Goal: Task Accomplishment & Management: Complete application form

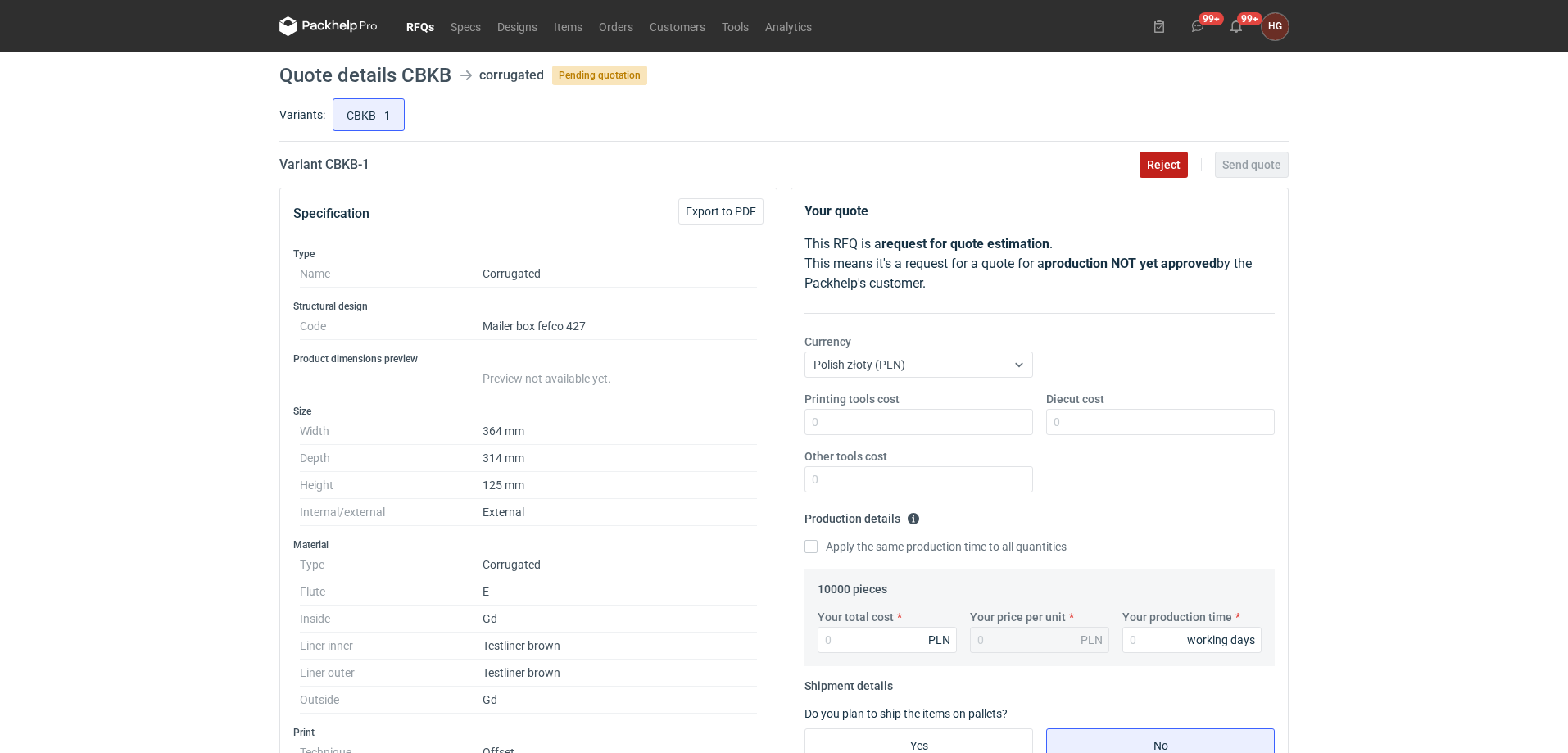
click at [1167, 162] on span "Reject" at bounding box center [1164, 164] width 33 height 11
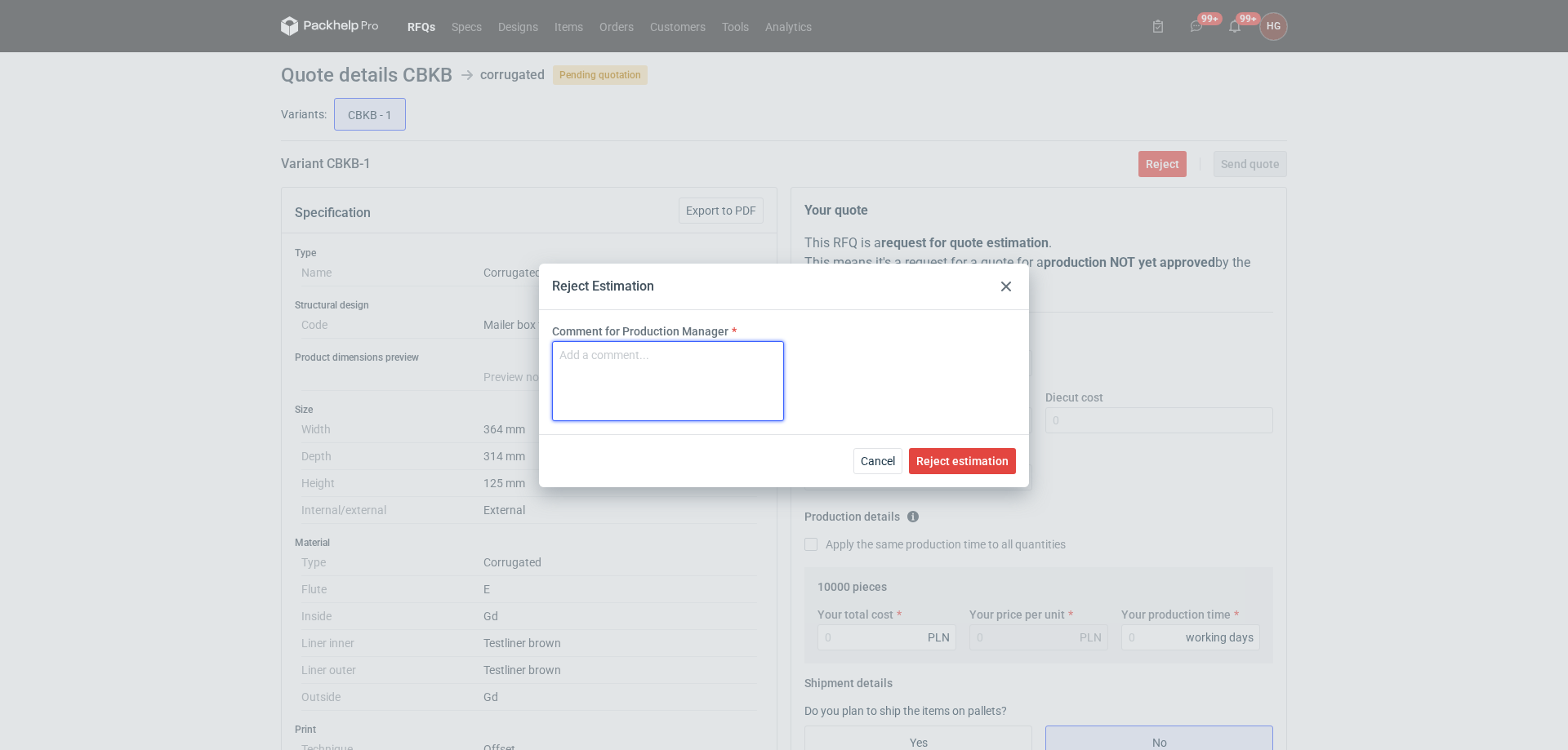
click at [677, 369] on textarea "Comment for Production Manager" at bounding box center [668, 381] width 232 height 80
click at [668, 354] on textarea "Nie wykonujemy hotsampingu." at bounding box center [668, 381] width 232 height 80
click at [665, 358] on textarea "Nie wykonujemy hotstampingu." at bounding box center [668, 381] width 232 height 80
type textarea "Nie wykonujemy hotstampingu."
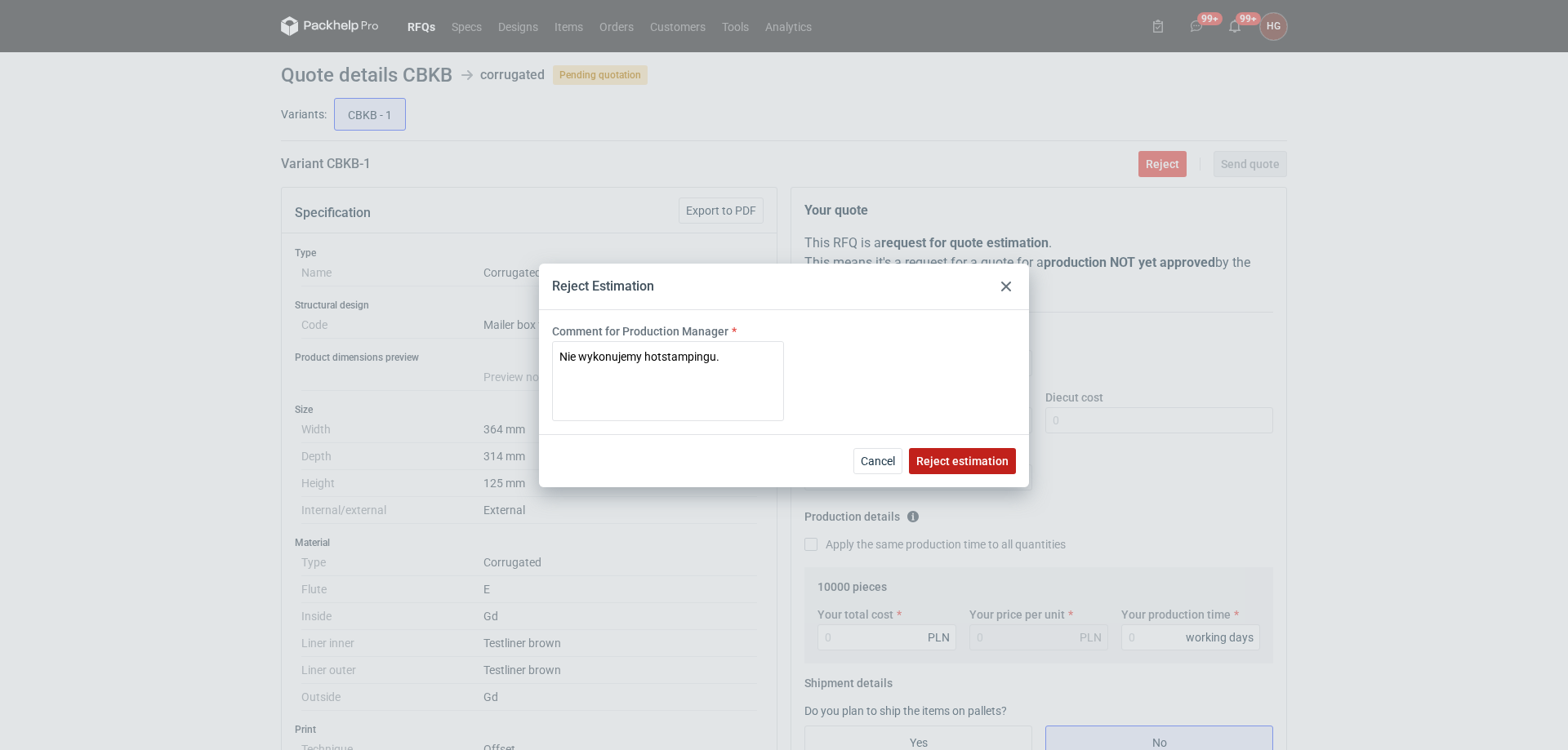
click at [984, 460] on span "Reject estimation" at bounding box center [962, 460] width 92 height 11
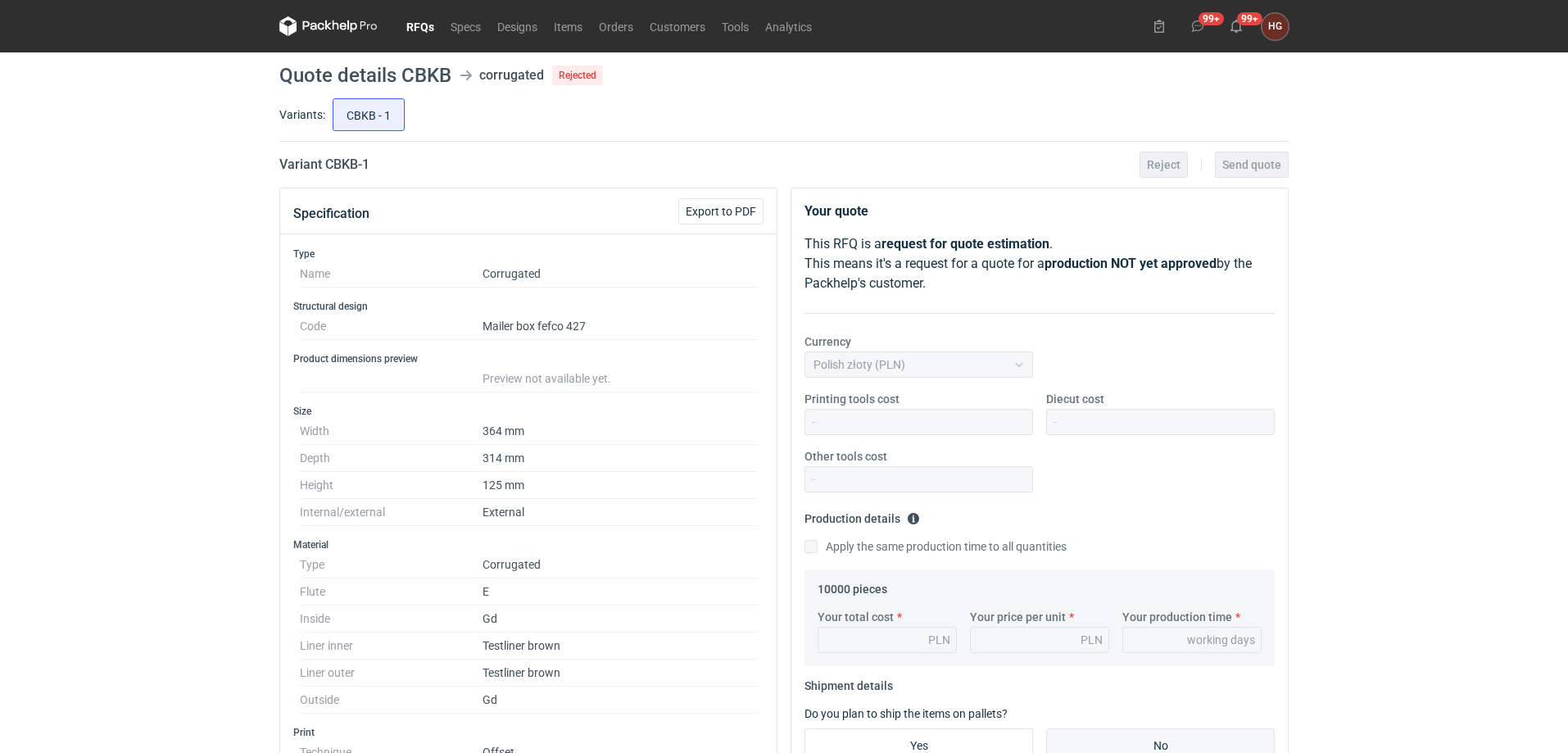
click at [418, 34] on link "RFQs" at bounding box center [420, 26] width 44 height 19
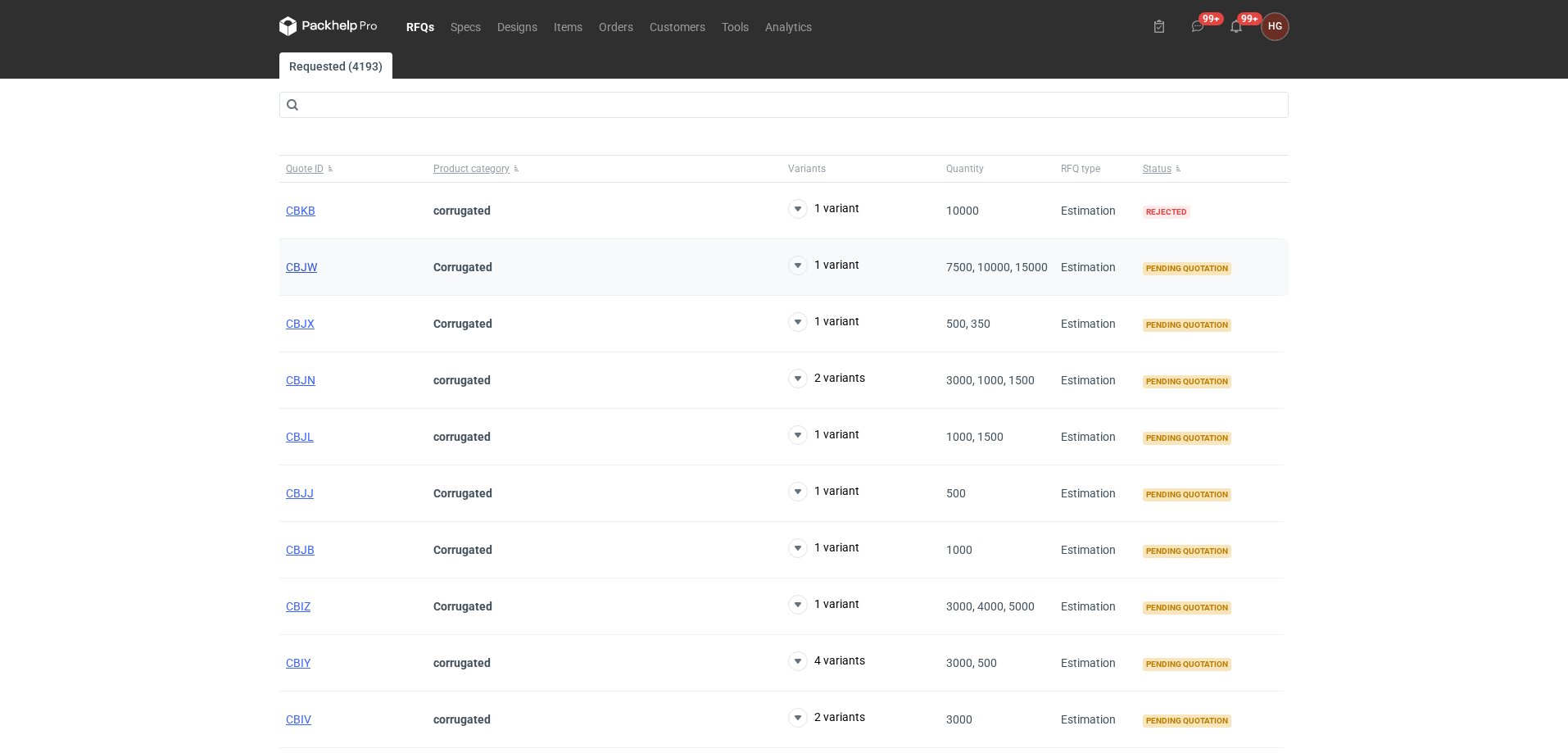
click at [308, 262] on span "CBJW" at bounding box center [301, 267] width 31 height 13
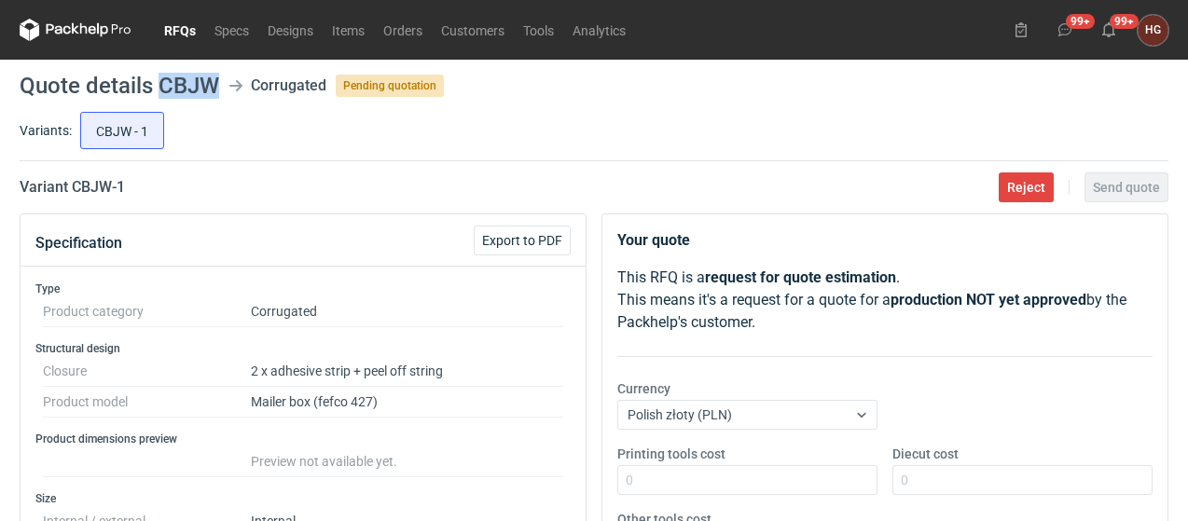
drag, startPoint x: 159, startPoint y: 81, endPoint x: 213, endPoint y: 80, distance: 53.2
click at [213, 80] on h1 "Quote details CBJW" at bounding box center [120, 86] width 200 height 22
copy h1 "CBJW"
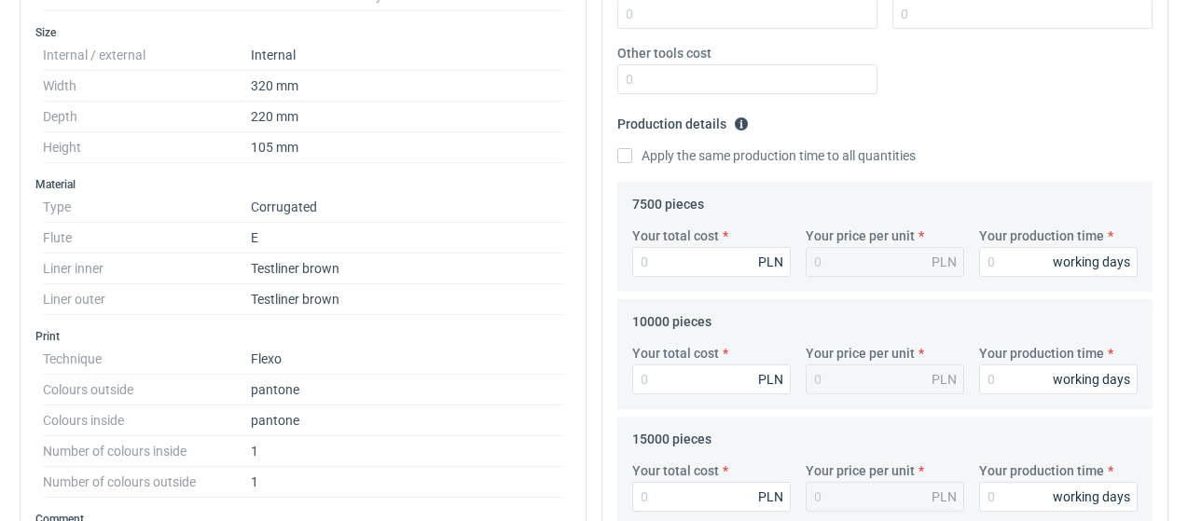
scroll to position [373, 0]
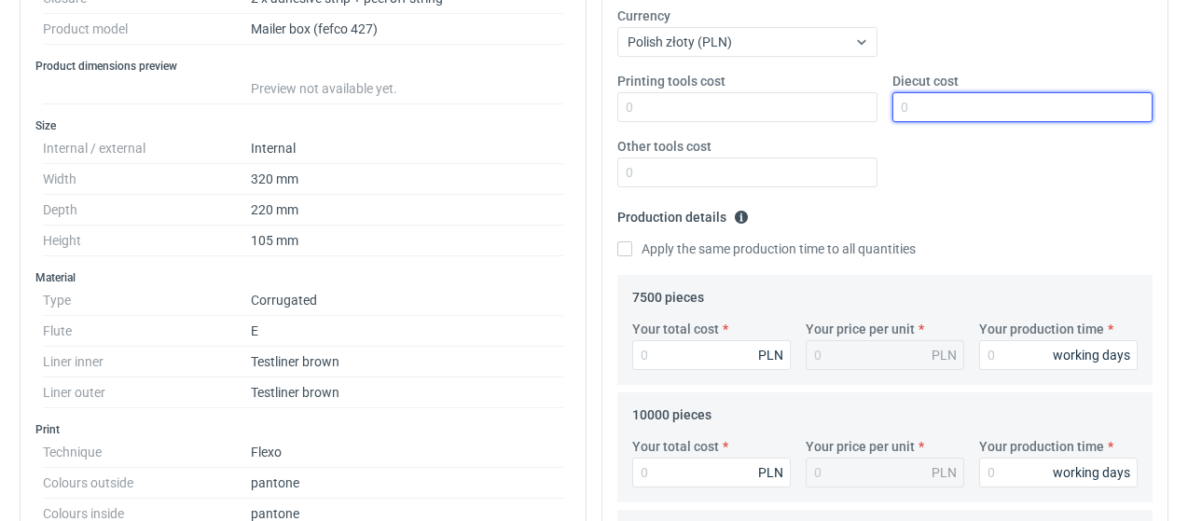
click at [938, 104] on input "Diecut cost" at bounding box center [1023, 107] width 260 height 30
type input "2200"
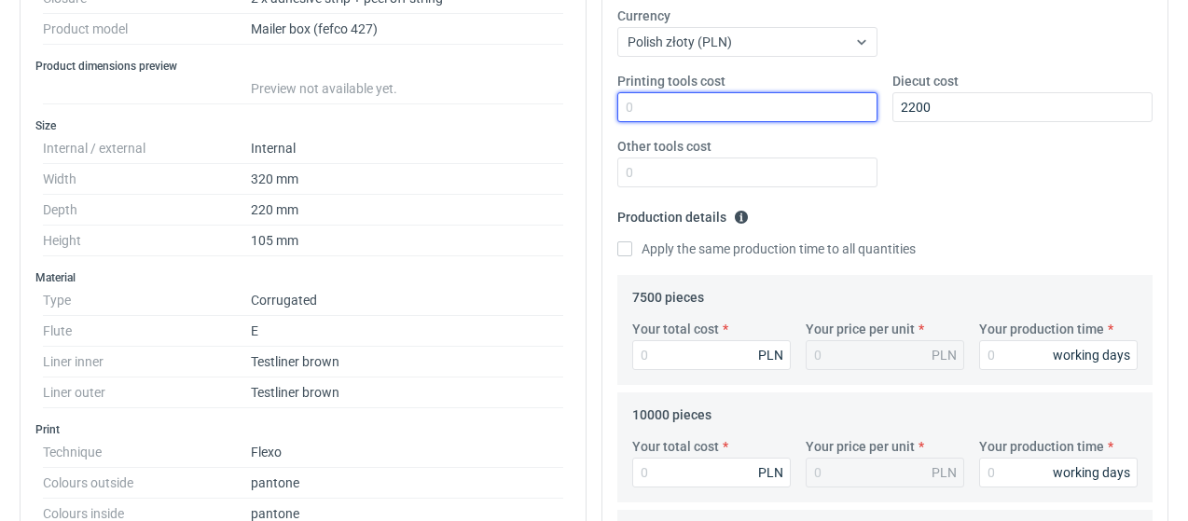
click at [789, 113] on input "Printing tools cost" at bounding box center [747, 107] width 260 height 30
type input "3000"
click at [974, 215] on fieldset "Production details Please provide the expected time of production in working da…" at bounding box center [884, 238] width 535 height 73
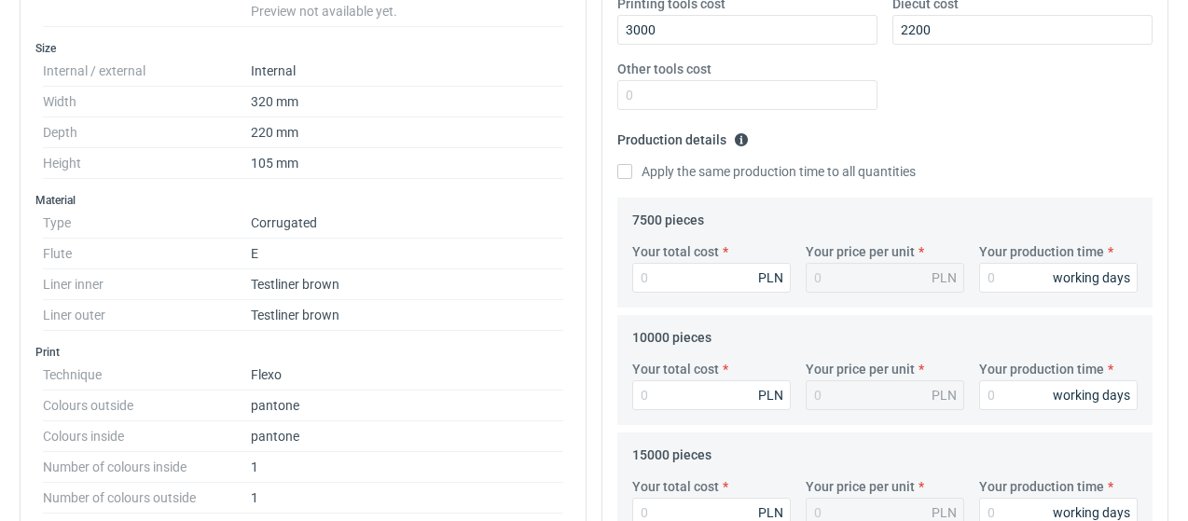
scroll to position [560, 0]
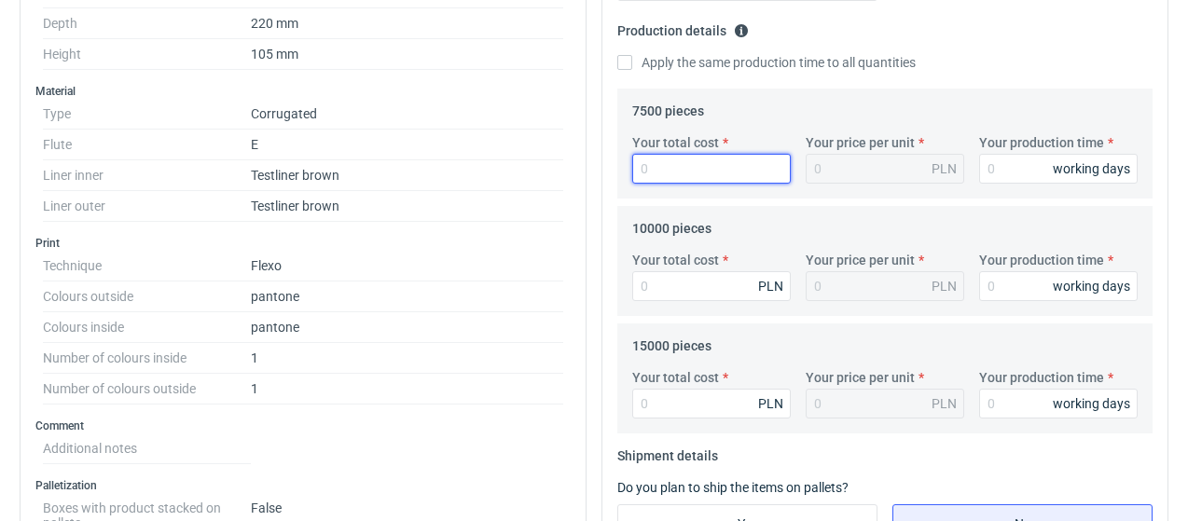
click at [667, 167] on input "Your total cost" at bounding box center [711, 169] width 159 height 30
type input "8700"
type input "1.16"
type input "8700"
type input "15"
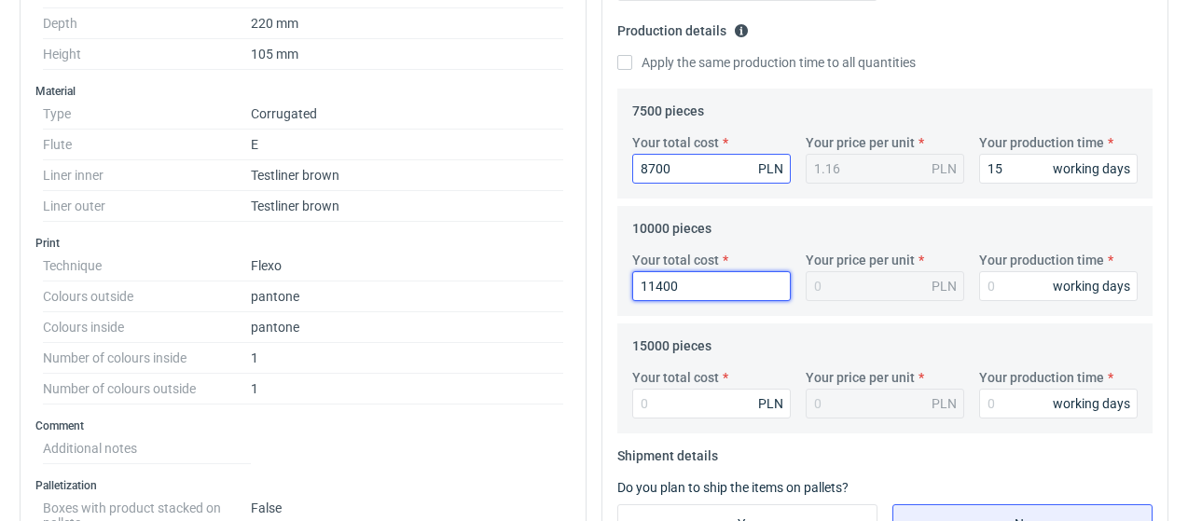
type input "11400"
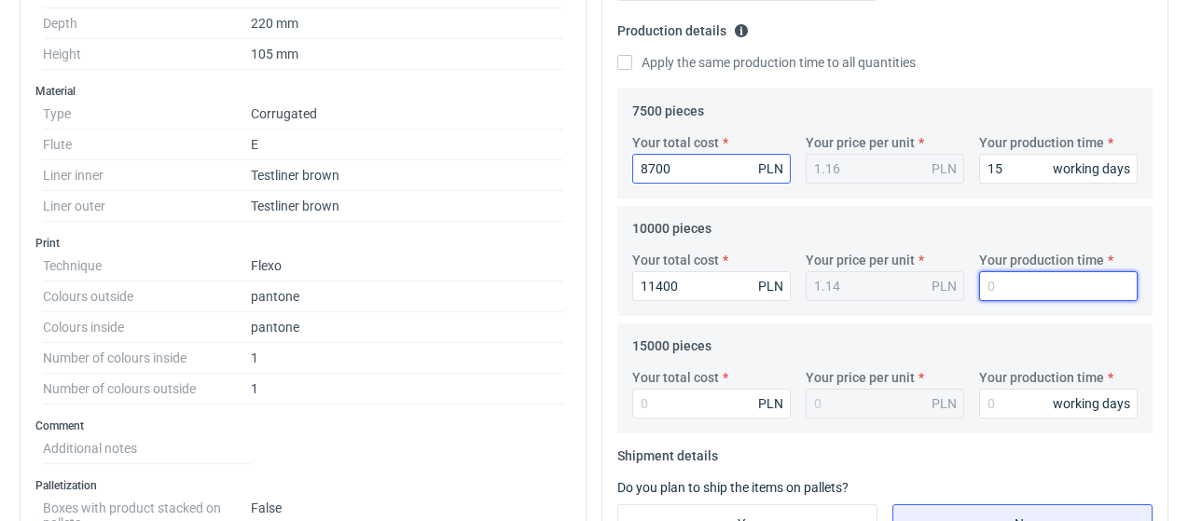
type input "1.14"
type input "15"
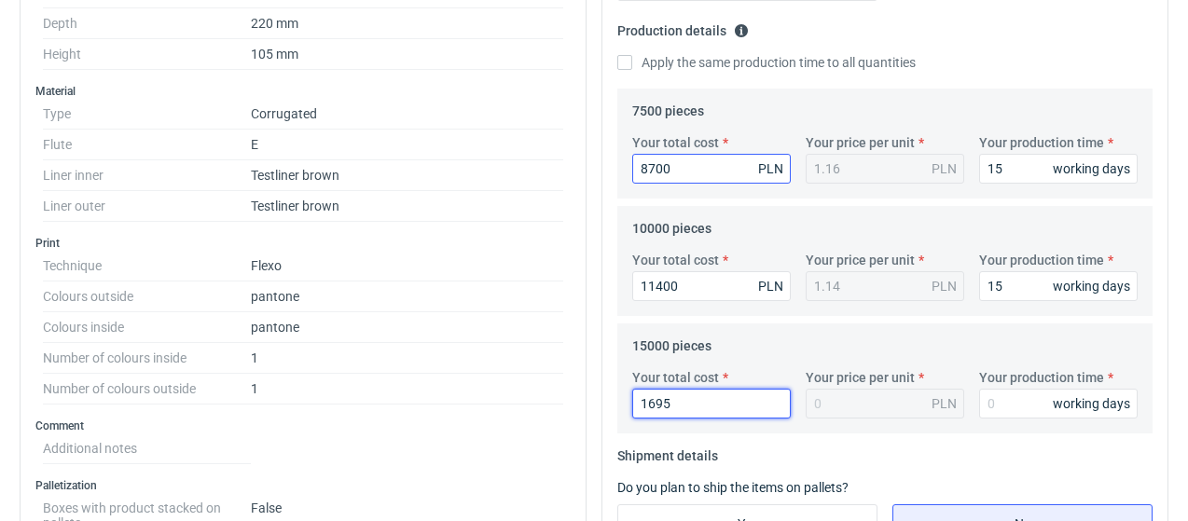
type input "16950"
type input "1.13"
type input "16950"
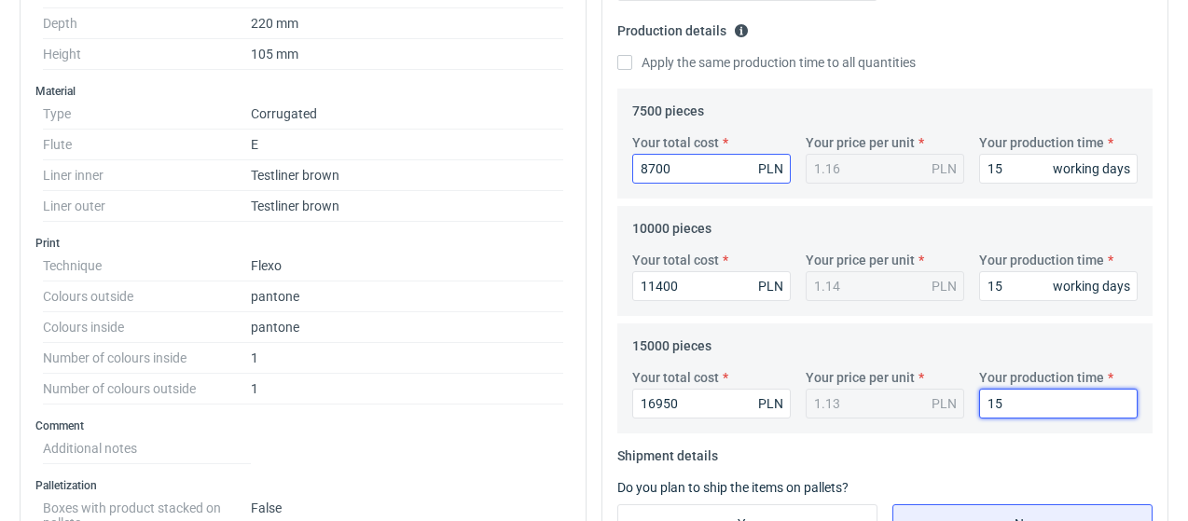
type input "15"
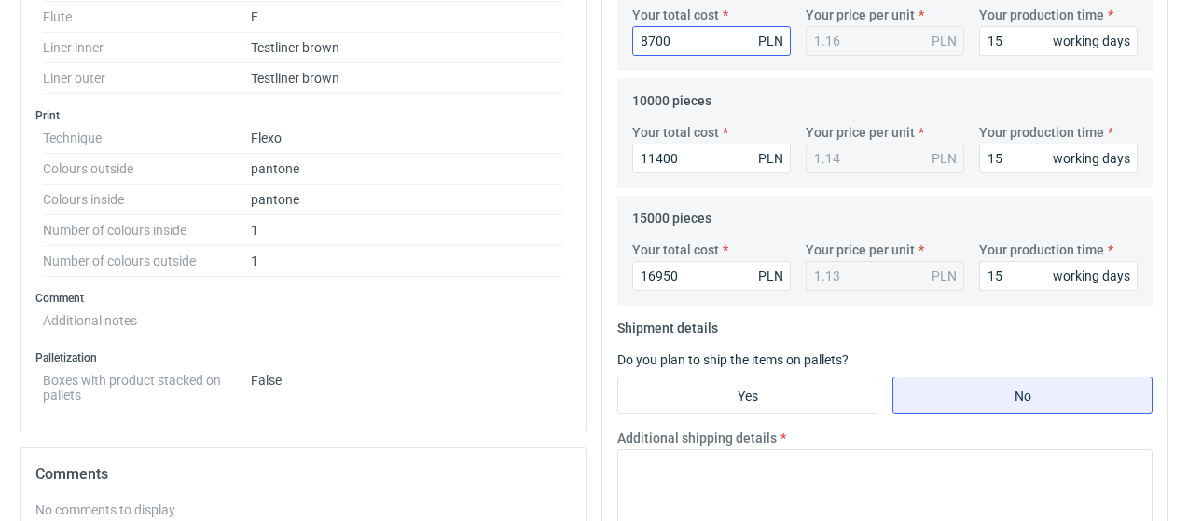
scroll to position [856, 0]
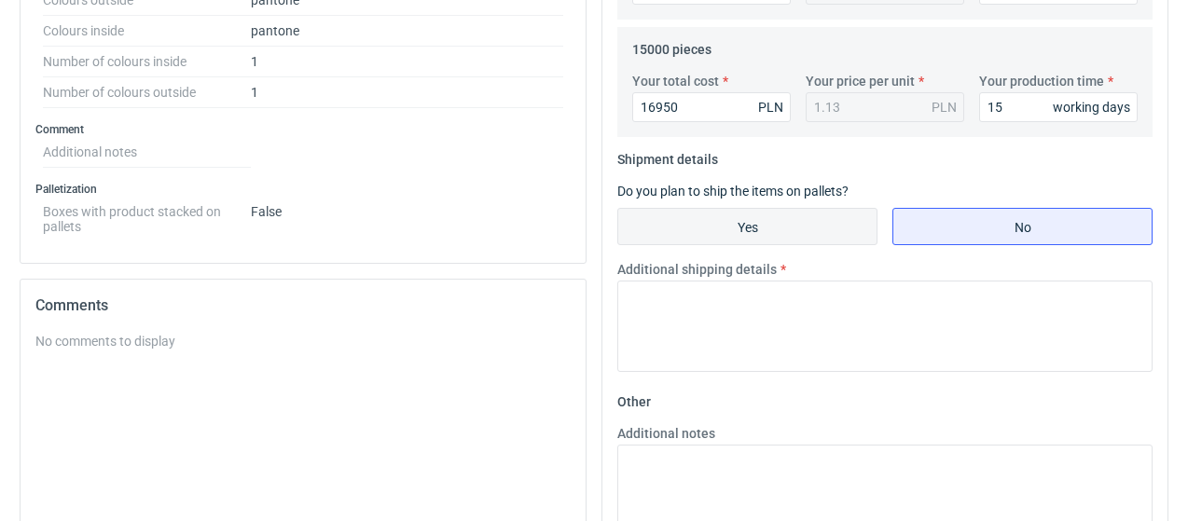
click at [783, 227] on input "Yes" at bounding box center [747, 226] width 258 height 35
radio input "true"
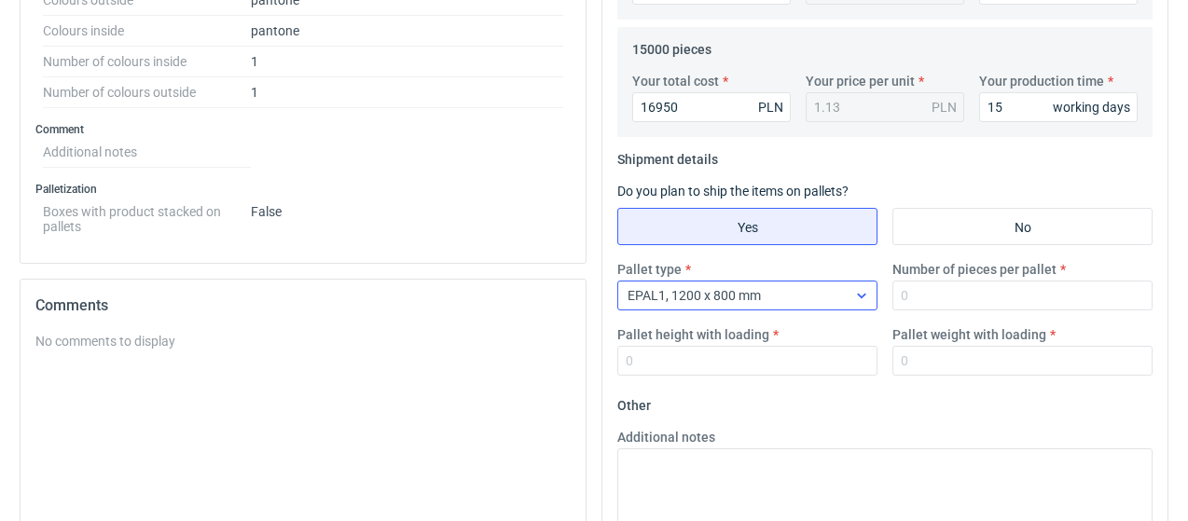
click at [756, 297] on span "EPAL1, 1200 x 800 mm" at bounding box center [694, 295] width 133 height 15
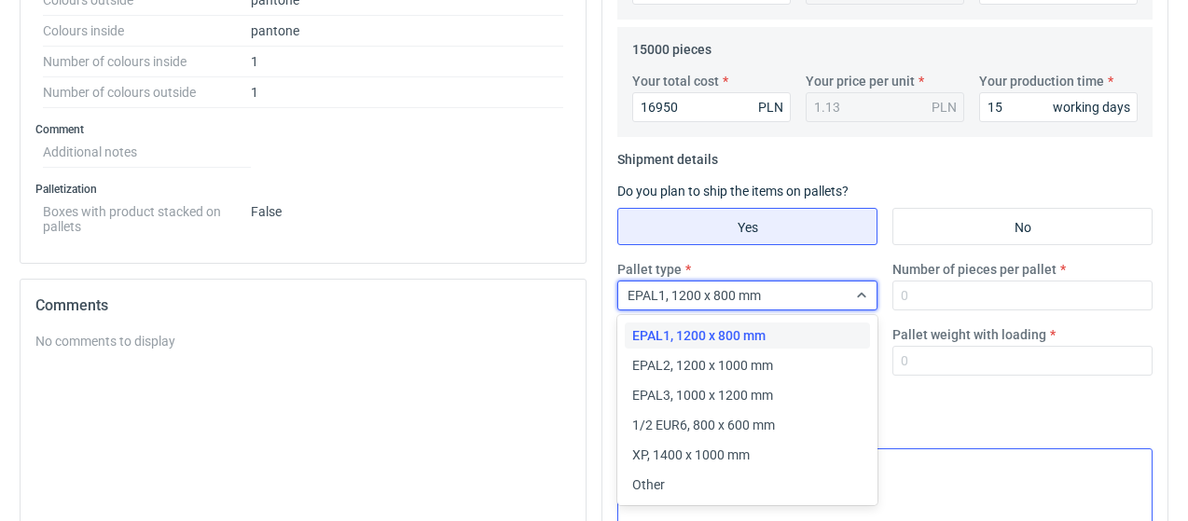
click at [703, 455] on span "XP, 1400 x 1000 mm" at bounding box center [691, 455] width 118 height 19
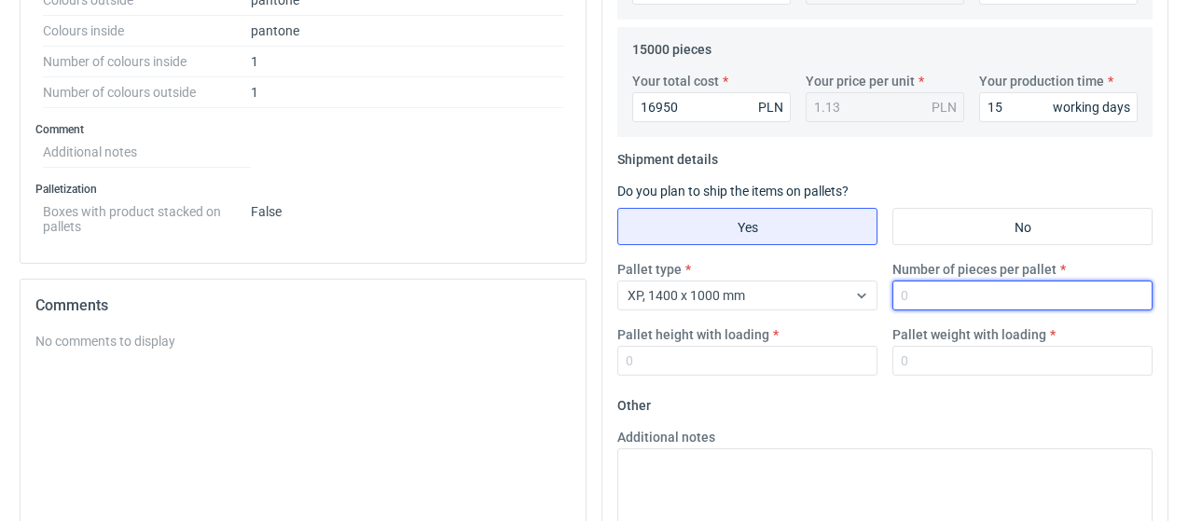
click at [914, 292] on input "Number of pieces per pallet" at bounding box center [1023, 296] width 260 height 30
type input "2000"
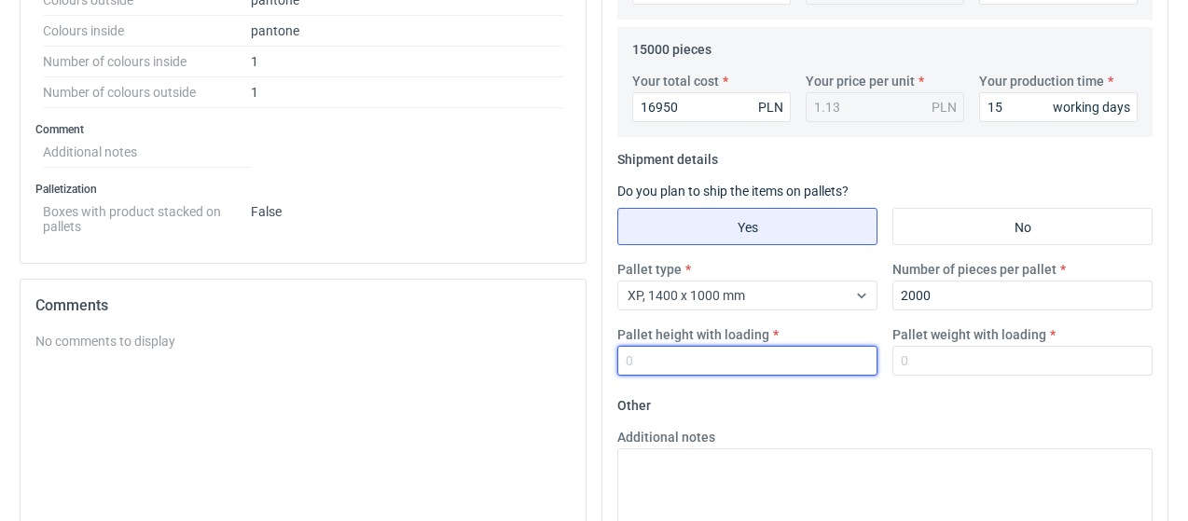
click at [785, 363] on input "Pallet height with loading" at bounding box center [747, 361] width 260 height 30
type input "1800"
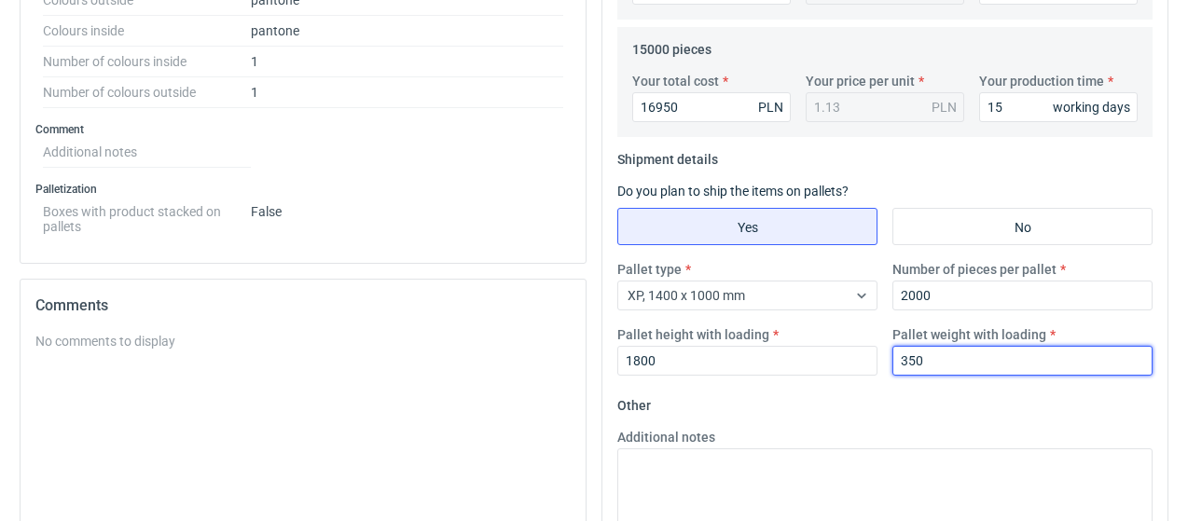
type input "350"
click at [791, 405] on fieldset "Other Additional notes Browse files or drop to attach" at bounding box center [884, 529] width 535 height 276
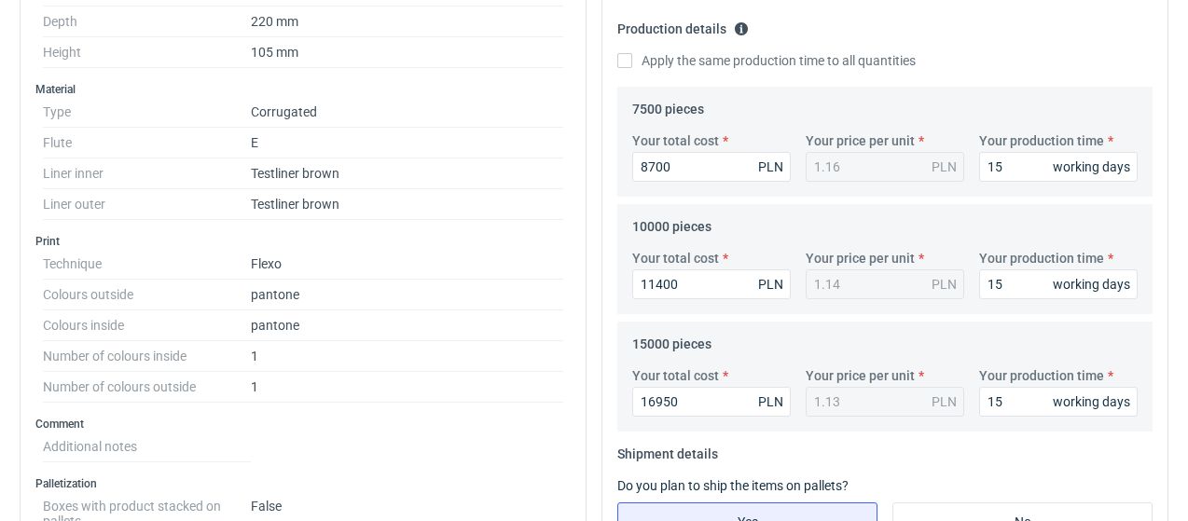
scroll to position [587, 0]
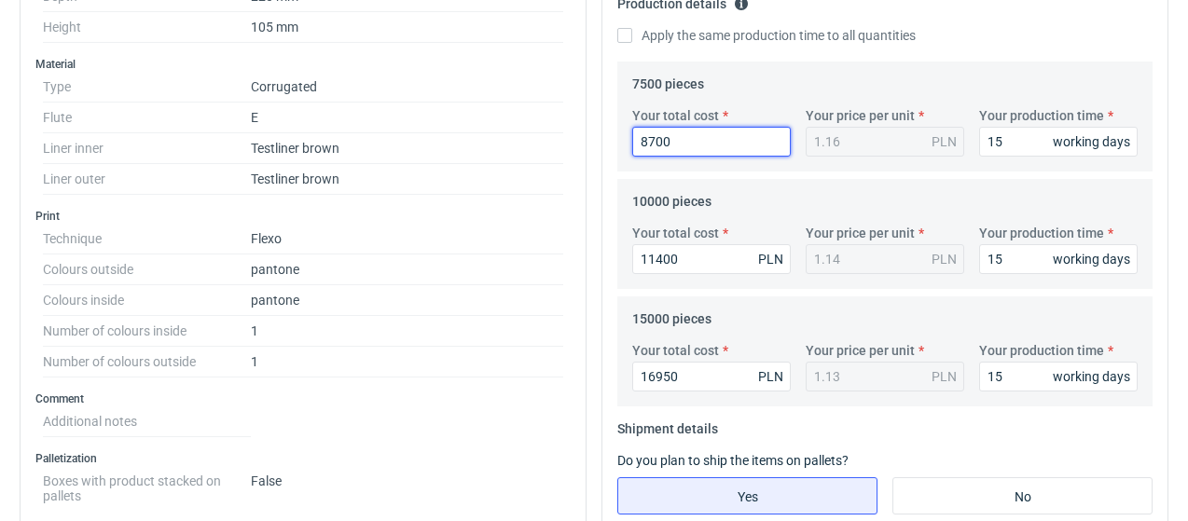
click at [689, 143] on input "8700" at bounding box center [711, 142] width 159 height 30
drag, startPoint x: 690, startPoint y: 141, endPoint x: 603, endPoint y: 148, distance: 87.1
click at [603, 148] on div "Your quote This RFQ is a request for quote estimation . This means it's a reque…" at bounding box center [885, 290] width 565 height 1324
type input "126"
type input "0.02"
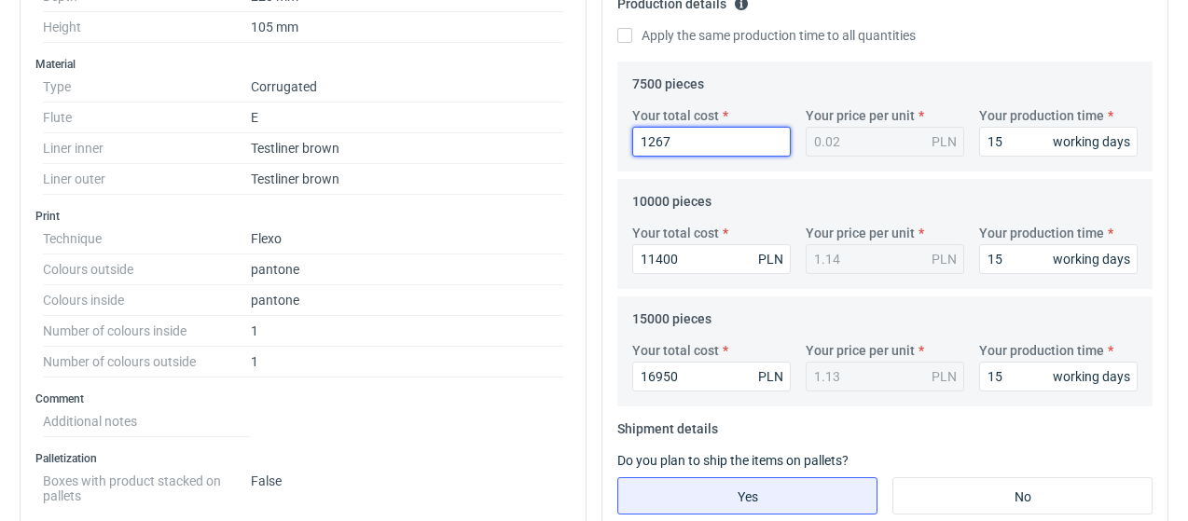
type input "12675"
type input "1.69"
type input "12675"
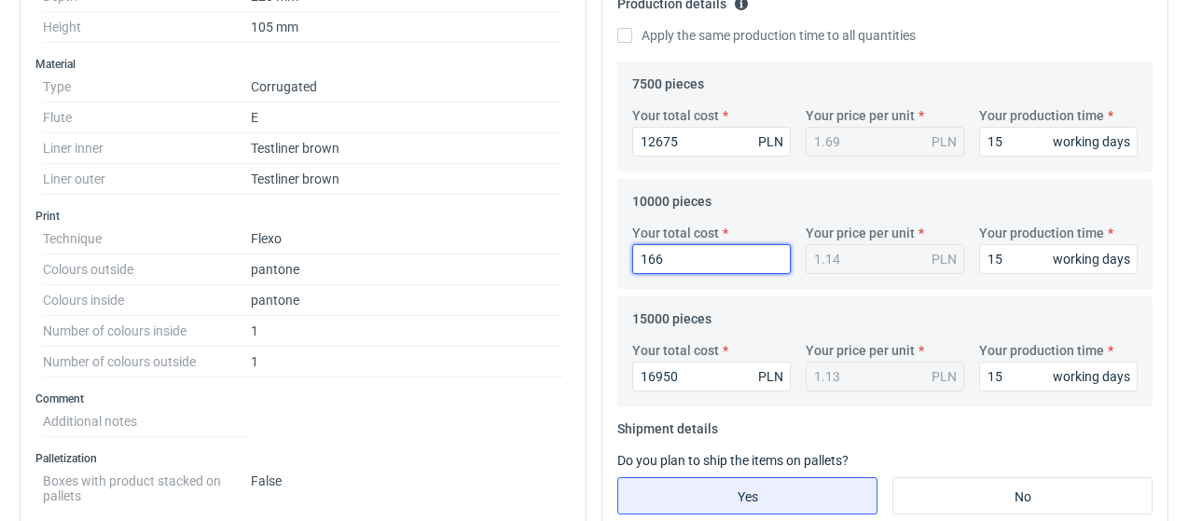
type input "1666"
type input "0.17"
type input "166"
type input "0.02"
type input "16600"
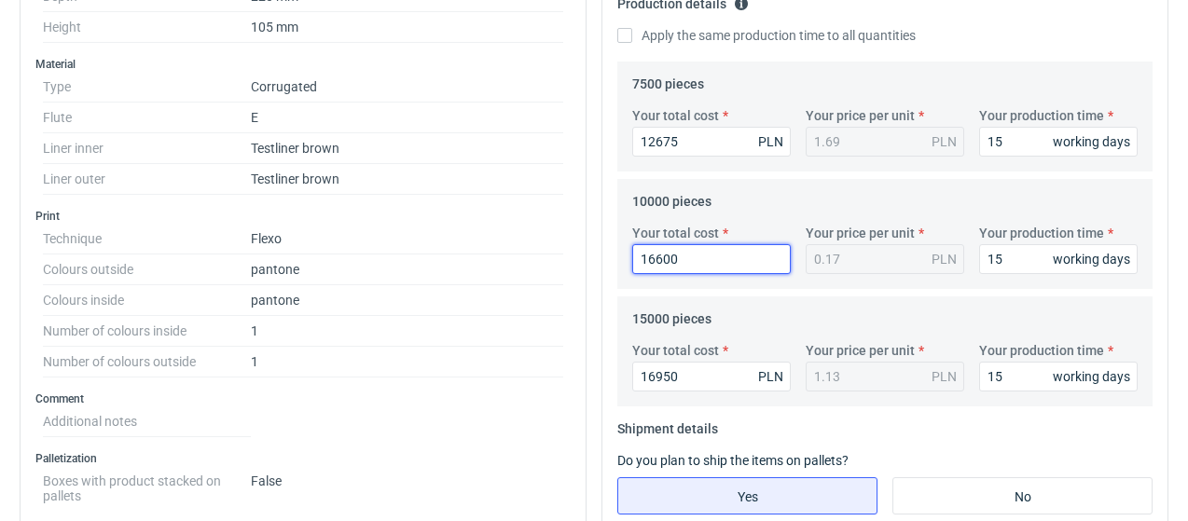
type input "1.66"
type input "16600"
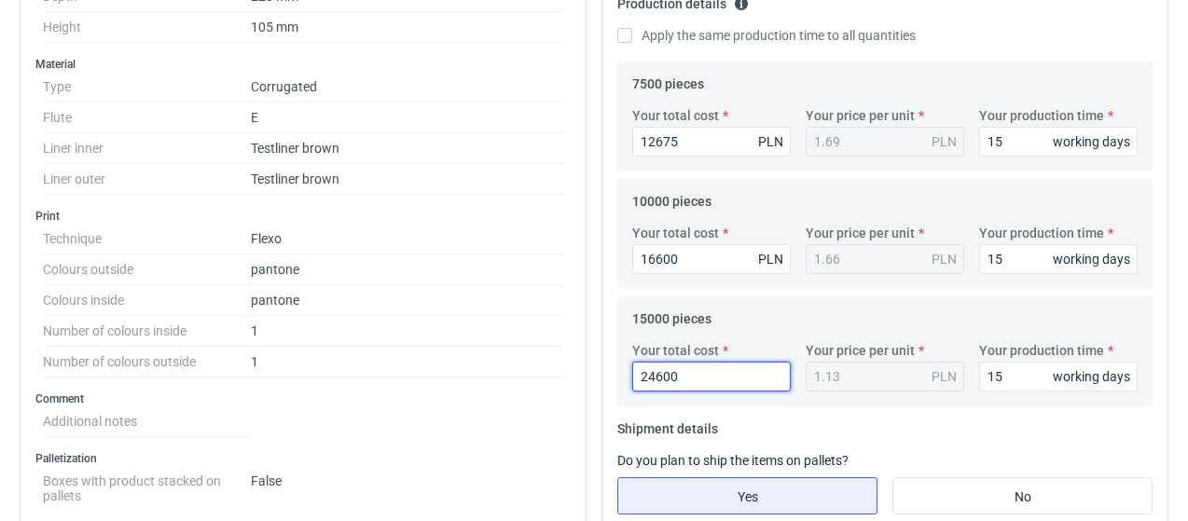
type input "24600"
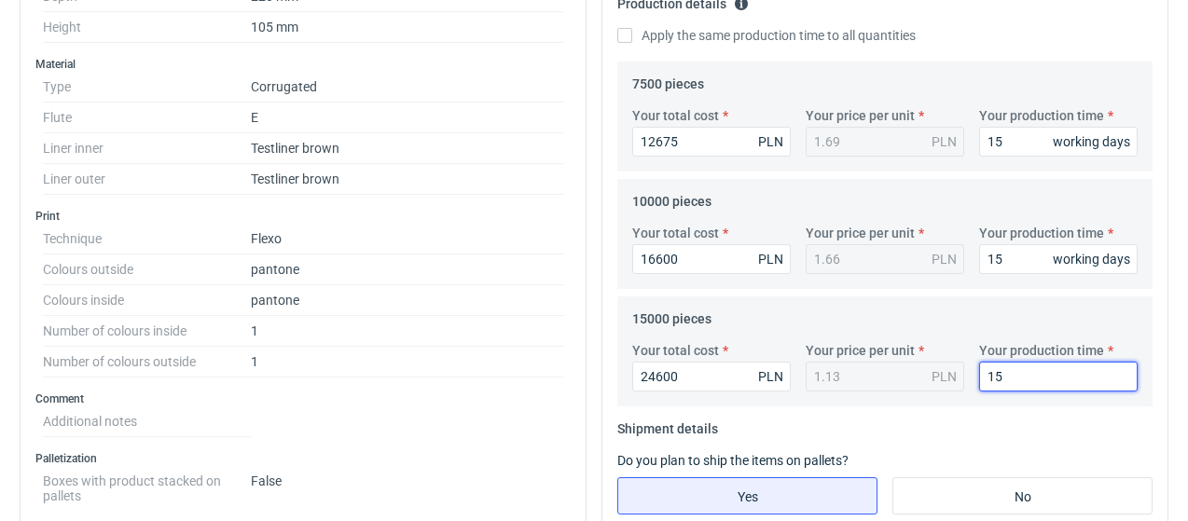
type input "1.64"
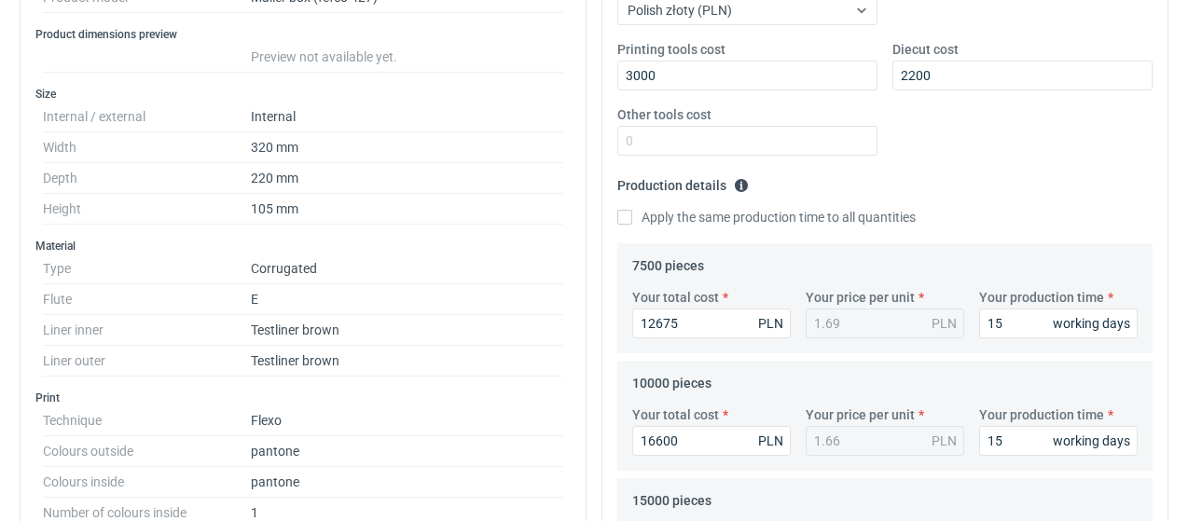
scroll to position [400, 0]
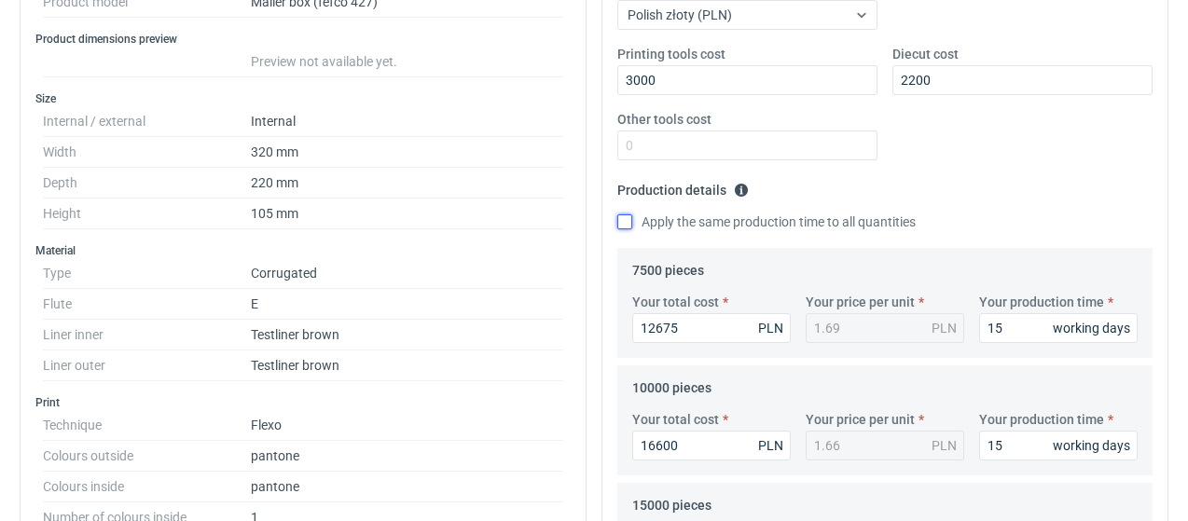
click at [631, 215] on input "Apply the same production time to all quantities" at bounding box center [624, 222] width 15 height 15
checkbox input "true"
drag, startPoint x: 1017, startPoint y: 325, endPoint x: 941, endPoint y: 316, distance: 76.0
click at [941, 316] on div "Your total cost 12675 PLN Your price per unit 1.69 PLN Your production time 15 …" at bounding box center [885, 325] width 520 height 65
type input "2"
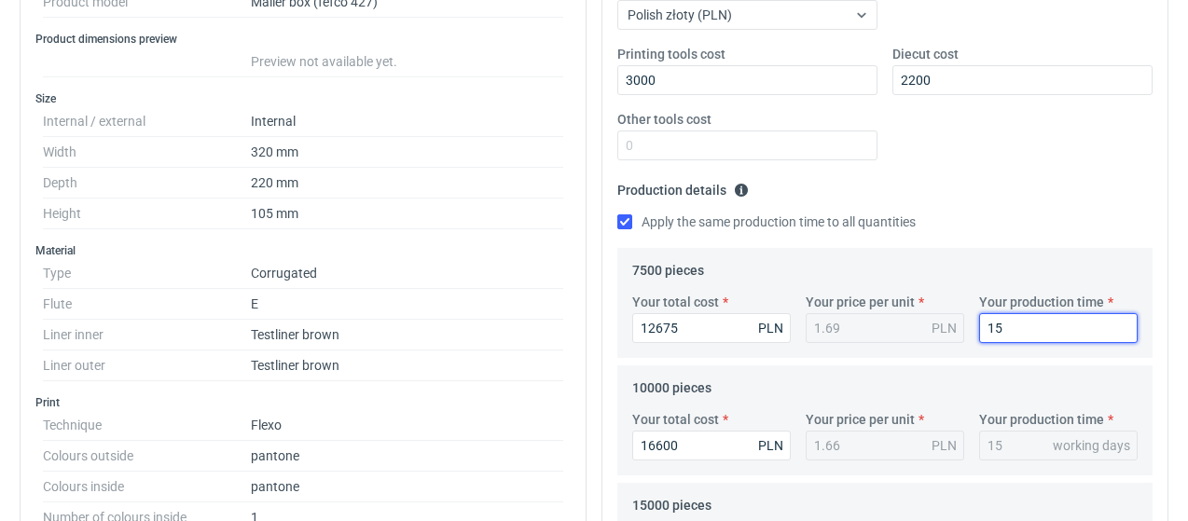
type input "2"
type input "20"
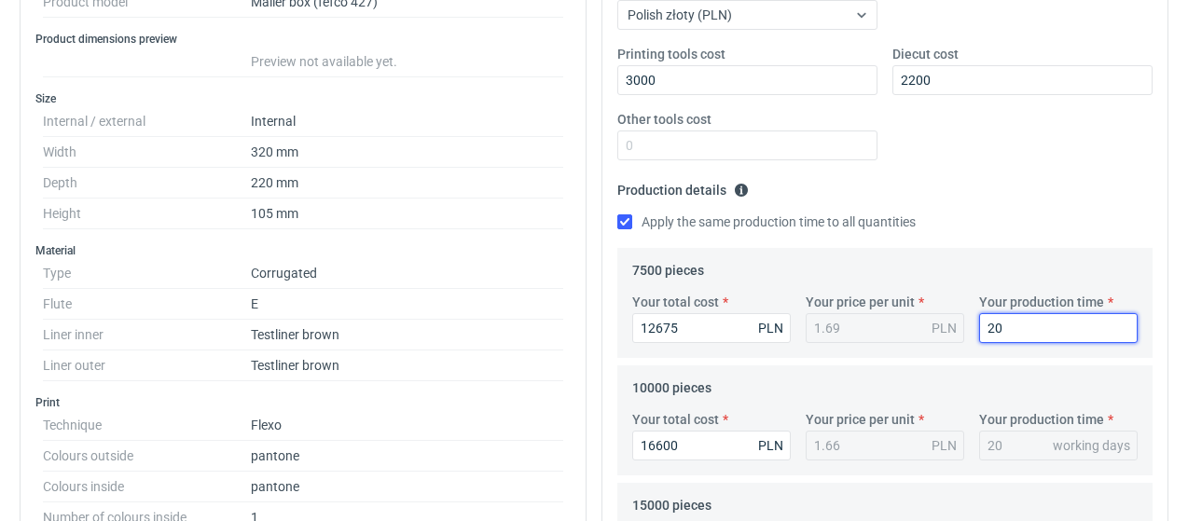
type input "20"
click at [1023, 383] on fieldset "10000 pieces Your total cost 16600 PLN Your price per unit 1.66 PLN Your produc…" at bounding box center [885, 424] width 506 height 103
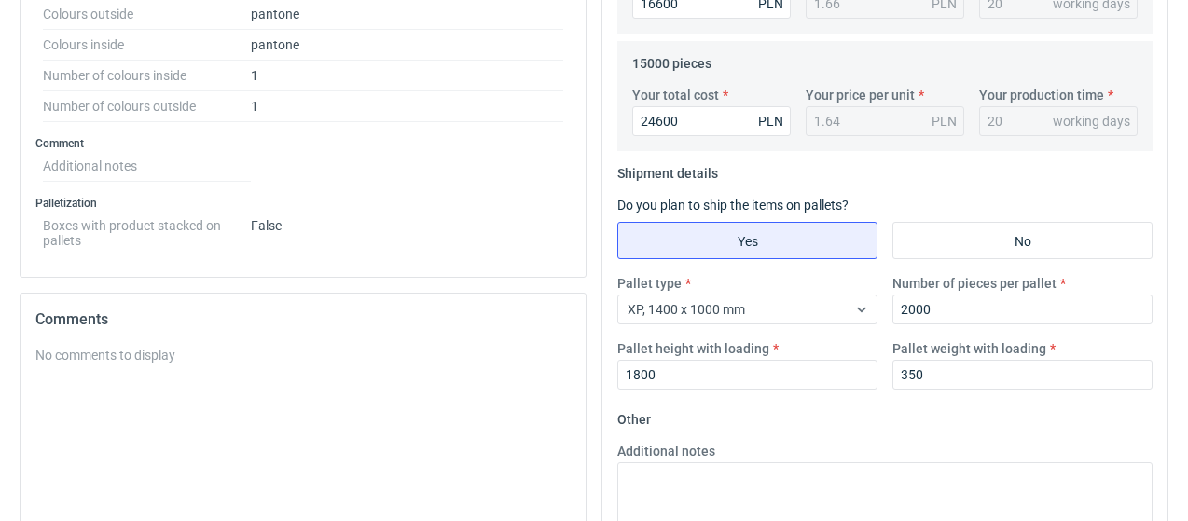
scroll to position [1053, 0]
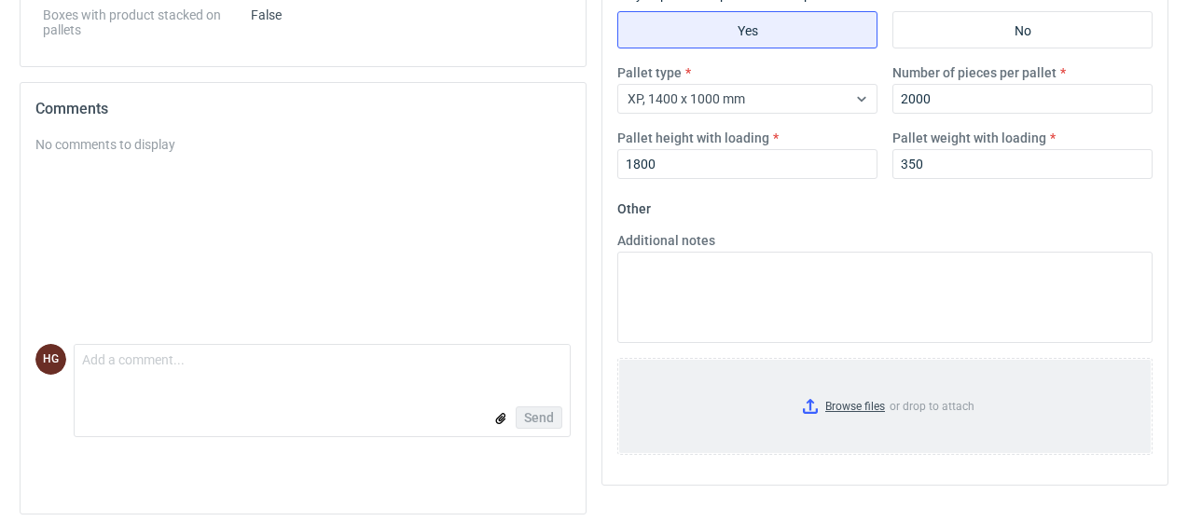
click at [866, 396] on input "Browse files or drop to attach" at bounding box center [885, 406] width 532 height 93
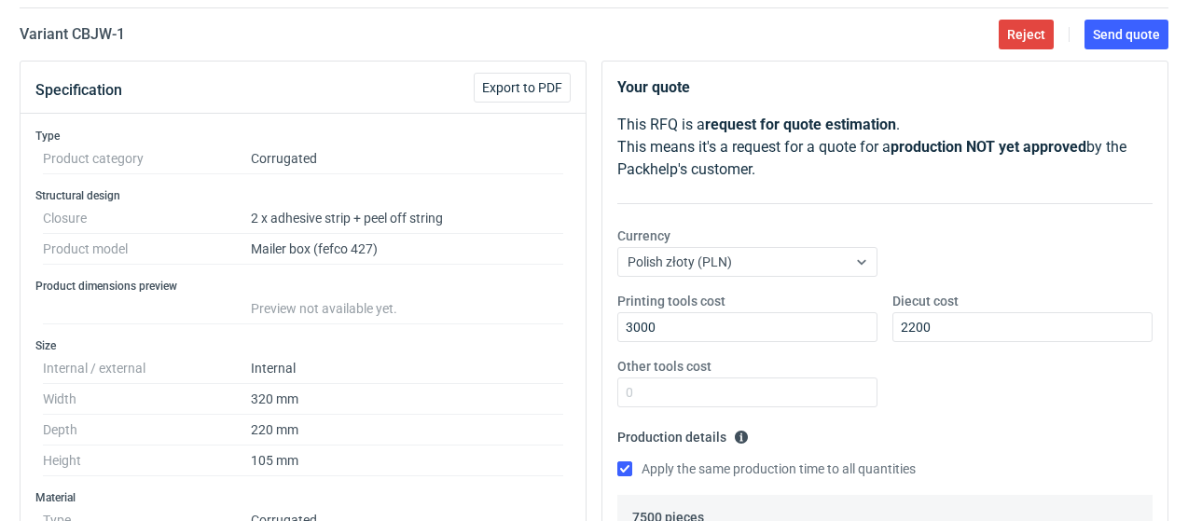
scroll to position [0, 0]
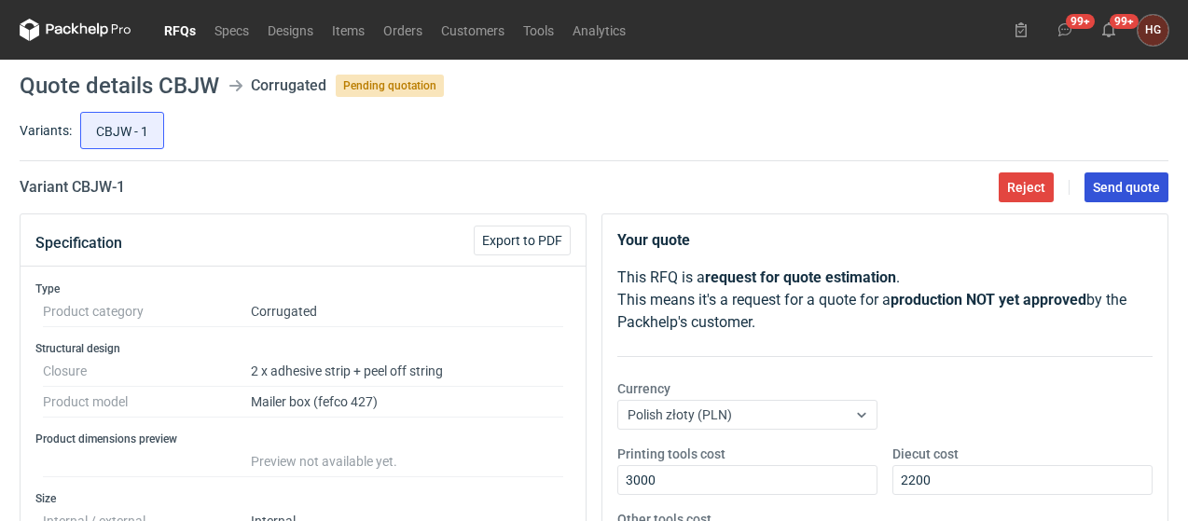
click at [1135, 187] on span "Send quote" at bounding box center [1126, 187] width 67 height 13
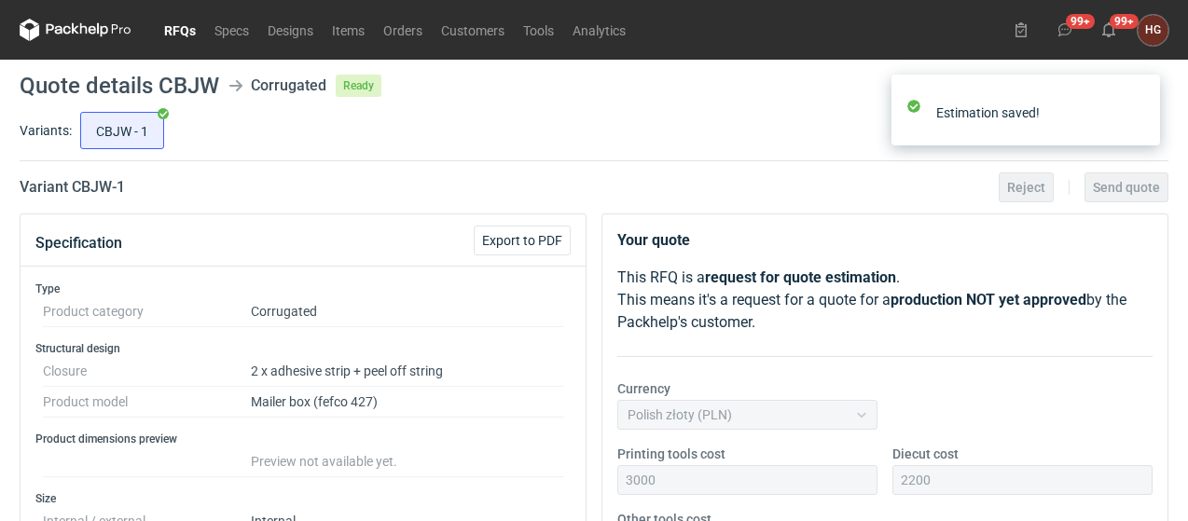
click at [177, 34] on link "RFQs" at bounding box center [180, 30] width 50 height 22
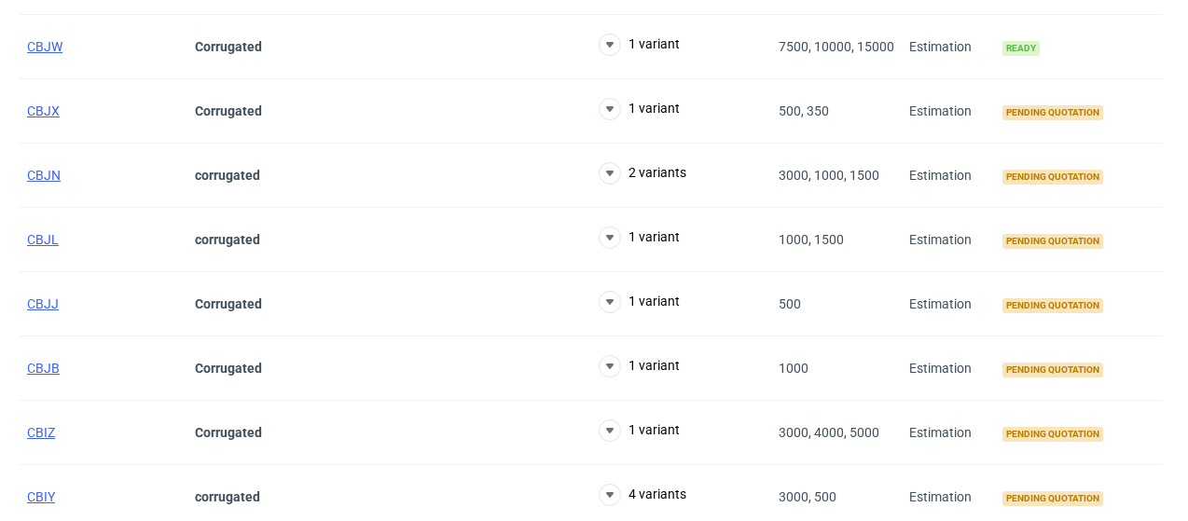
scroll to position [280, 0]
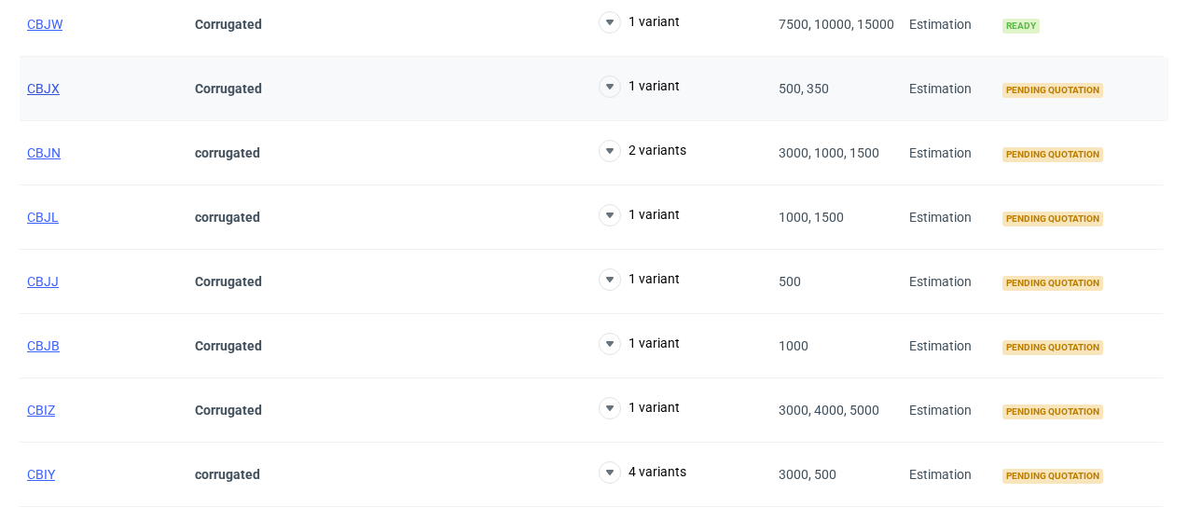
click at [50, 90] on span "CBJX" at bounding box center [43, 88] width 33 height 15
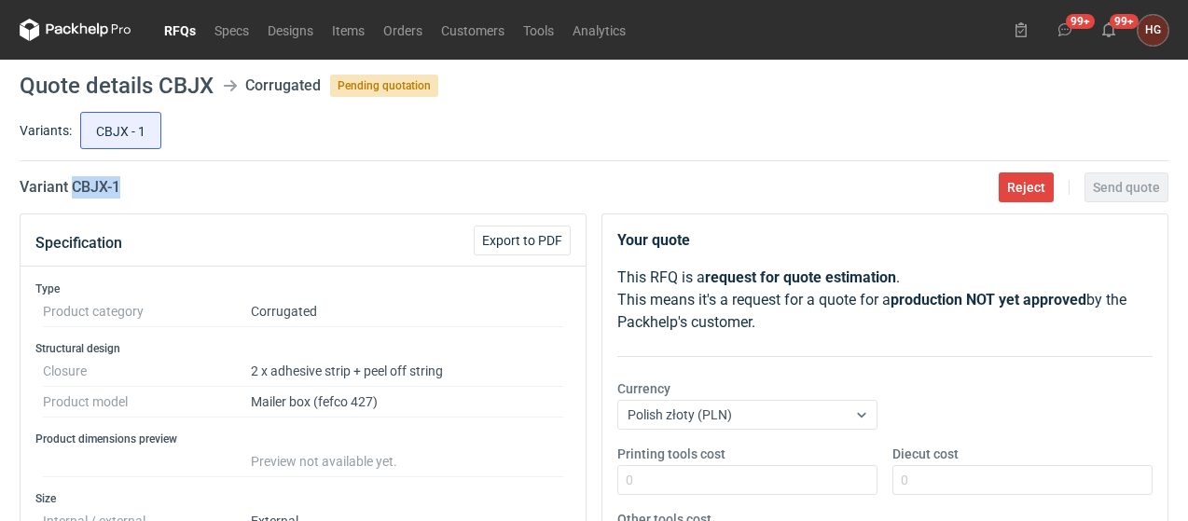
drag, startPoint x: 71, startPoint y: 184, endPoint x: 138, endPoint y: 184, distance: 67.2
click at [138, 184] on div "Variant CBJX - 1 Reject Send quote" at bounding box center [594, 187] width 1149 height 22
copy h2 "CBJX - 1"
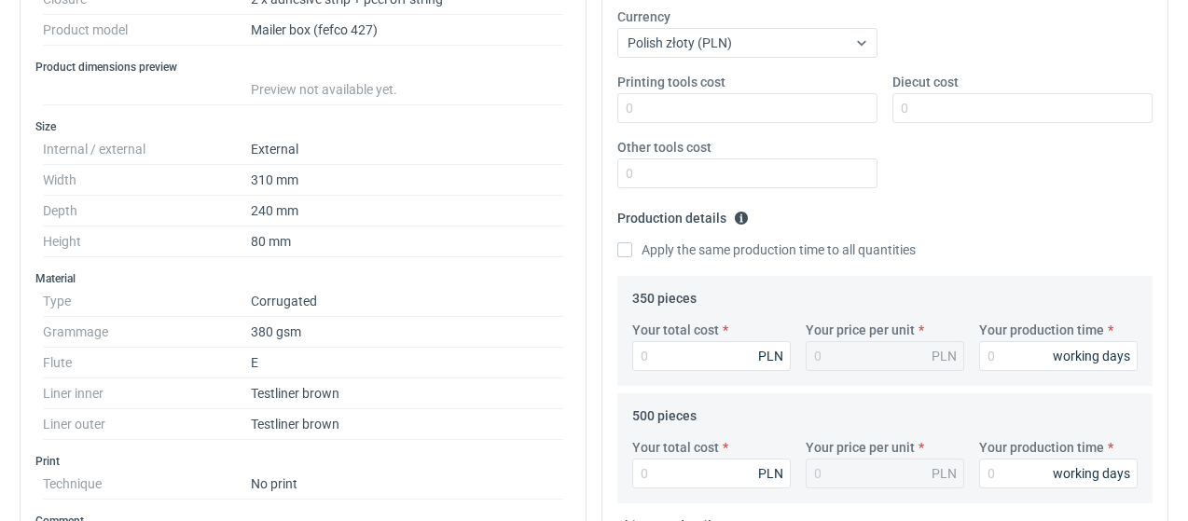
scroll to position [373, 0]
click at [660, 100] on input "Printing tools cost" at bounding box center [747, 107] width 260 height 30
click at [910, 109] on input "Diecut cost" at bounding box center [1023, 107] width 260 height 30
type input "700"
click at [974, 162] on div "Printing tools cost Diecut cost 700 Other tools cost" at bounding box center [885, 137] width 550 height 131
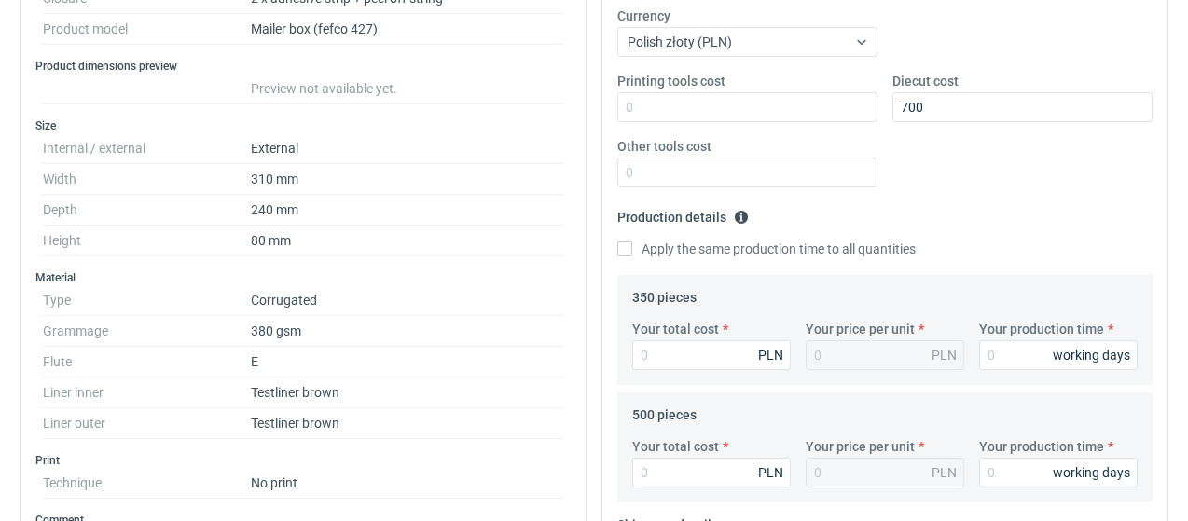
click at [681, 255] on label "Apply the same production time to all quantities" at bounding box center [766, 249] width 298 height 19
click at [632, 255] on input "Apply the same production time to all quantities" at bounding box center [624, 249] width 15 height 15
checkbox input "true"
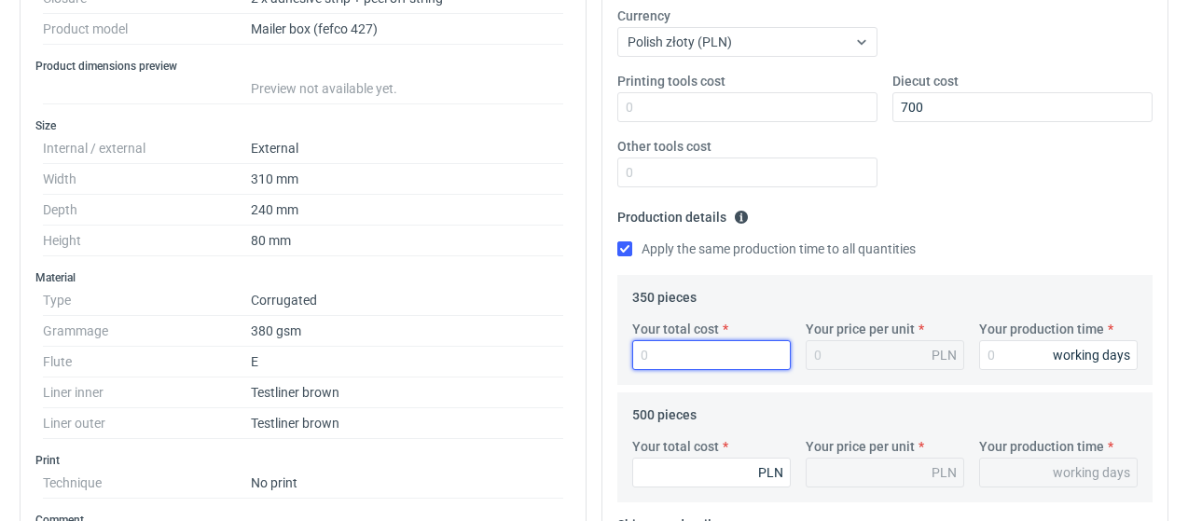
click at [673, 346] on input "Your total cost" at bounding box center [711, 355] width 159 height 30
type input "959"
type input "2.74"
type input "959"
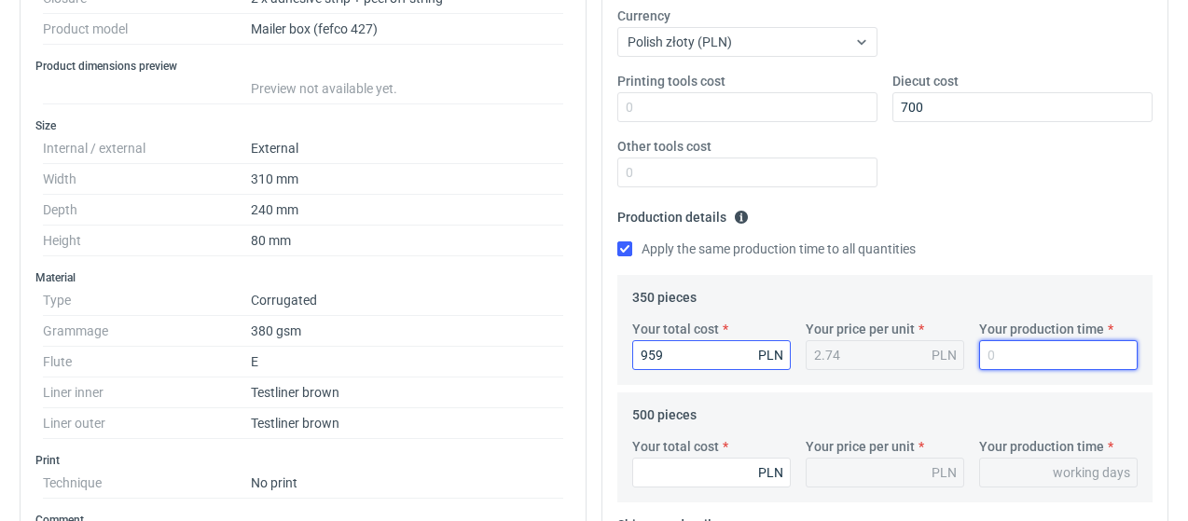
type input "1"
type input "15"
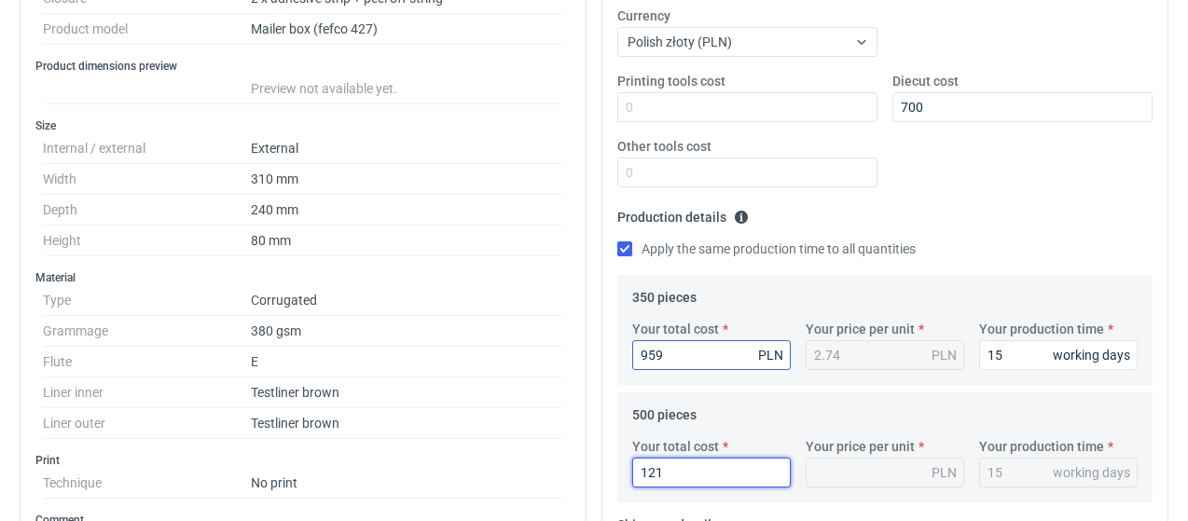
type input "1210"
type input "2.42"
type input "1210"
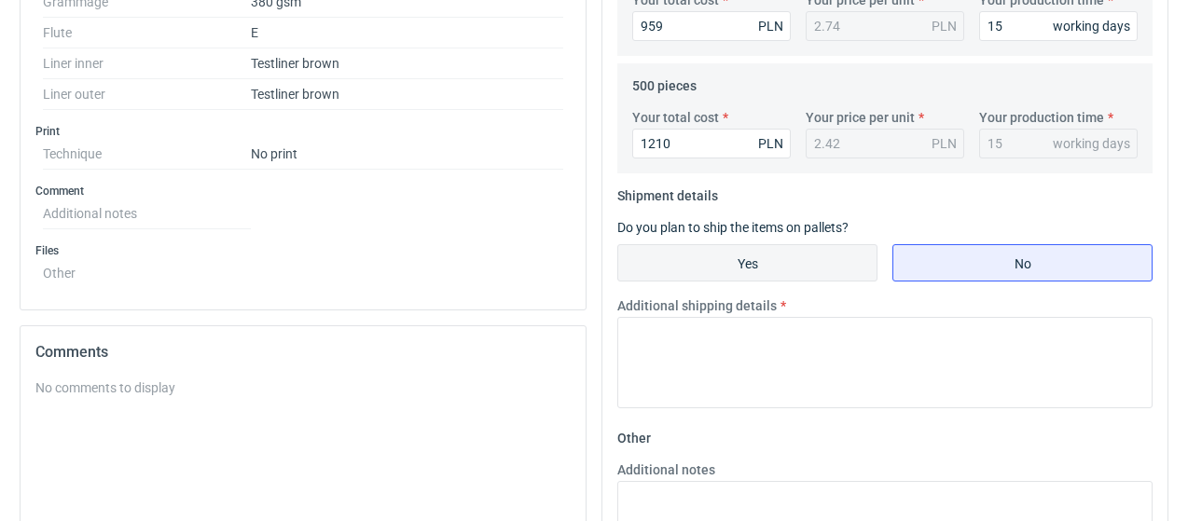
click at [718, 262] on input "Yes" at bounding box center [747, 262] width 258 height 35
radio input "true"
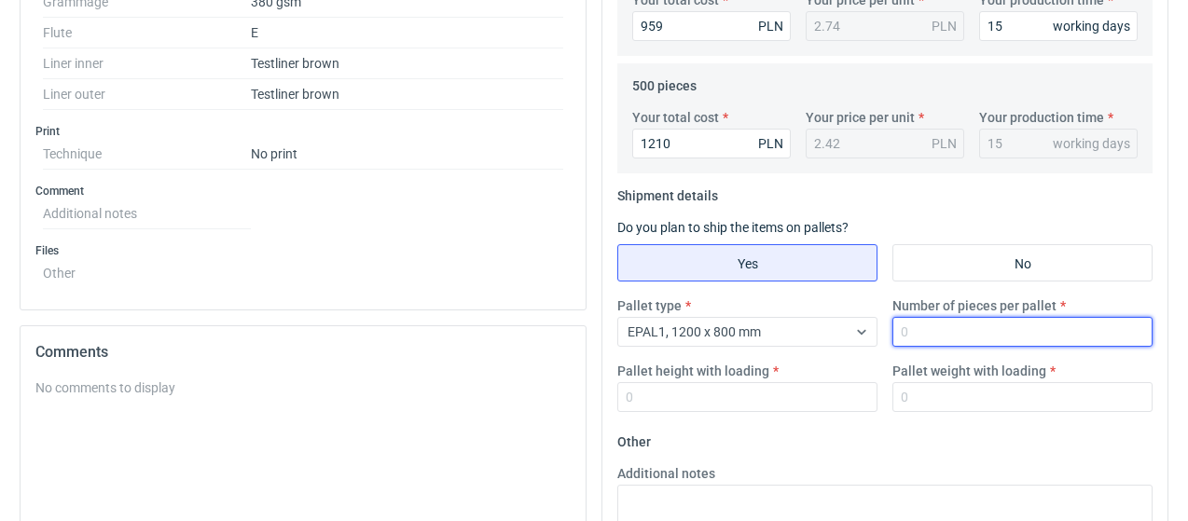
click at [964, 335] on input "Number of pieces per pallet" at bounding box center [1023, 332] width 260 height 30
type input "500"
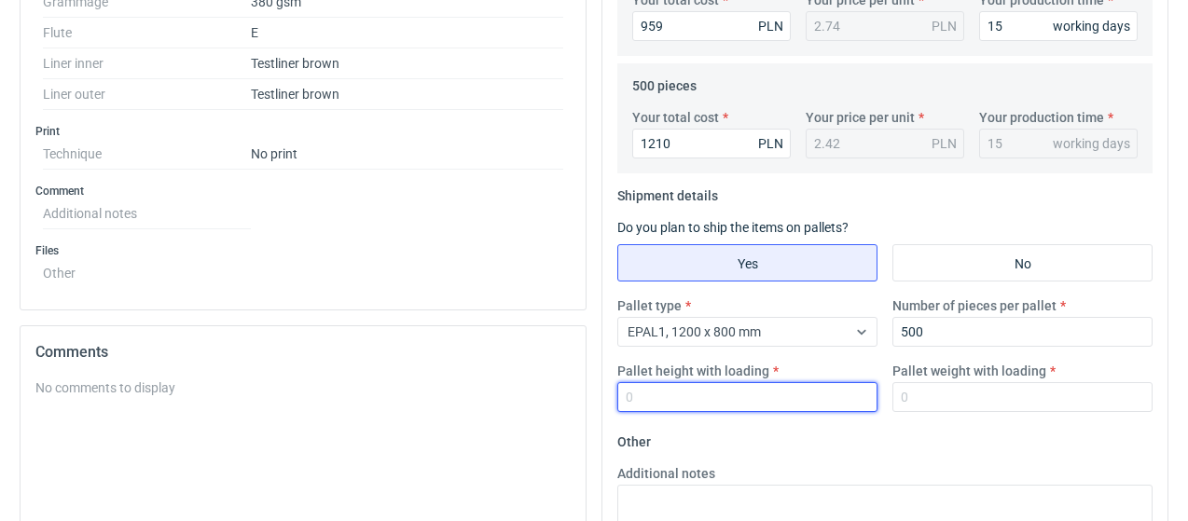
click at [783, 395] on input "Pallet height with loading" at bounding box center [747, 397] width 260 height 30
type input "2"
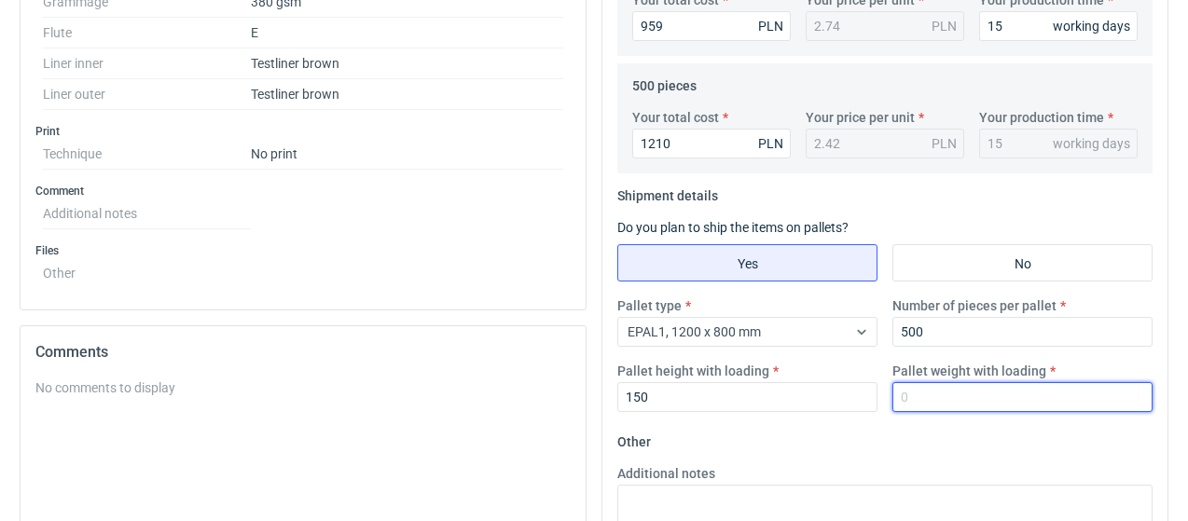
click at [922, 400] on input "Pallet weight with loading" at bounding box center [1023, 397] width 260 height 30
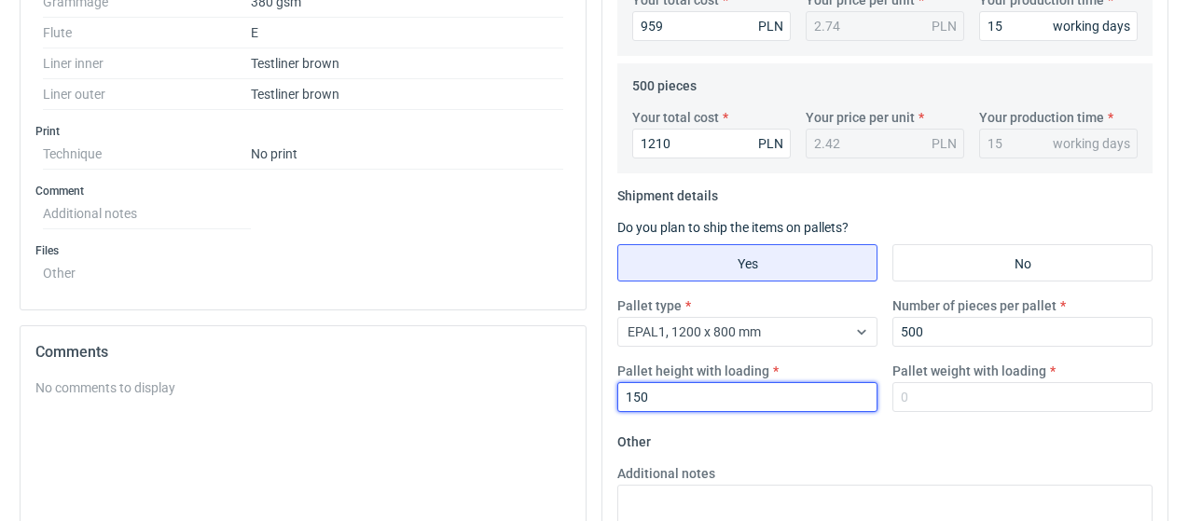
drag, startPoint x: 662, startPoint y: 395, endPoint x: 588, endPoint y: 397, distance: 74.6
click at [588, 397] on div "Specification Export to PDF Type Product category Corrugated Structural design …" at bounding box center [594, 142] width 1164 height 1262
type input "1500"
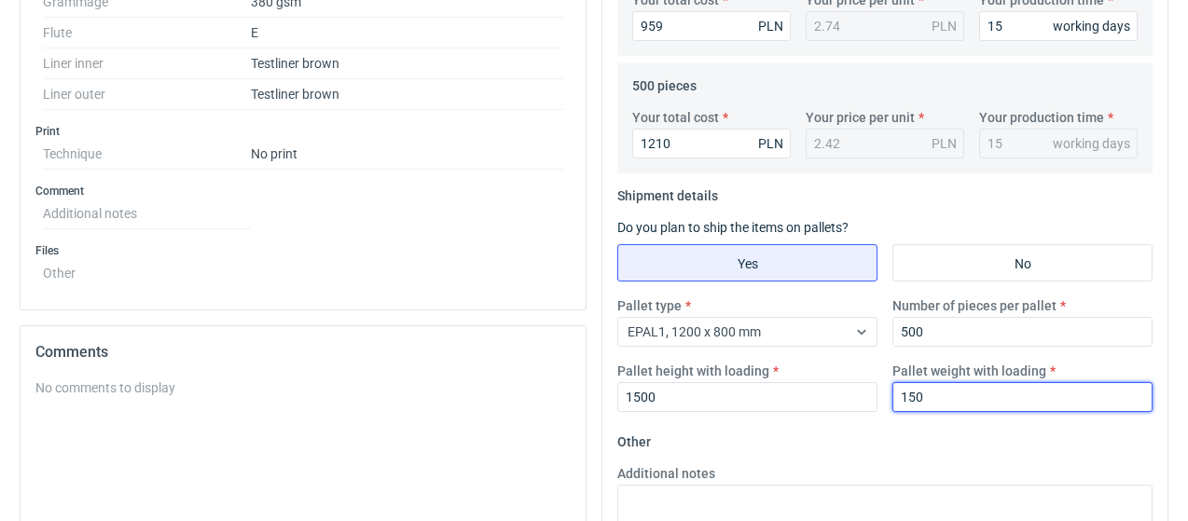
type input "150"
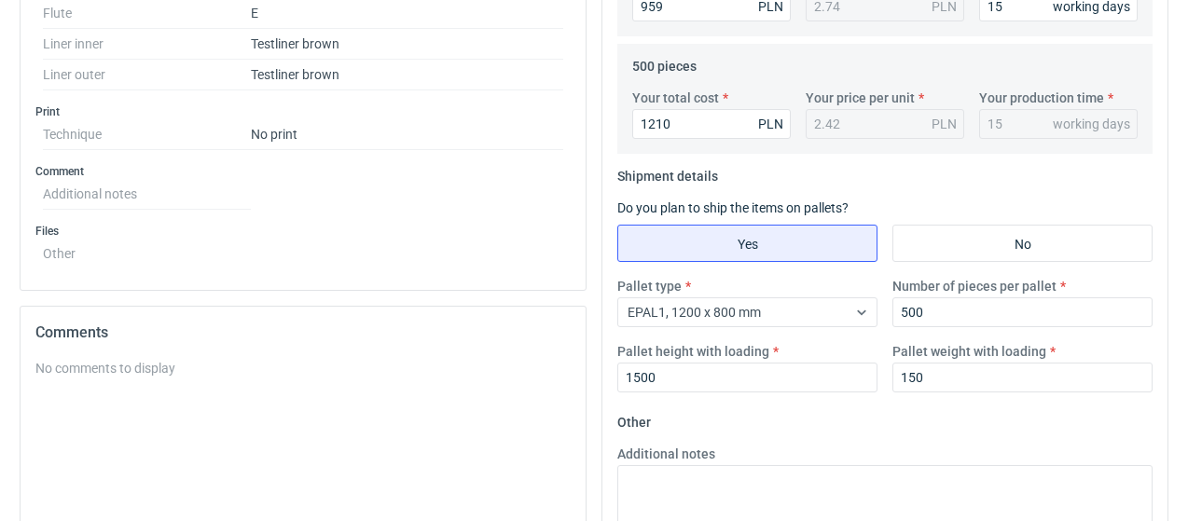
scroll to position [947, 0]
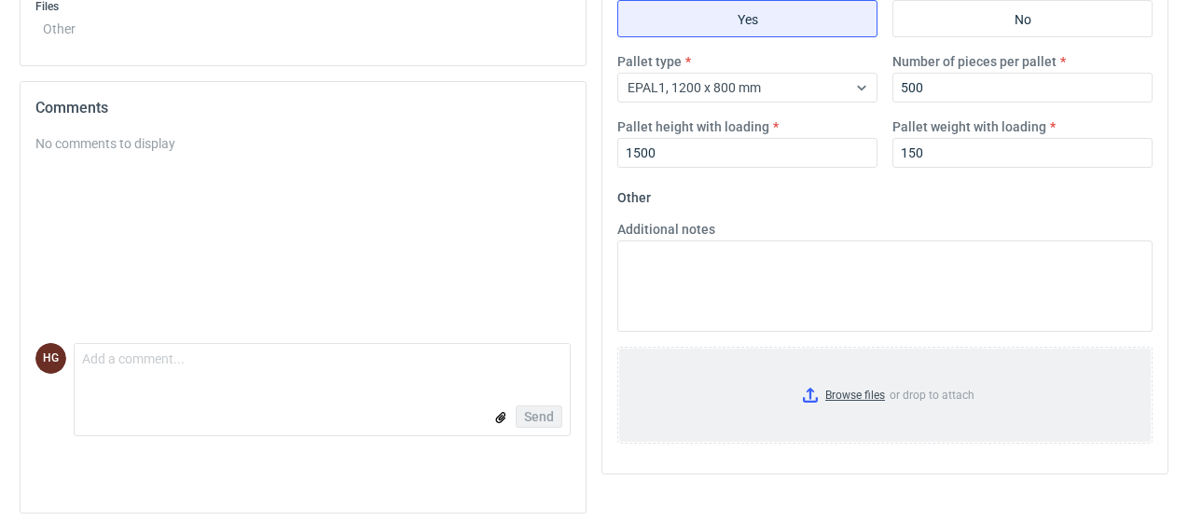
click at [869, 393] on input "Browse files or drop to attach" at bounding box center [885, 395] width 532 height 93
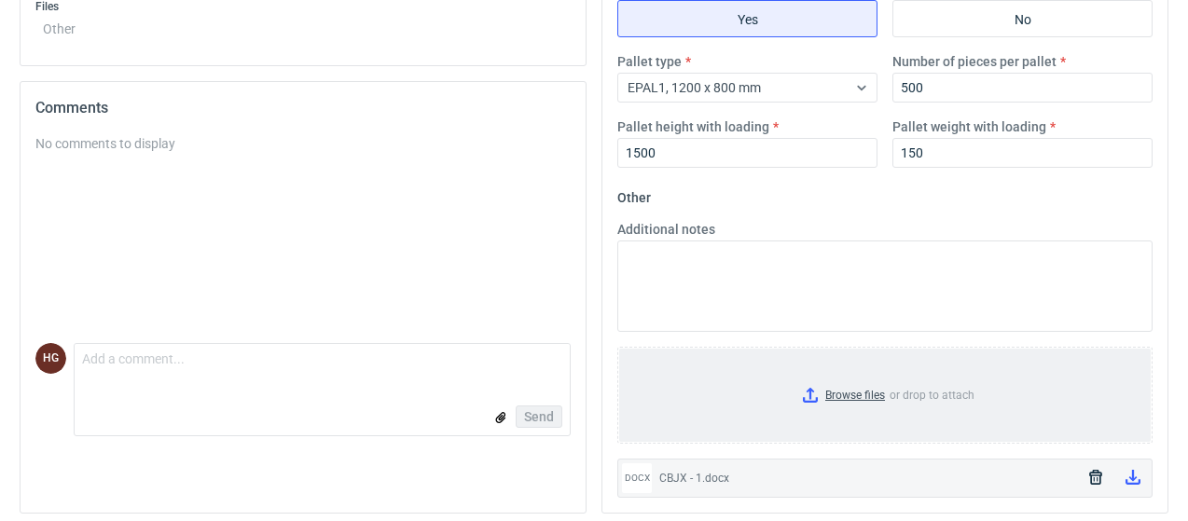
click at [863, 390] on input "Browse files or drop to attach" at bounding box center [885, 395] width 532 height 93
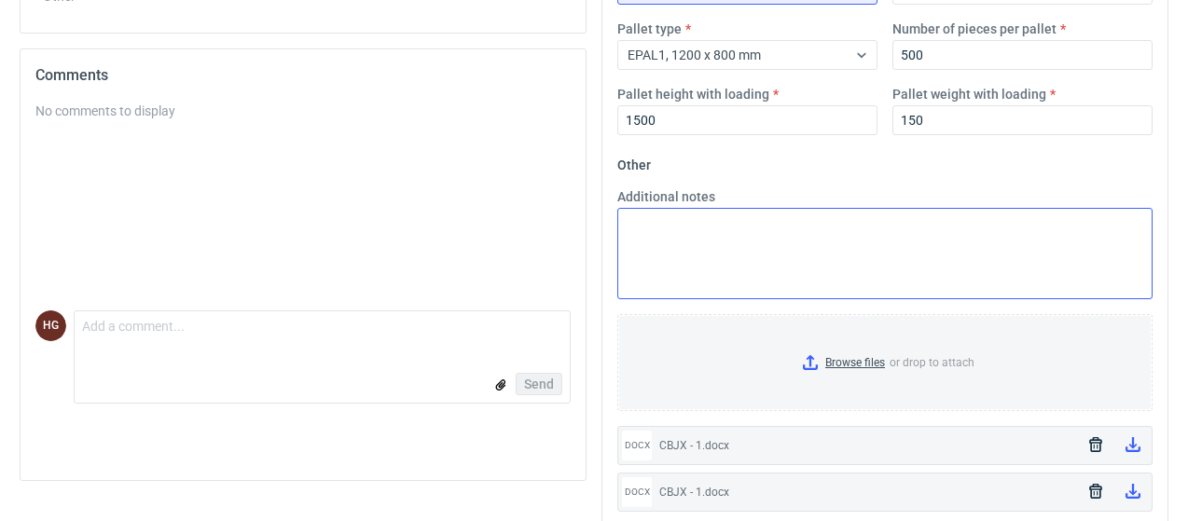
scroll to position [994, 0]
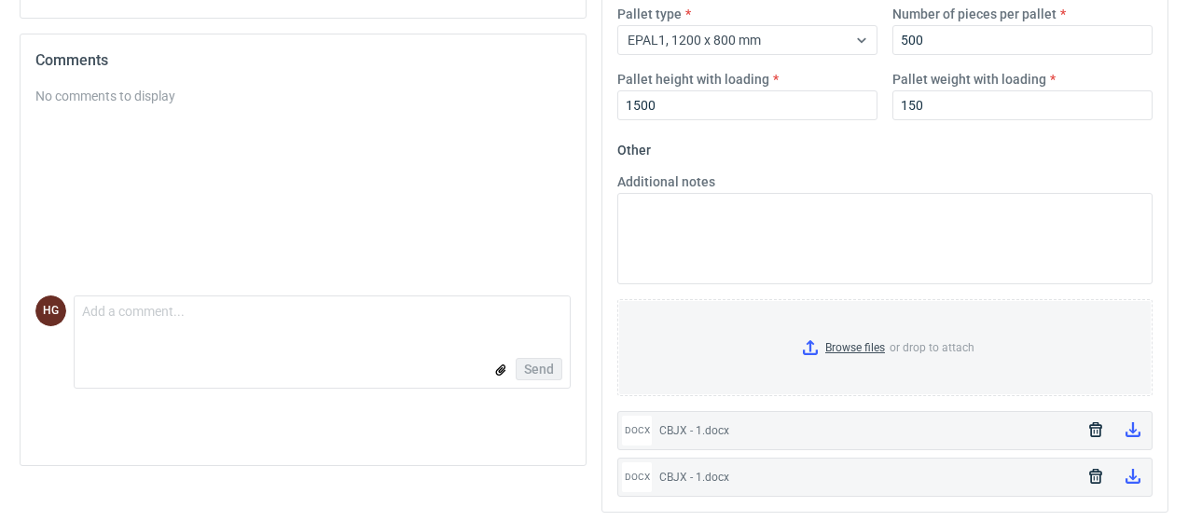
click at [1095, 423] on icon "button" at bounding box center [1095, 430] width 13 height 15
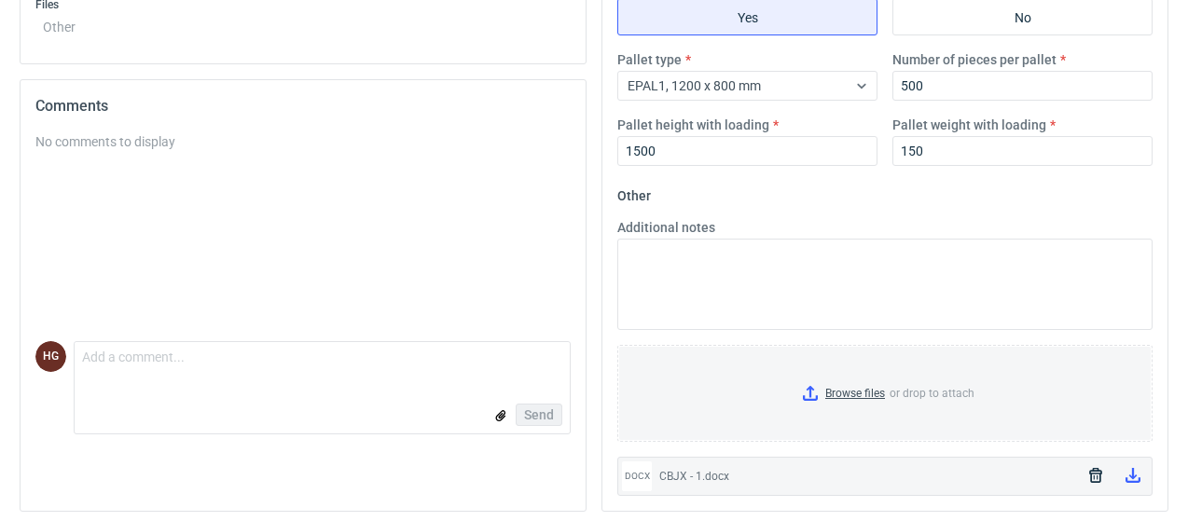
click at [1101, 469] on icon "button" at bounding box center [1095, 475] width 13 height 15
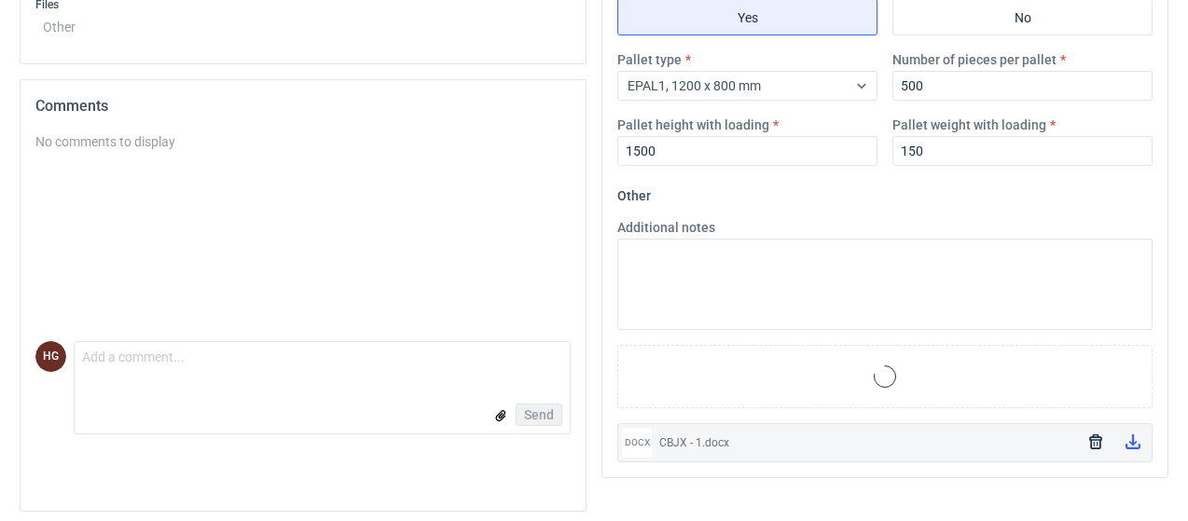
scroll to position [947, 0]
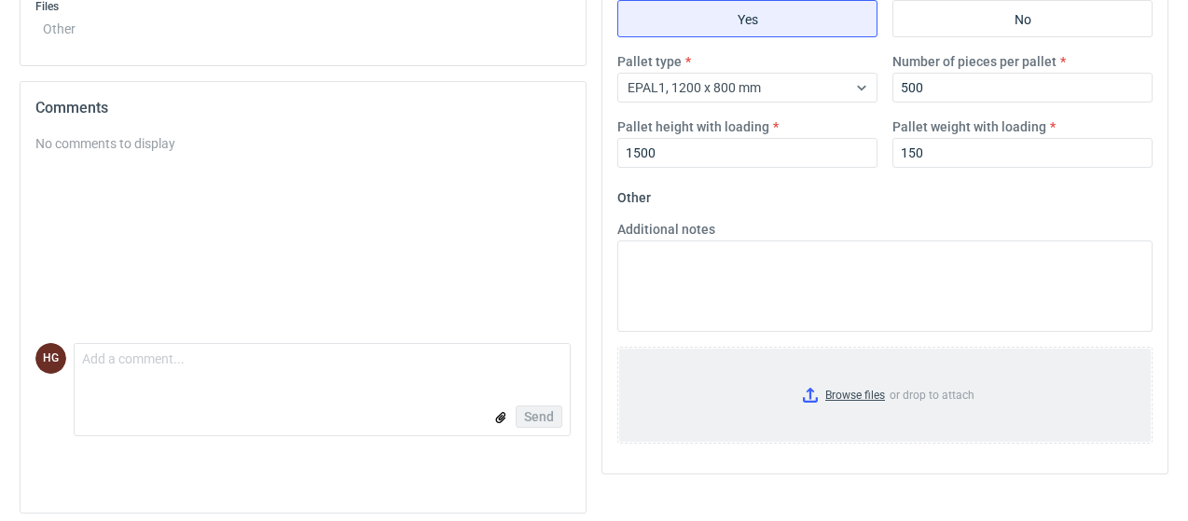
click at [883, 388] on input "Browse files or drop to attach" at bounding box center [885, 395] width 532 height 93
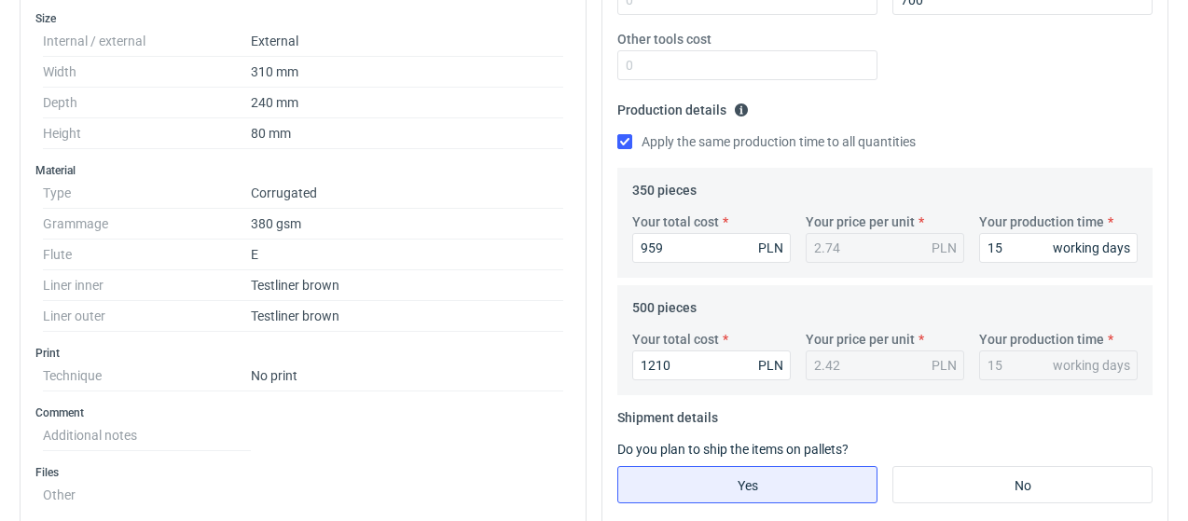
scroll to position [107, 0]
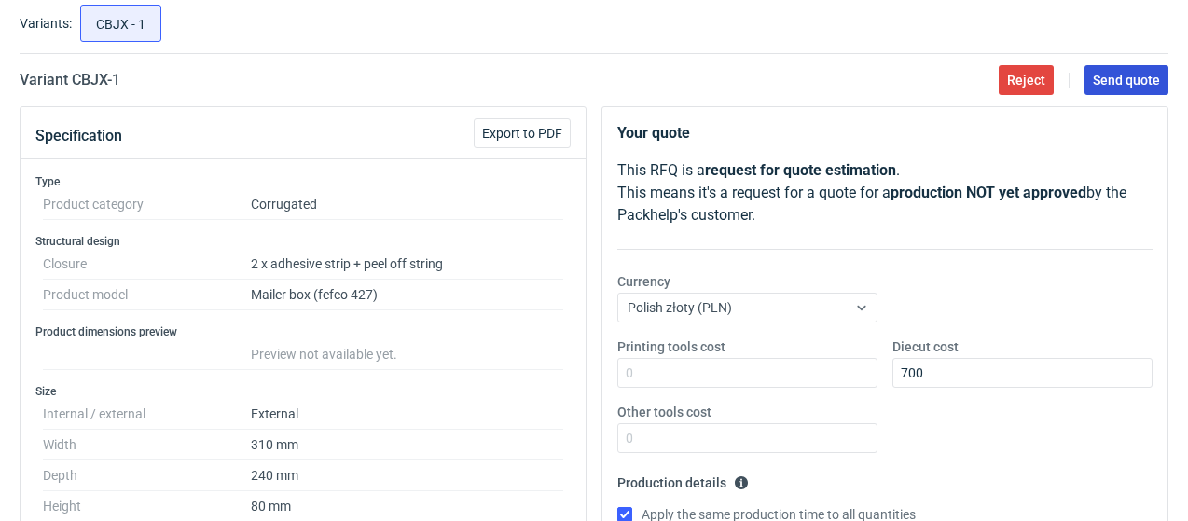
click at [1141, 79] on span "Send quote" at bounding box center [1126, 80] width 67 height 13
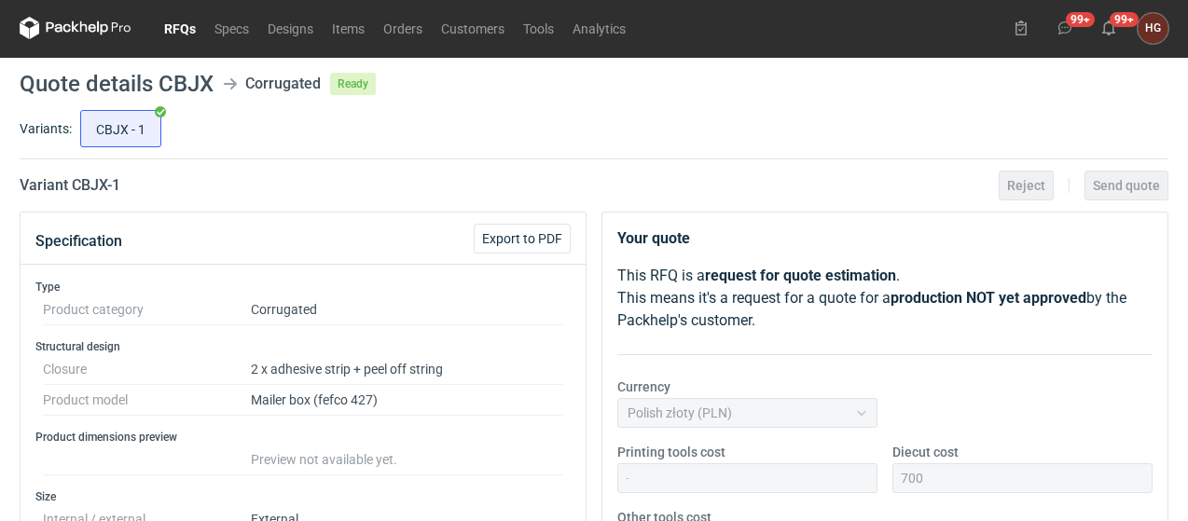
scroll to position [0, 0]
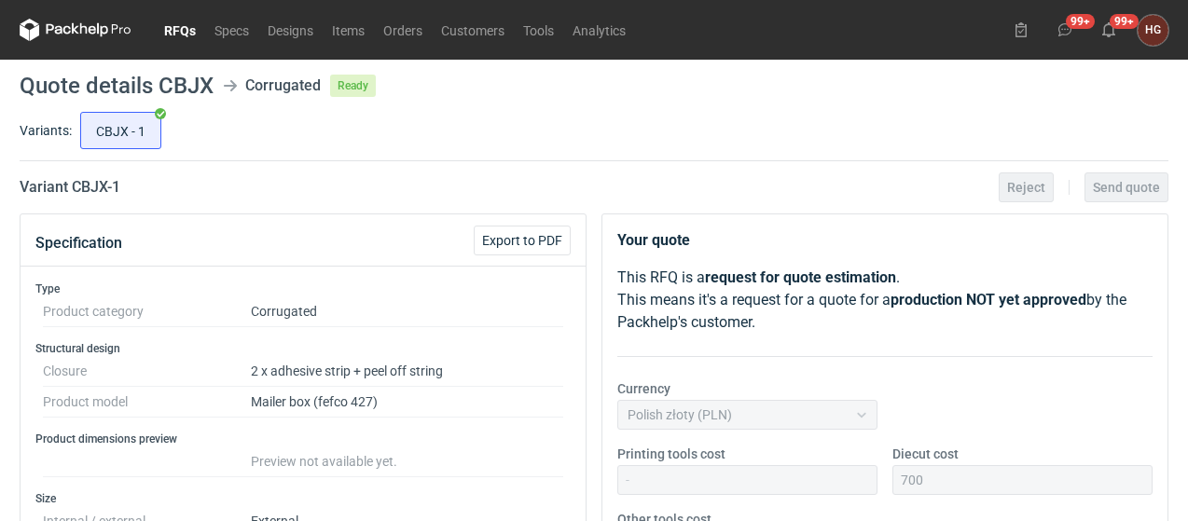
click at [175, 26] on link "RFQs" at bounding box center [180, 30] width 50 height 22
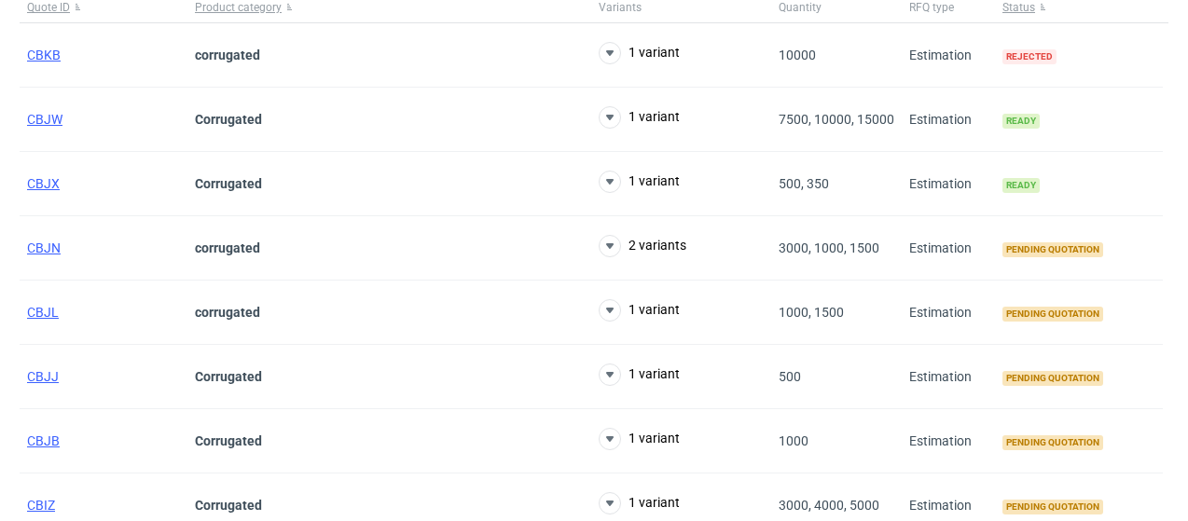
scroll to position [187, 0]
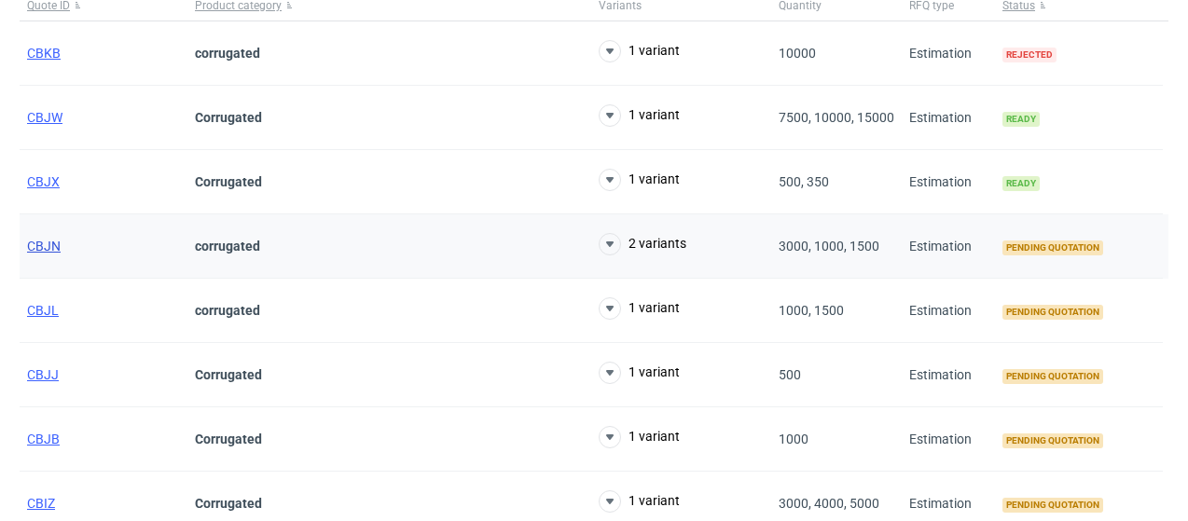
click at [49, 242] on span "CBJN" at bounding box center [44, 246] width 34 height 15
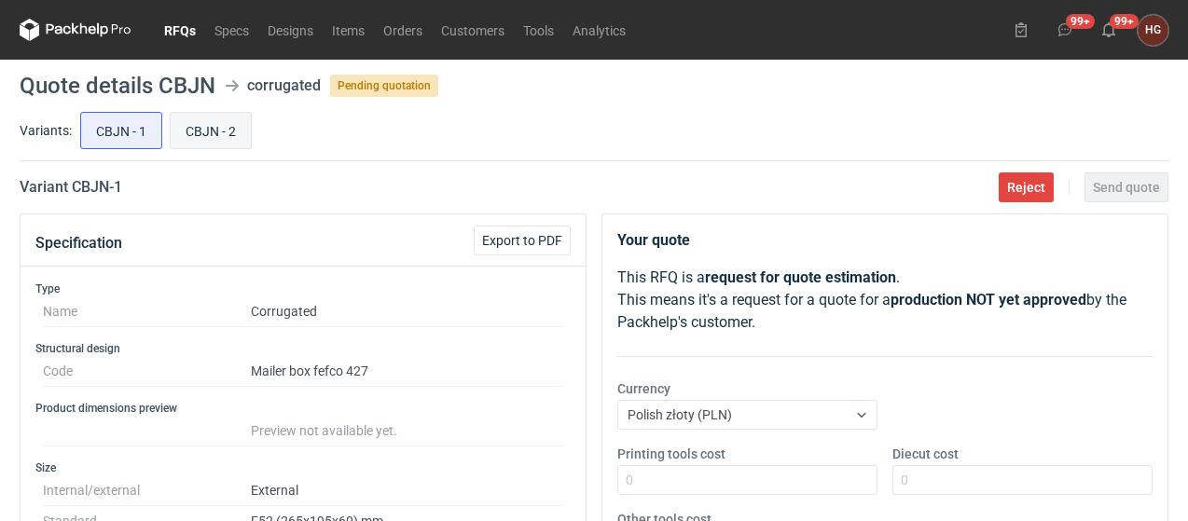
click at [214, 127] on input "CBJN - 2" at bounding box center [211, 130] width 80 height 35
radio input "true"
click at [129, 139] on input "CBJN - 1" at bounding box center [121, 130] width 80 height 35
radio input "true"
drag, startPoint x: 73, startPoint y: 180, endPoint x: 151, endPoint y: 180, distance: 78.3
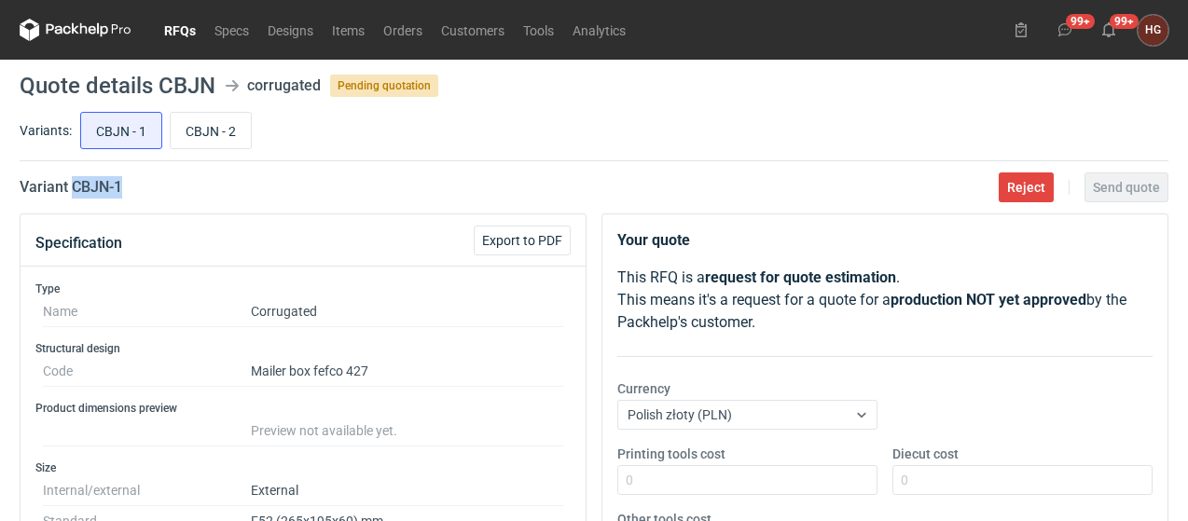
click at [151, 180] on div "Variant CBJN - 1 Reject Send quote" at bounding box center [594, 187] width 1149 height 22
copy h2 "CBJN - 1"
click at [219, 135] on input "CBJN - 2" at bounding box center [211, 130] width 80 height 35
radio input "true"
click at [123, 133] on input "CBJN - 1" at bounding box center [121, 130] width 80 height 35
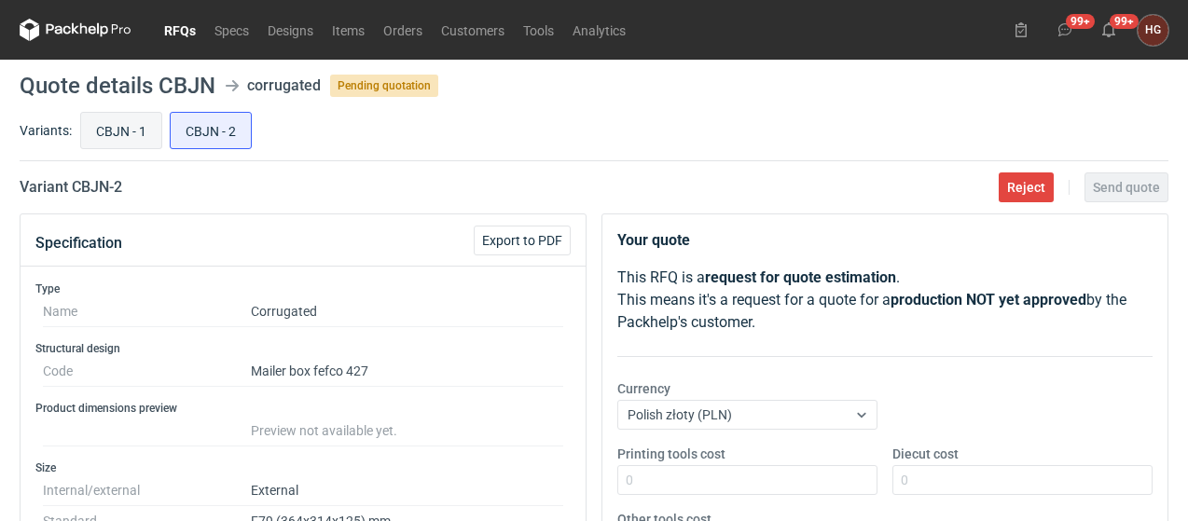
radio input "true"
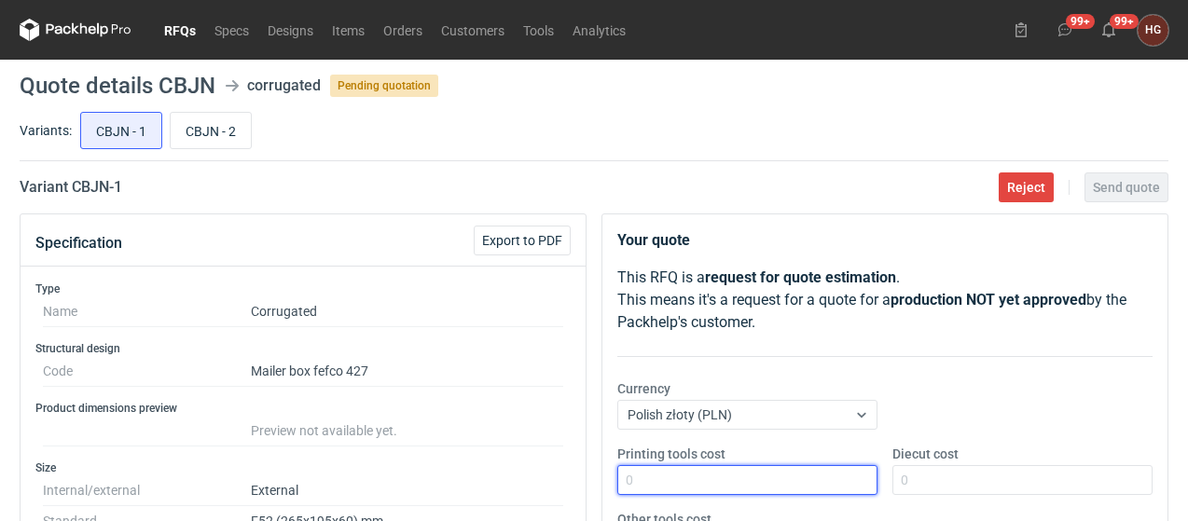
click at [789, 478] on input "Printing tools cost" at bounding box center [747, 480] width 260 height 30
type input "1200"
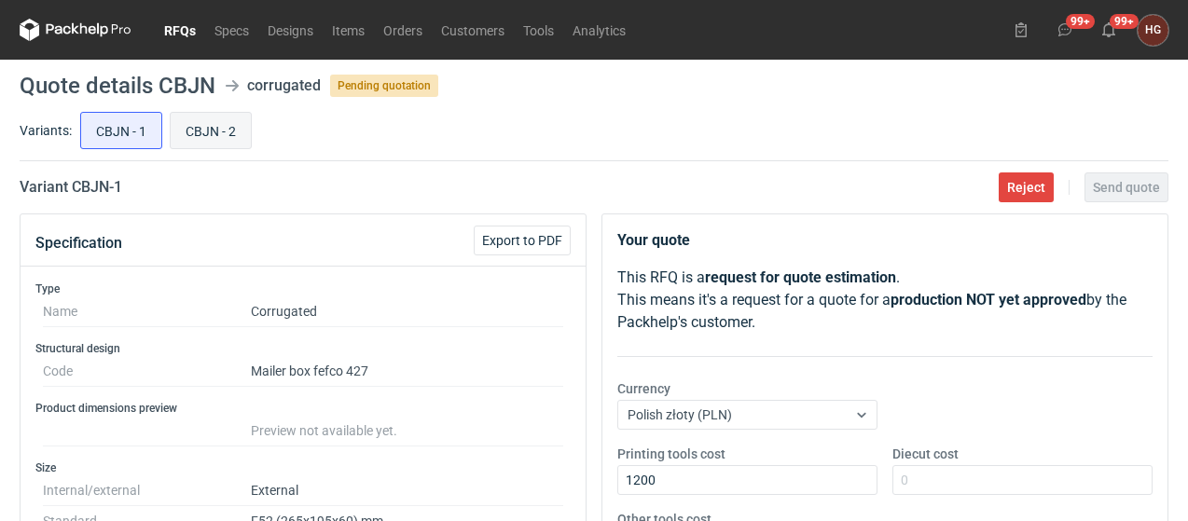
click at [209, 128] on input "CBJN - 2" at bounding box center [211, 130] width 80 height 35
radio input "true"
click at [116, 128] on input "CBJN - 1" at bounding box center [121, 130] width 80 height 35
radio input "true"
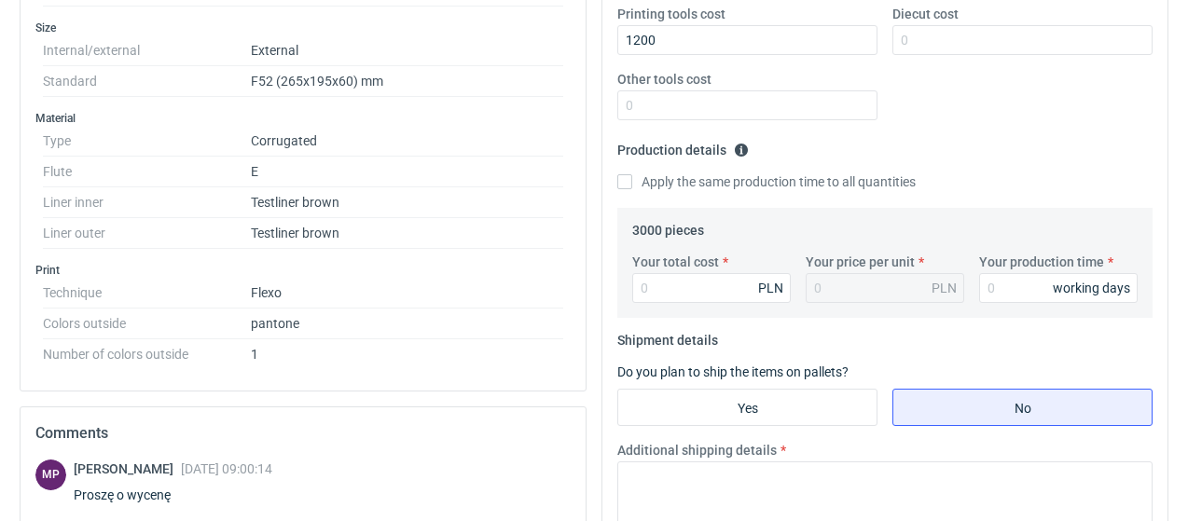
scroll to position [466, 0]
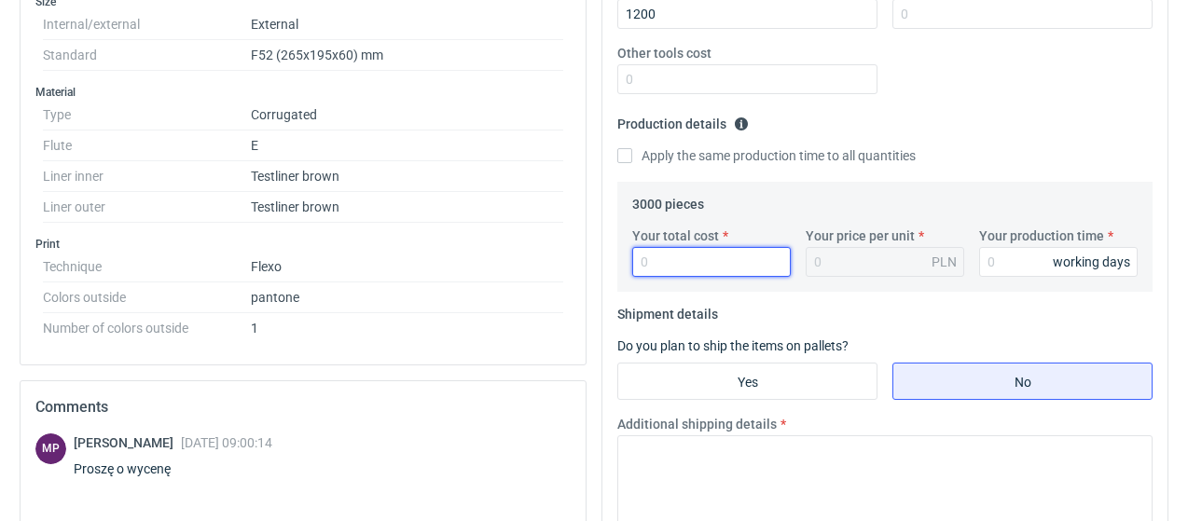
click at [701, 266] on input "Your total cost" at bounding box center [711, 262] width 159 height 30
type input "2310"
type input "0.77"
type input "2310"
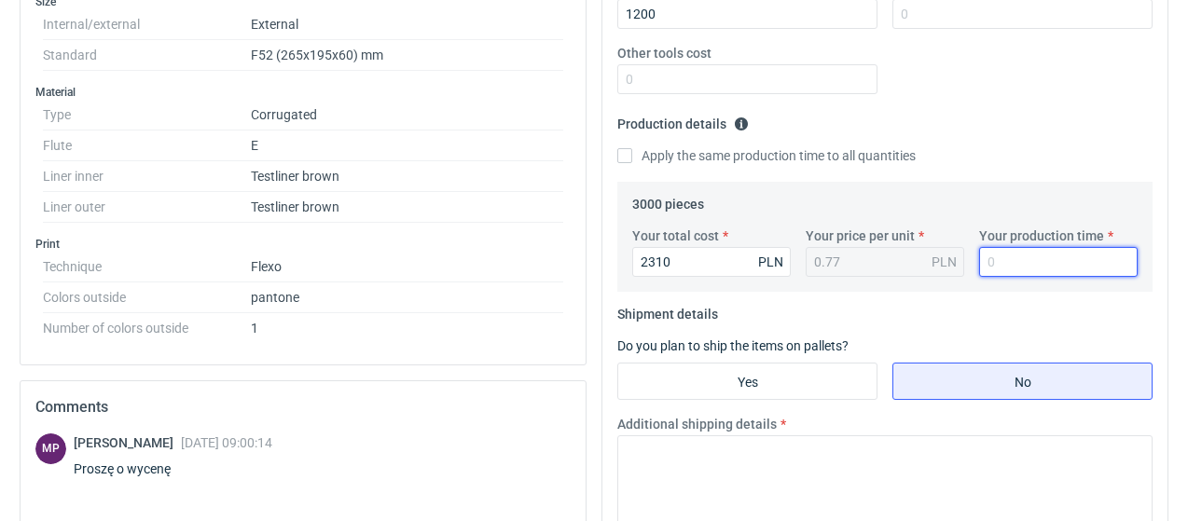
click at [1014, 253] on input "Your production time" at bounding box center [1058, 262] width 159 height 30
type input "15"
click at [922, 315] on fieldset "Shipment details Do you plan to ship the items on pallets? Yes No Additional sh…" at bounding box center [884, 420] width 535 height 243
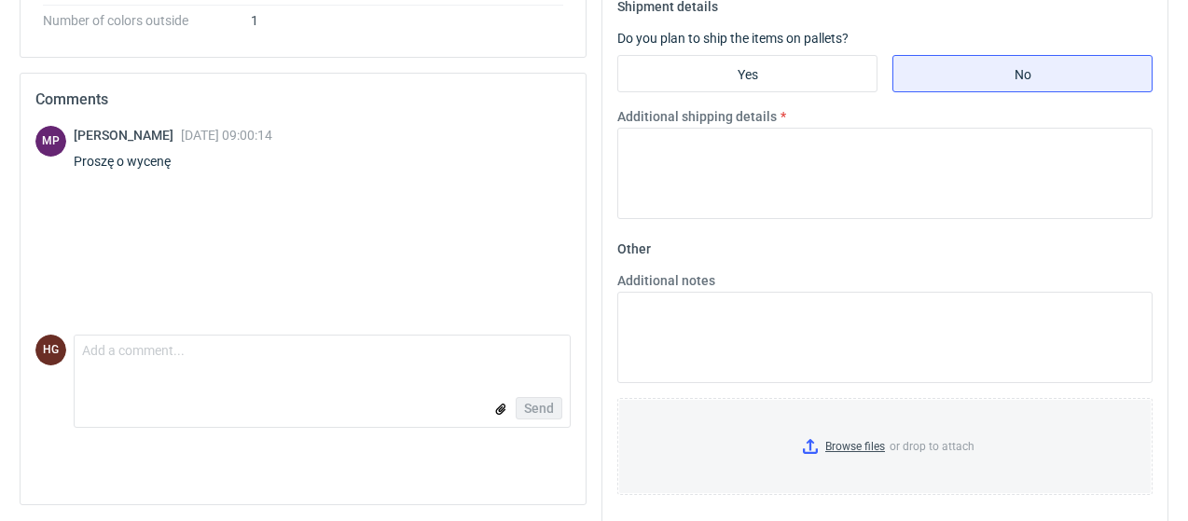
scroll to position [788, 0]
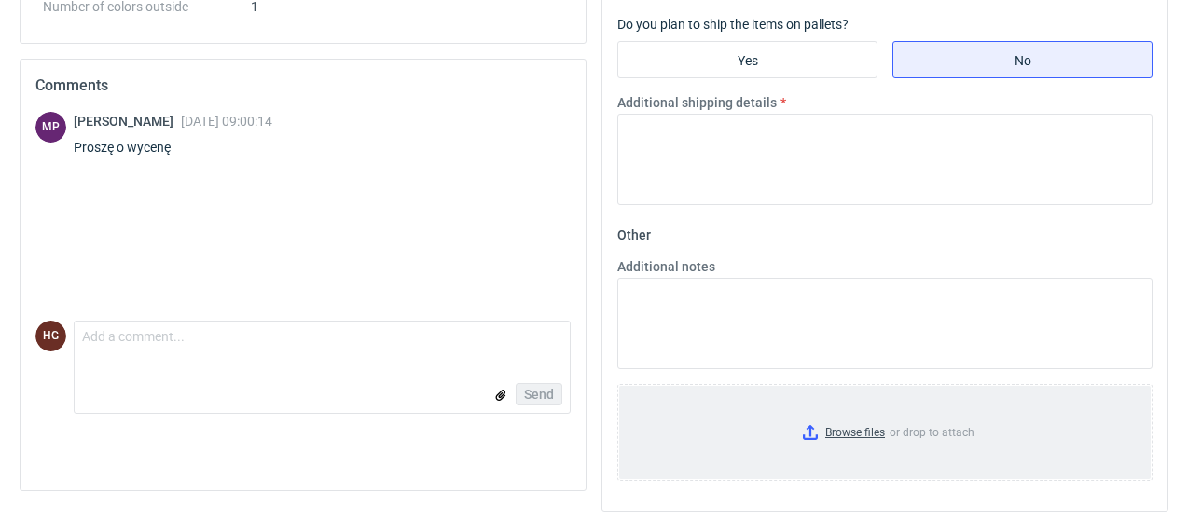
click at [860, 426] on input "Browse files or drop to attach" at bounding box center [885, 432] width 532 height 93
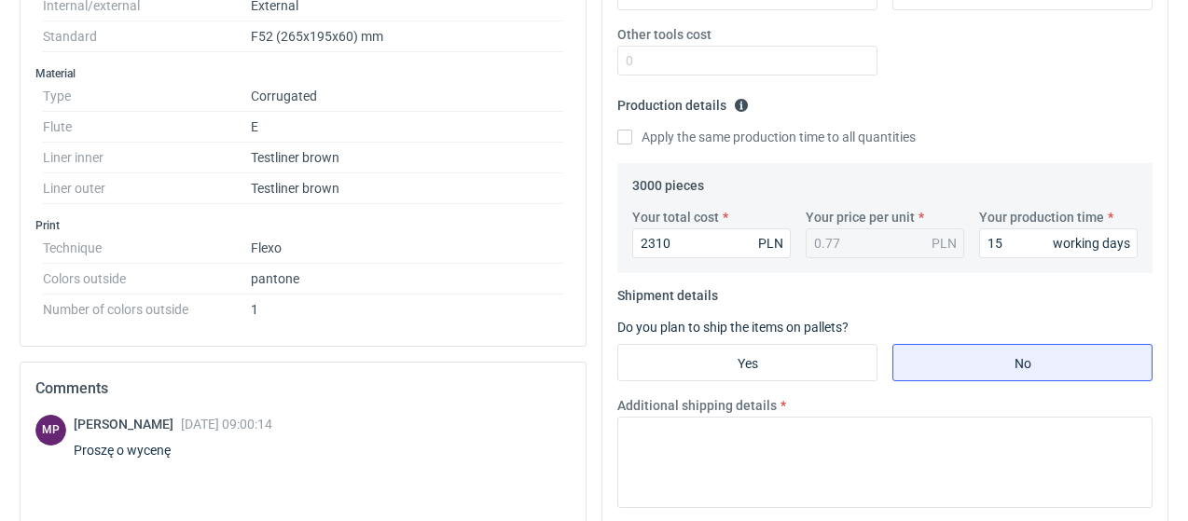
scroll to position [653, 0]
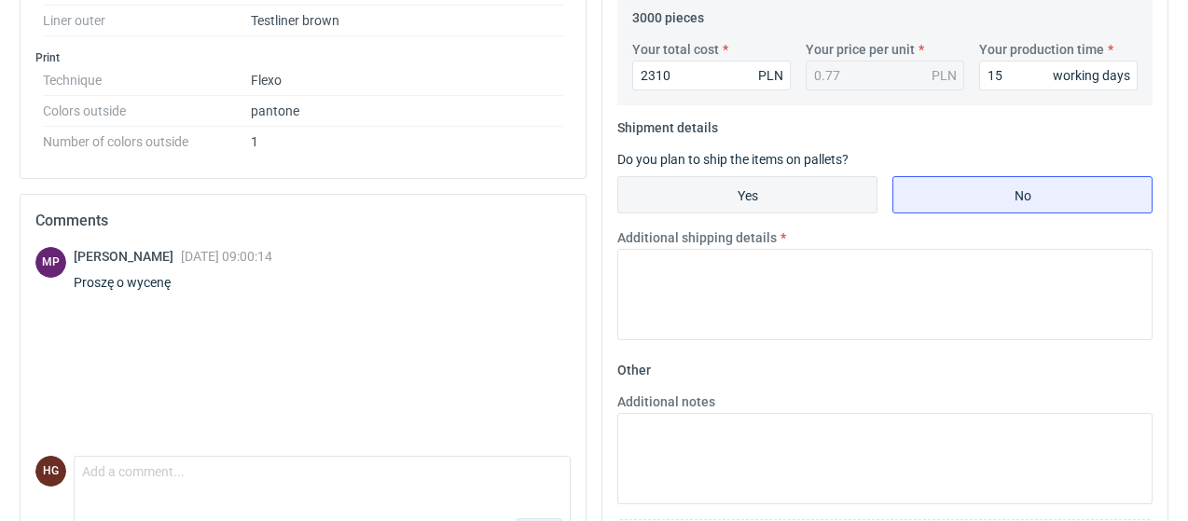
click at [787, 182] on input "Yes" at bounding box center [747, 194] width 258 height 35
radio input "true"
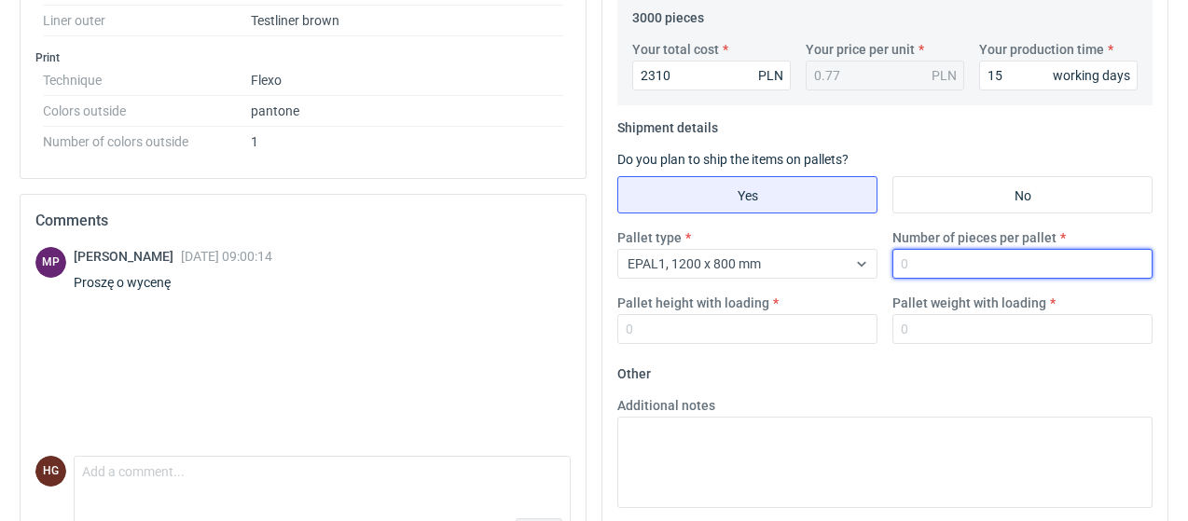
click at [908, 260] on input "Number of pieces per pallet" at bounding box center [1023, 264] width 260 height 30
type input "2"
type input "1500"
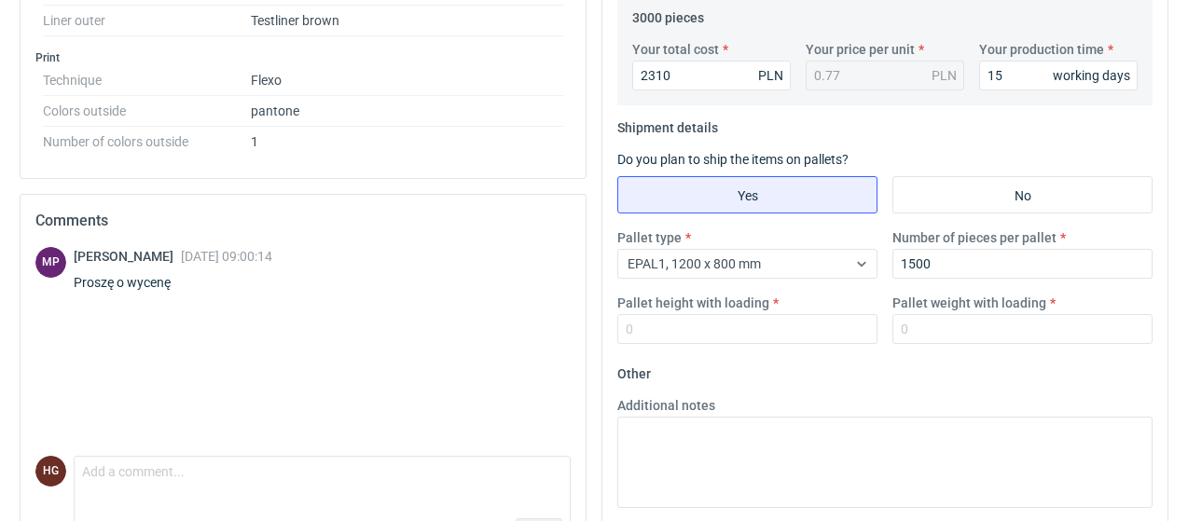
click at [814, 342] on div "Pallet type EPAL1, 1200 x 800 mm Number of pieces per pallet 1500 Pallet height…" at bounding box center [885, 294] width 550 height 131
click at [828, 335] on input "Pallet height with loading" at bounding box center [747, 329] width 260 height 30
type input "150"
click at [922, 318] on input "Pallet weight with loading" at bounding box center [1023, 329] width 260 height 30
type input "200"
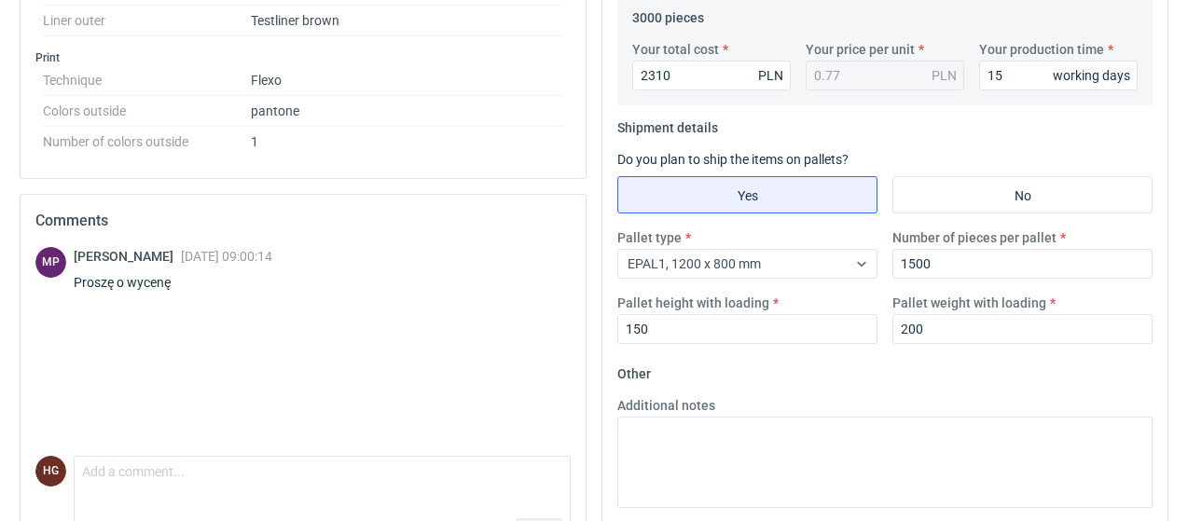
click at [802, 396] on div "Additional notes" at bounding box center [885, 452] width 550 height 112
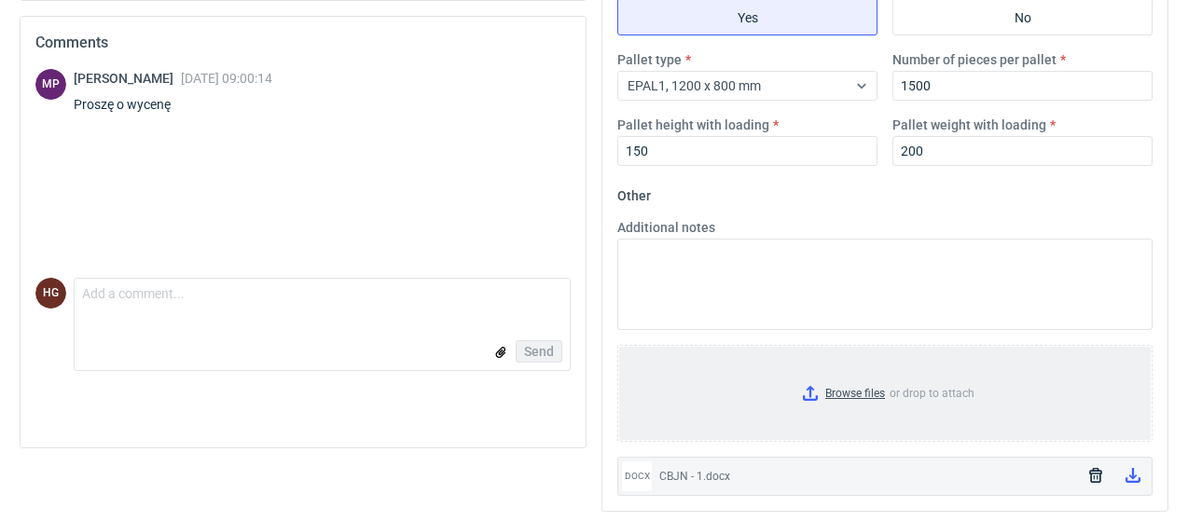
scroll to position [0, 0]
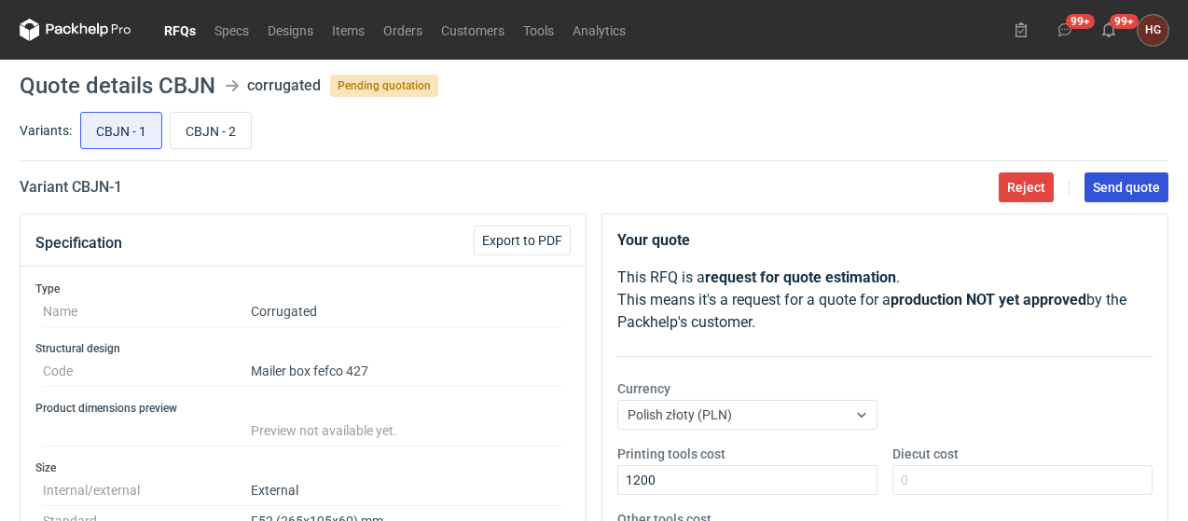
click at [1129, 186] on span "Send quote" at bounding box center [1126, 187] width 67 height 13
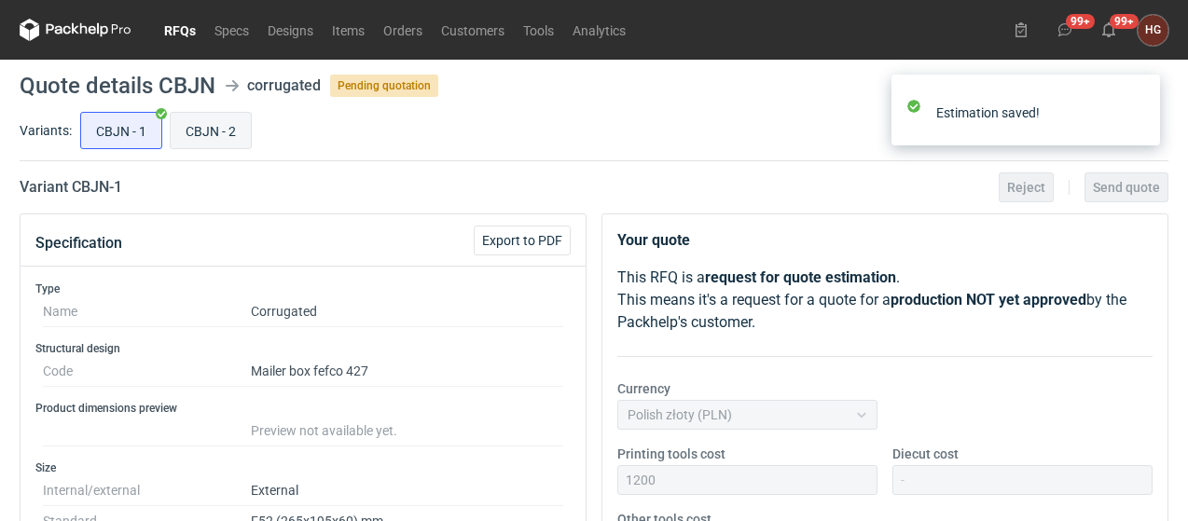
click at [203, 126] on input "CBJN - 2" at bounding box center [211, 130] width 80 height 35
radio input "true"
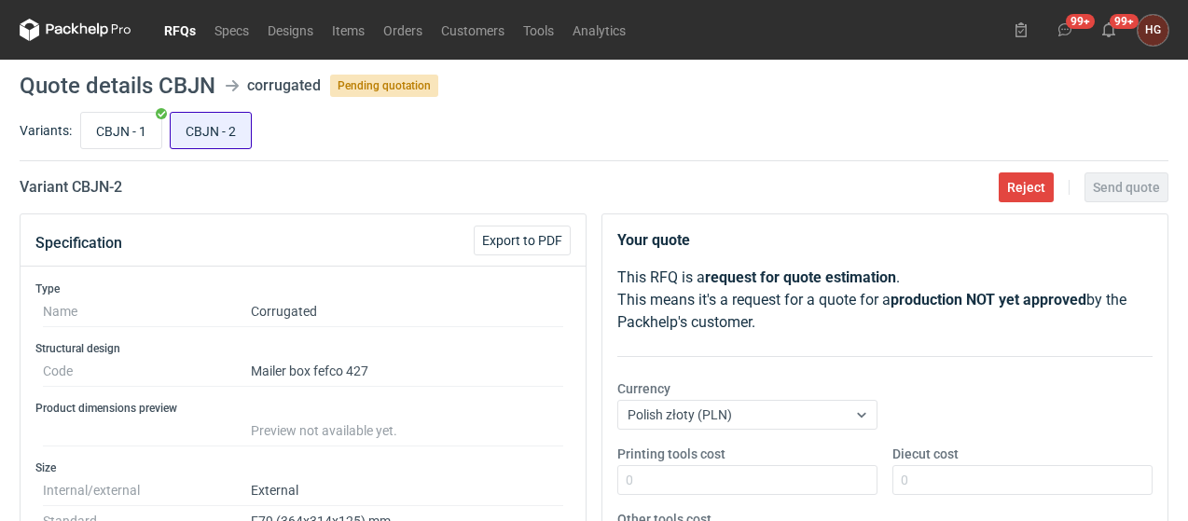
click at [225, 133] on input "CBJN - 2" at bounding box center [211, 130] width 80 height 35
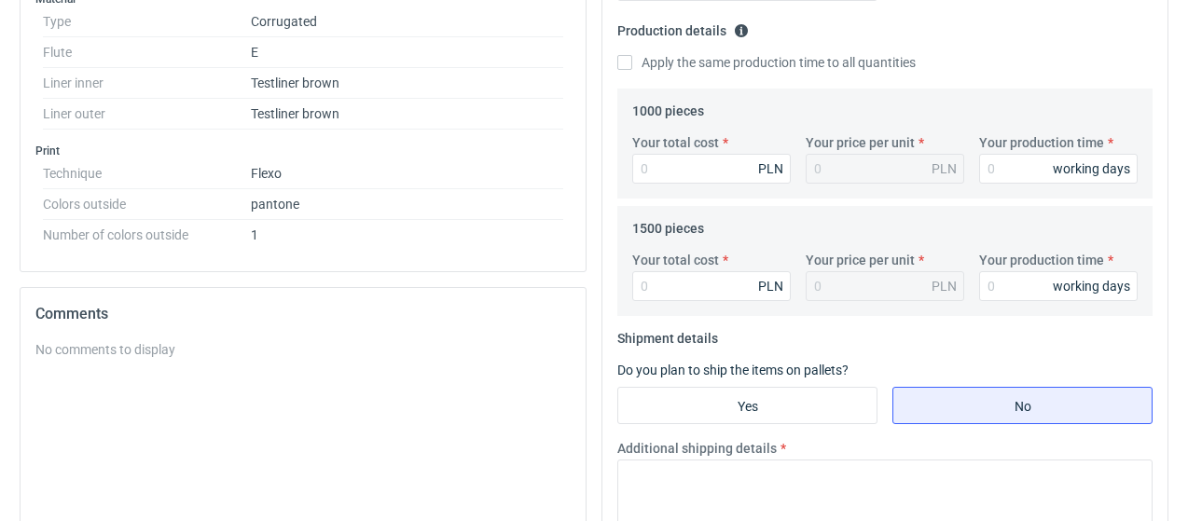
scroll to position [746, 0]
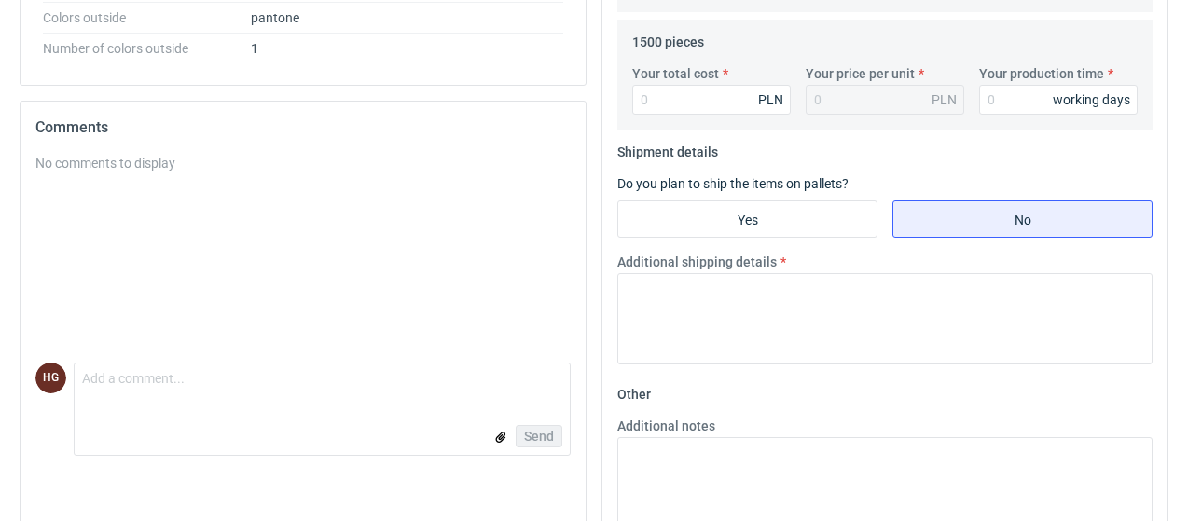
click at [785, 236] on fieldset "Shipment details Do you plan to ship the items on pallets? Yes No Additional sh…" at bounding box center [884, 258] width 535 height 243
click at [790, 232] on input "Yes" at bounding box center [747, 218] width 258 height 35
radio input "true"
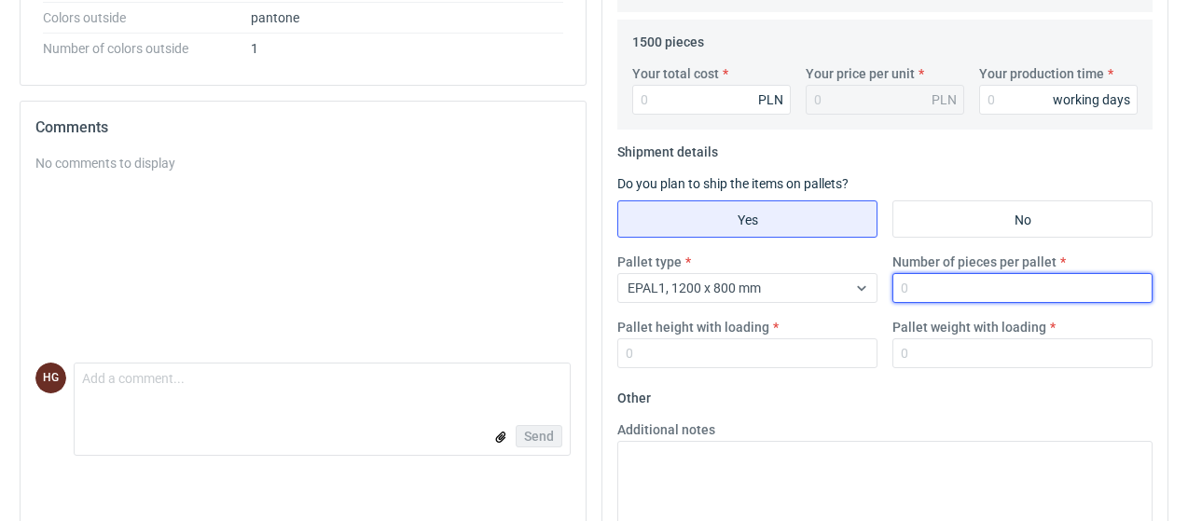
click at [960, 289] on input "Number of pieces per pallet" at bounding box center [1023, 288] width 260 height 30
type input "7"
type input "1000"
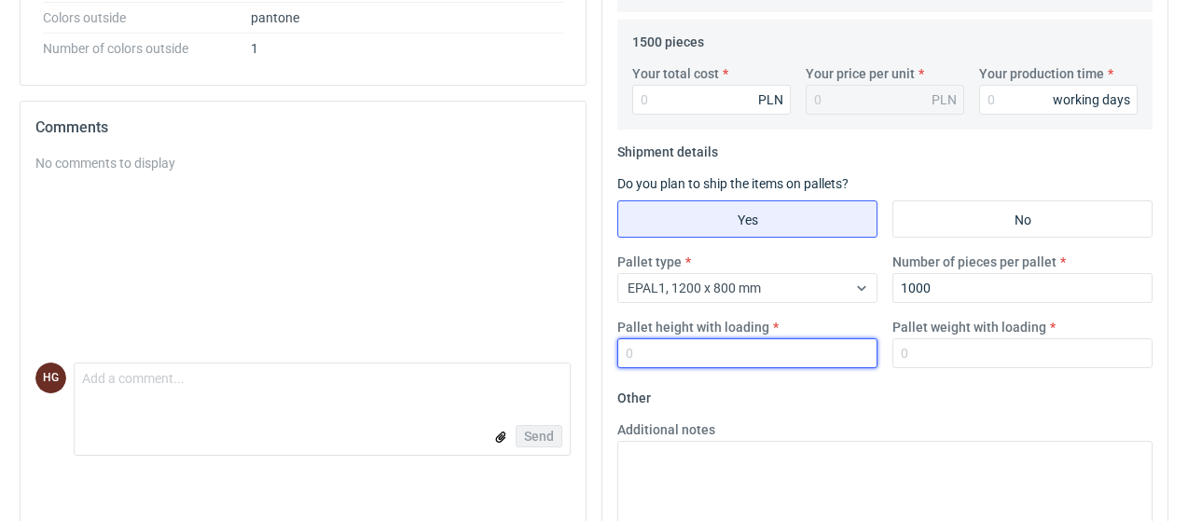
click at [673, 346] on input "Pallet height with loading" at bounding box center [747, 354] width 260 height 30
type input "1800"
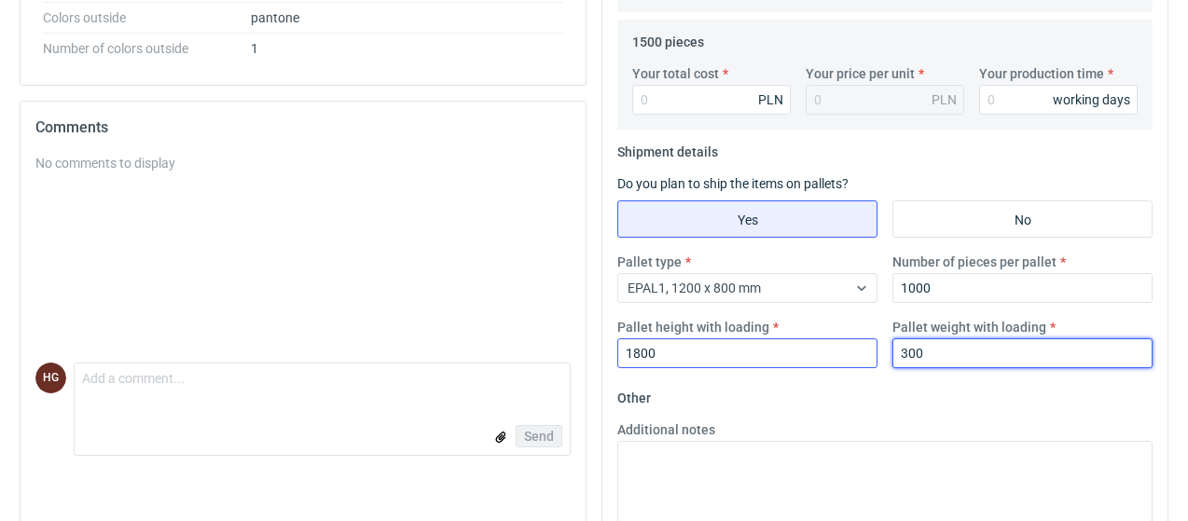
type input "300"
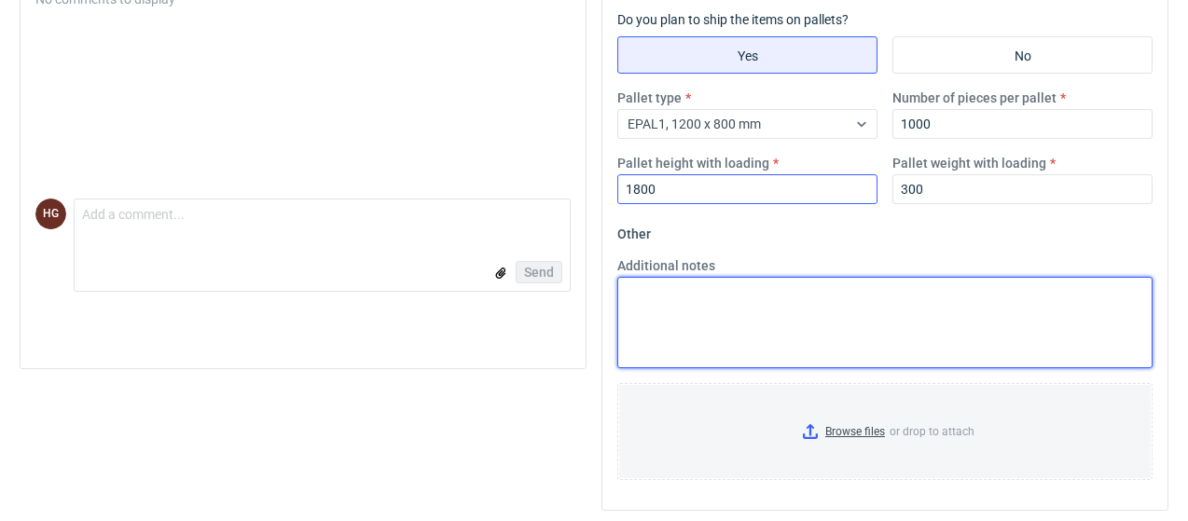
scroll to position [351, 0]
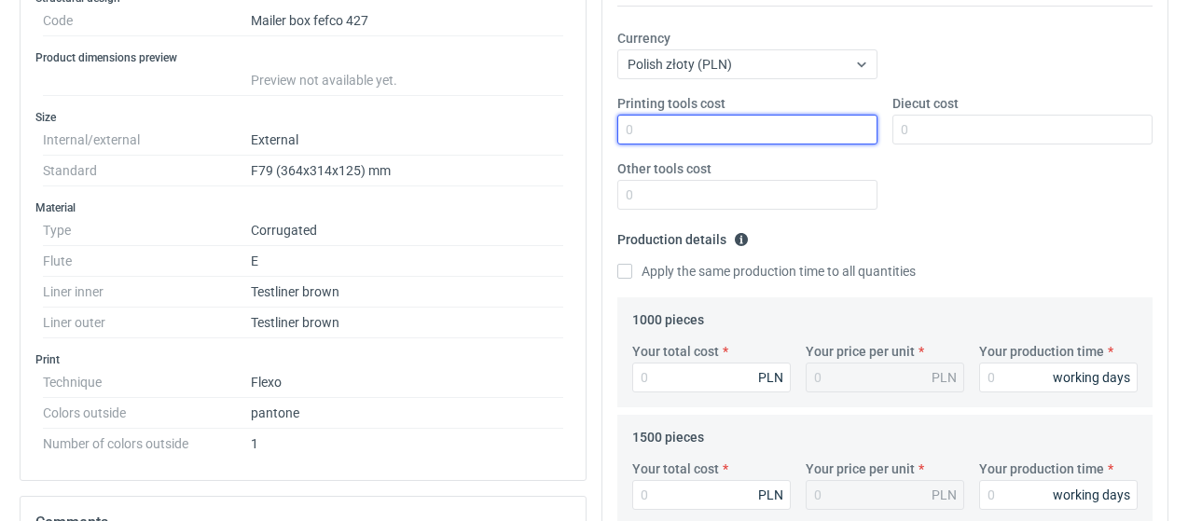
click at [725, 126] on input "Printing tools cost" at bounding box center [747, 130] width 260 height 30
type input "1500"
click at [632, 268] on label "Apply the same production time to all quantities" at bounding box center [766, 271] width 298 height 19
click at [632, 268] on input "Apply the same production time to all quantities" at bounding box center [624, 271] width 15 height 15
checkbox input "true"
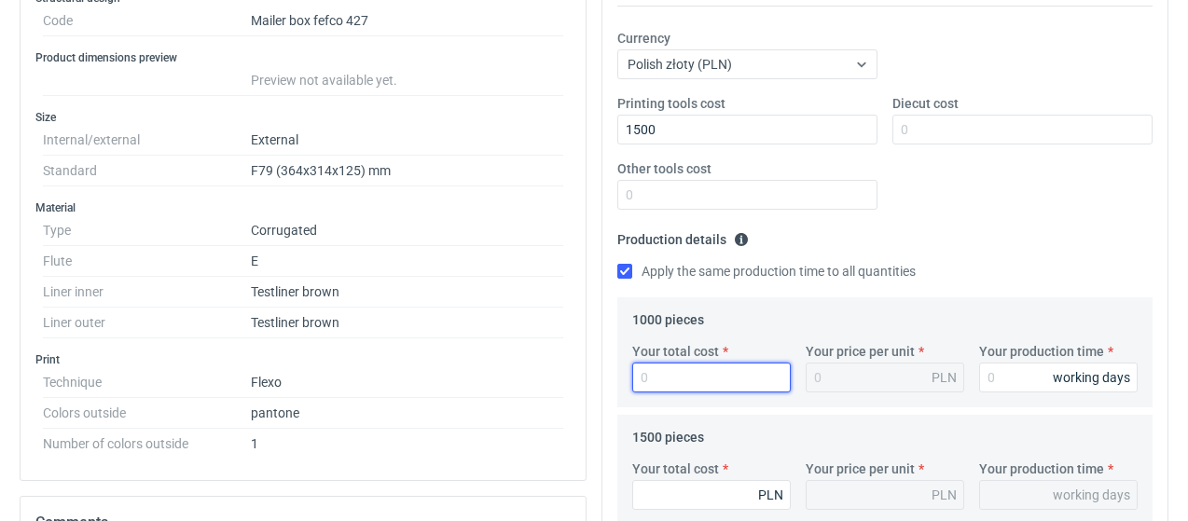
click at [674, 379] on input "Your total cost" at bounding box center [711, 378] width 159 height 30
click at [700, 368] on input "Your total cost" at bounding box center [711, 378] width 159 height 30
type input "2121"
type input "2.12"
type input "2120"
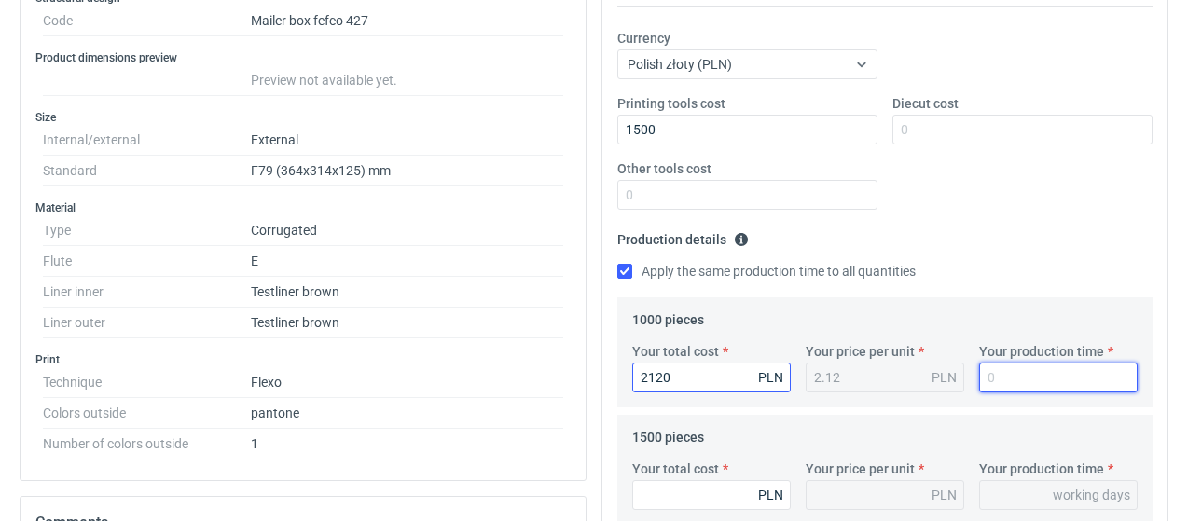
type input "1"
type input "15"
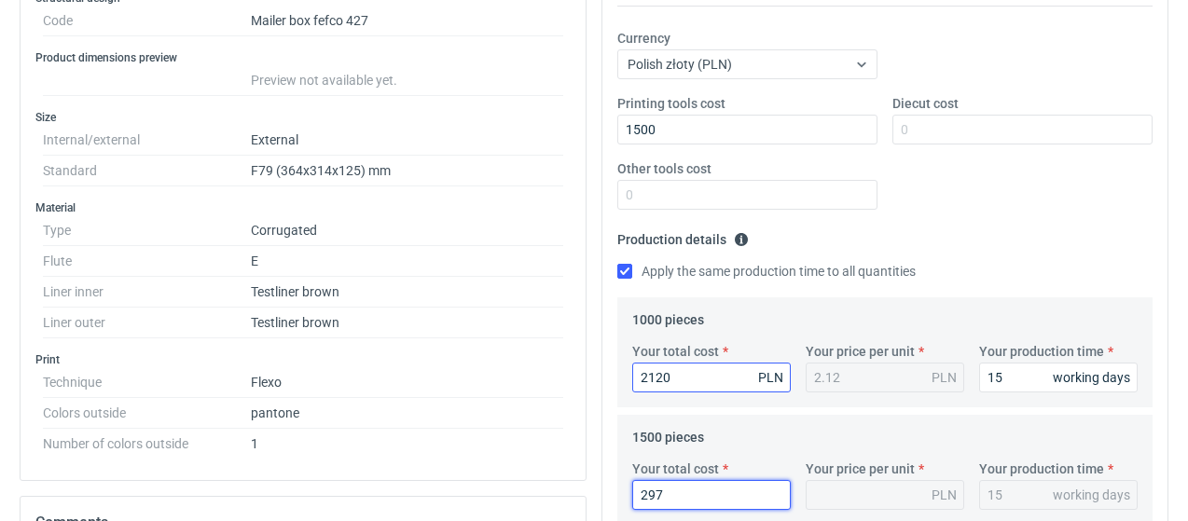
type input "2970"
type input "1.98"
type input "2970"
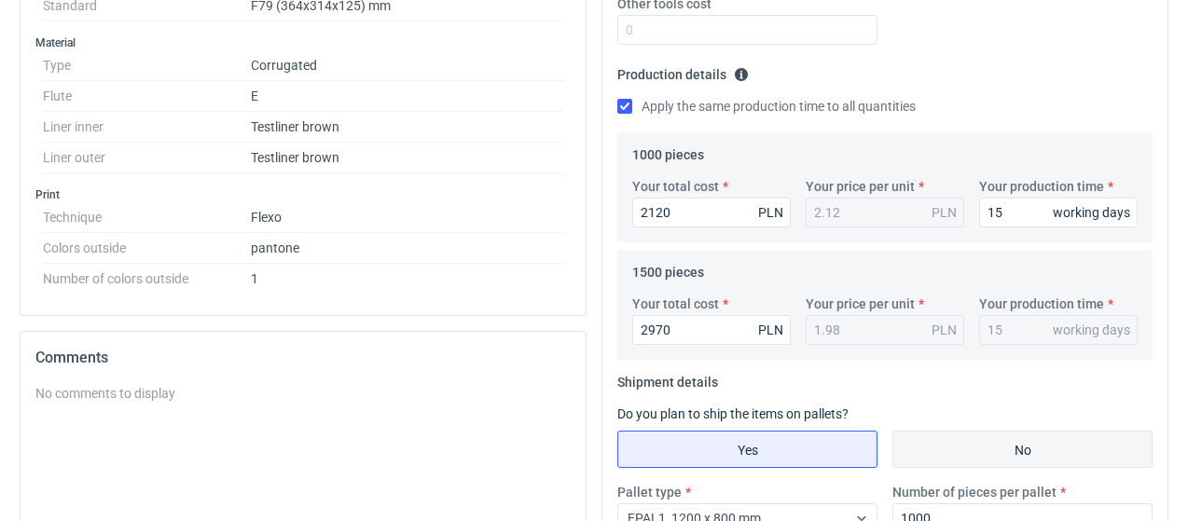
scroll to position [889, 0]
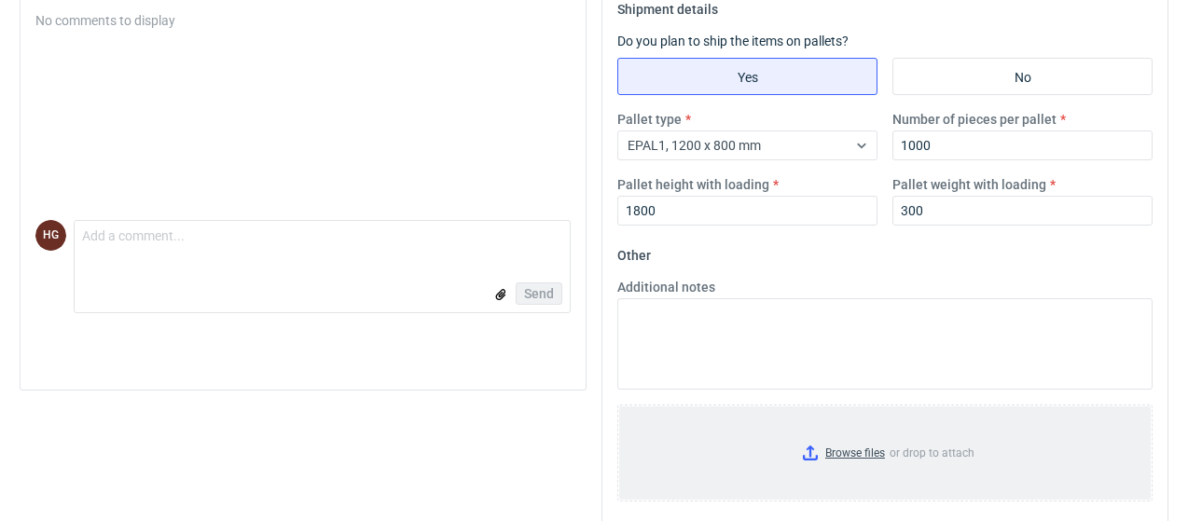
click at [881, 454] on input "Browse files or drop to attach" at bounding box center [885, 453] width 532 height 93
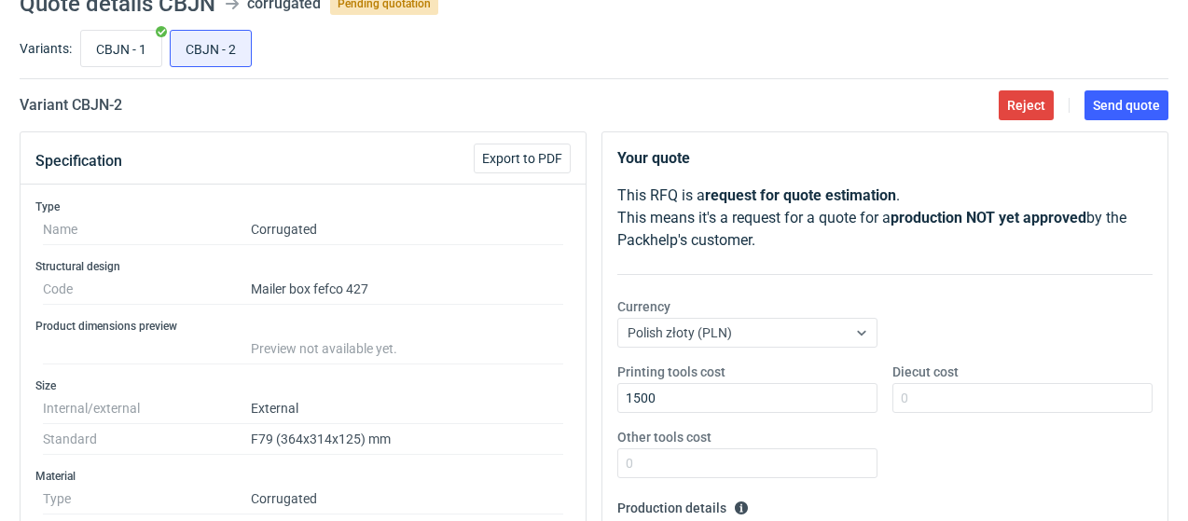
scroll to position [0, 0]
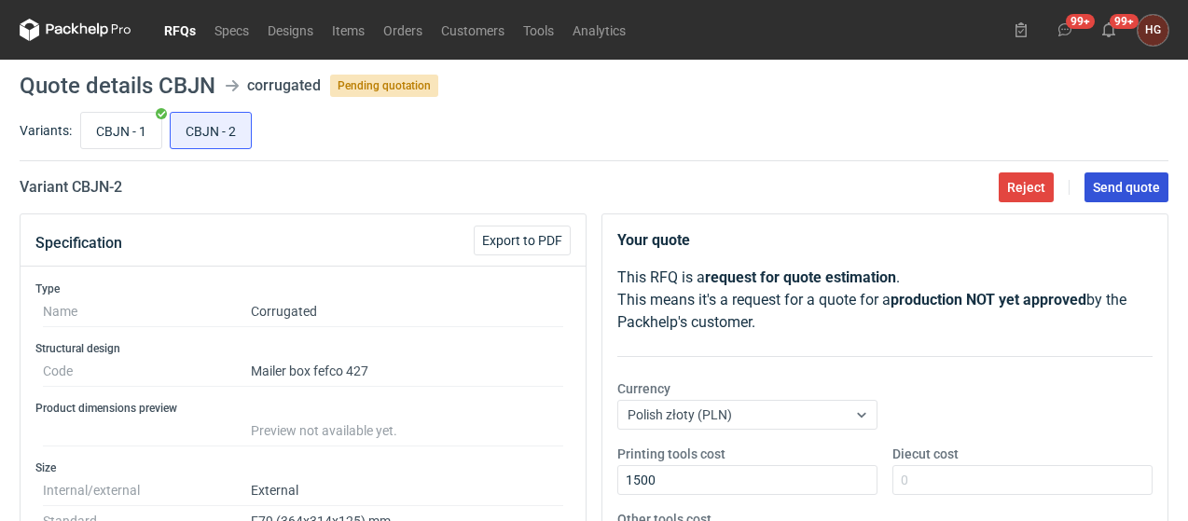
click at [1114, 181] on span "Send quote" at bounding box center [1126, 187] width 67 height 13
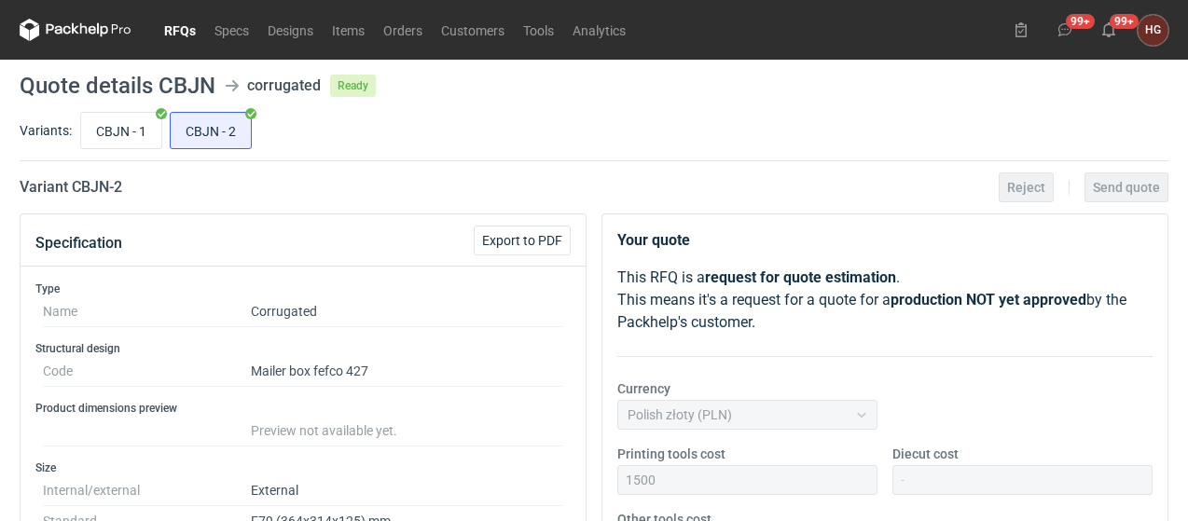
click at [190, 23] on link "RFQs" at bounding box center [180, 30] width 50 height 22
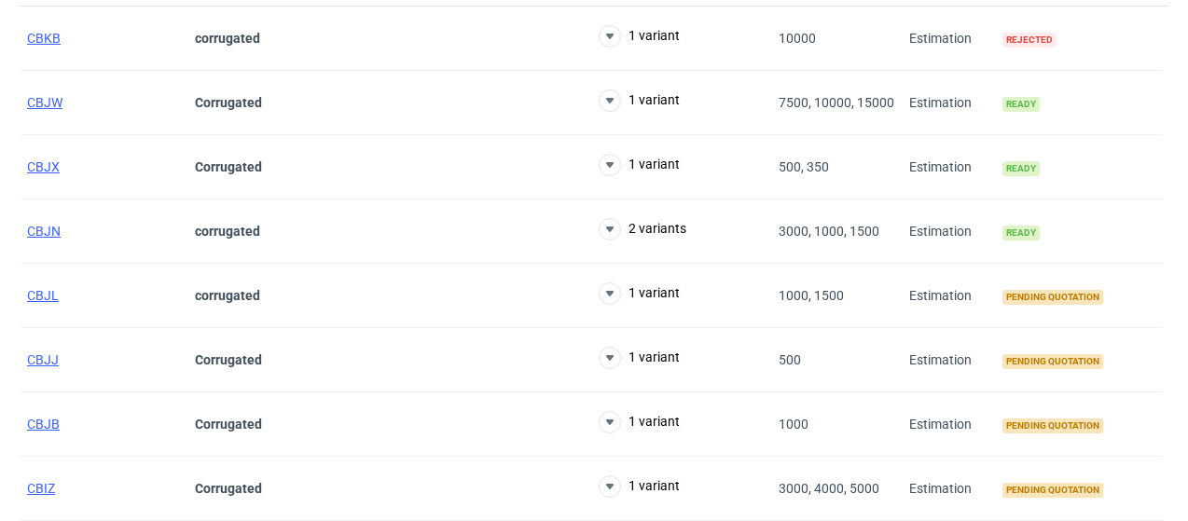
scroll to position [280, 0]
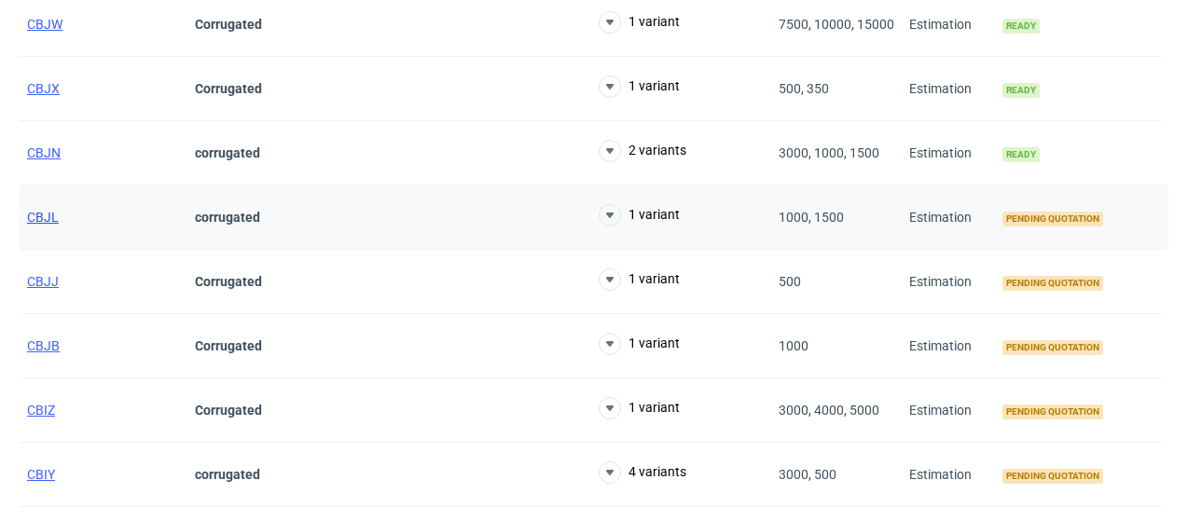
click at [32, 212] on span "CBJL" at bounding box center [43, 217] width 32 height 15
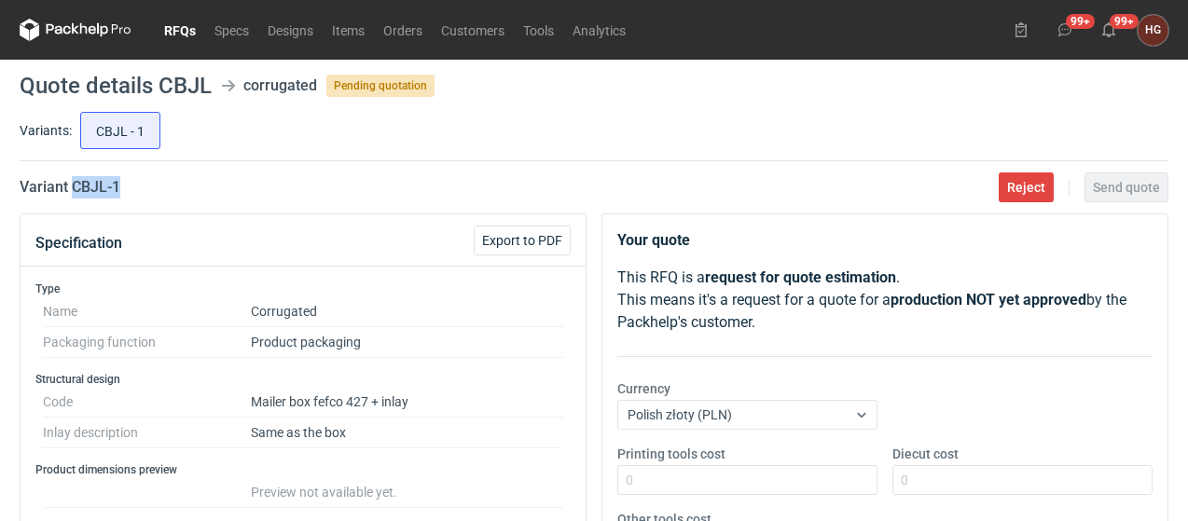
drag, startPoint x: 74, startPoint y: 187, endPoint x: 136, endPoint y: 187, distance: 62.5
click at [136, 187] on div "Variant CBJL - 1 Reject Send quote" at bounding box center [594, 187] width 1149 height 22
copy h2 "CBJL - 1"
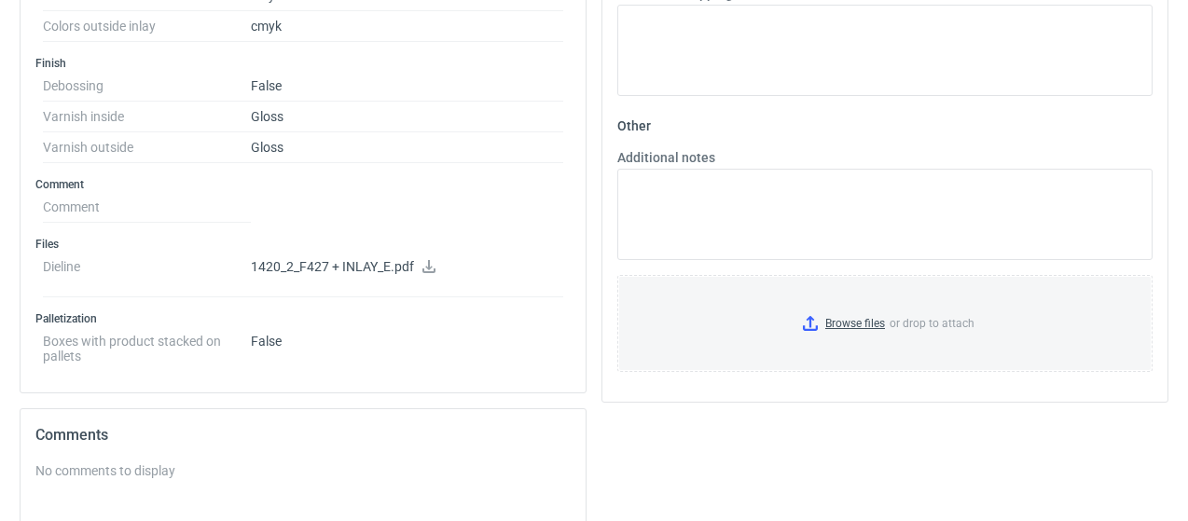
scroll to position [1026, 0]
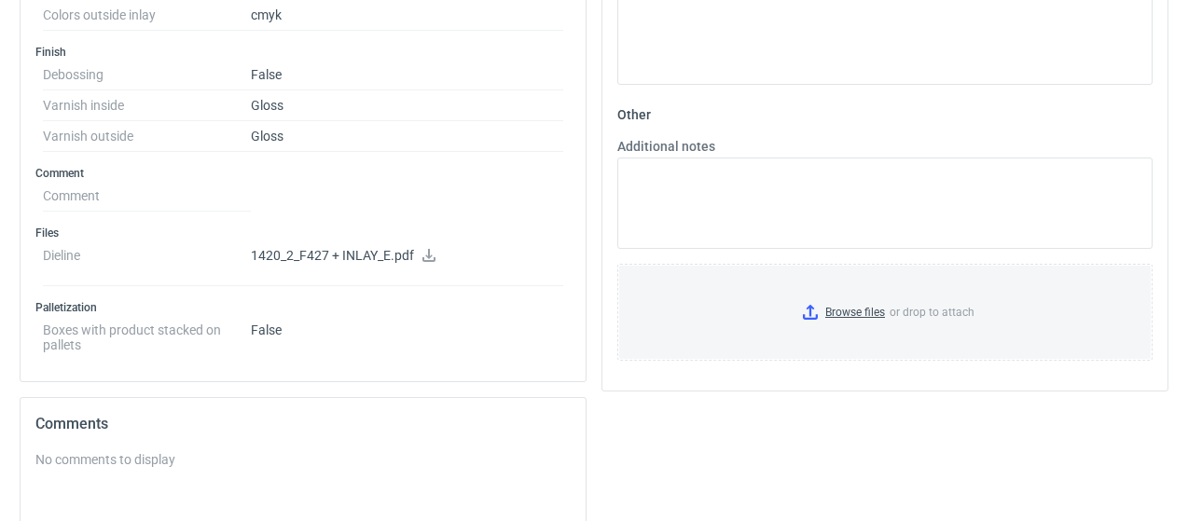
click at [429, 249] on icon at bounding box center [429, 255] width 13 height 13
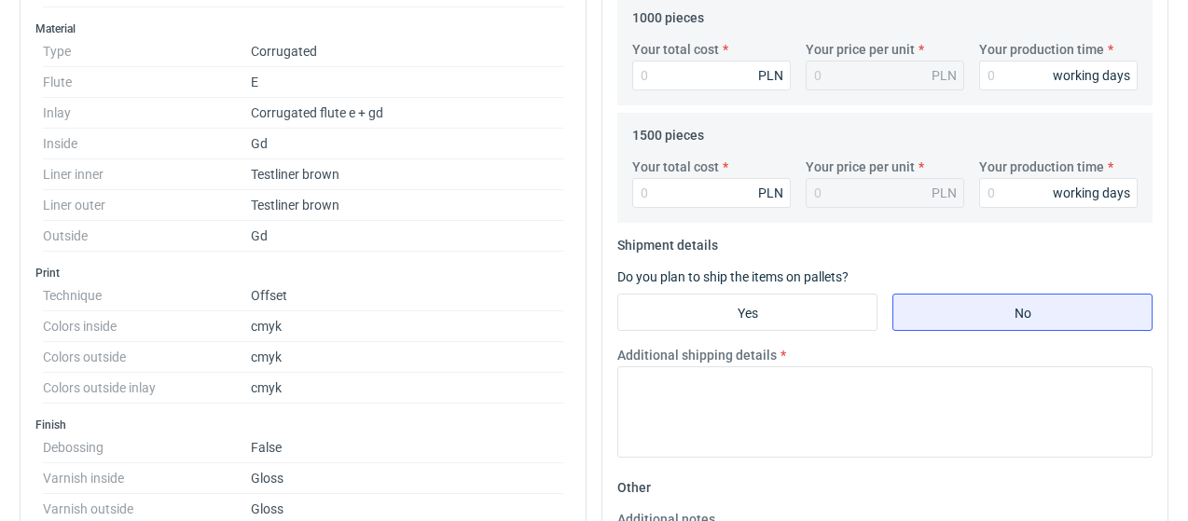
scroll to position [187, 0]
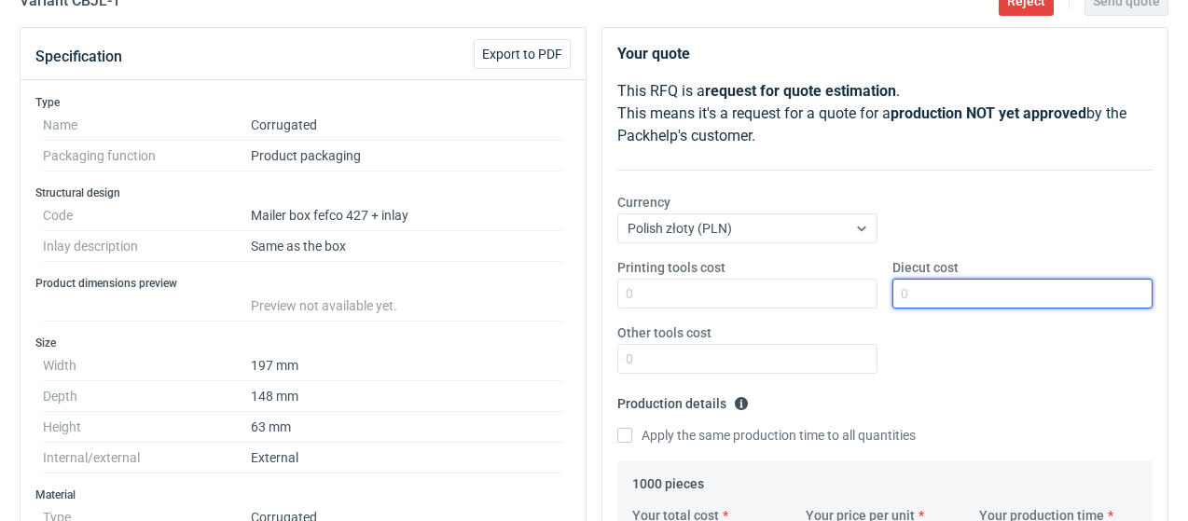
click at [947, 296] on input "Diecut cost" at bounding box center [1023, 294] width 260 height 30
type input "1000"
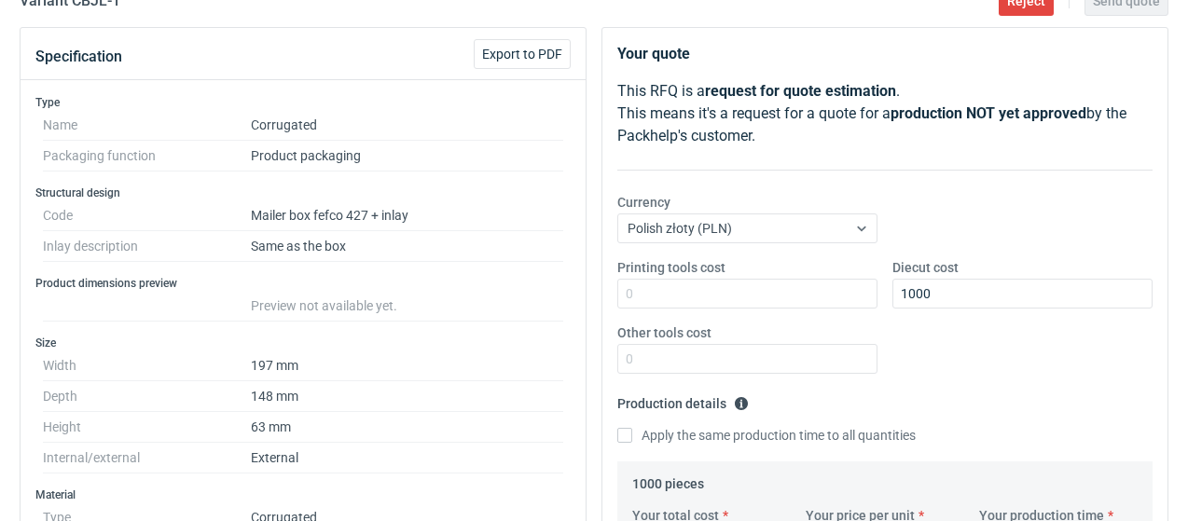
click at [944, 361] on div "Printing tools cost Diecut cost 1000 Other tools cost" at bounding box center [885, 323] width 550 height 131
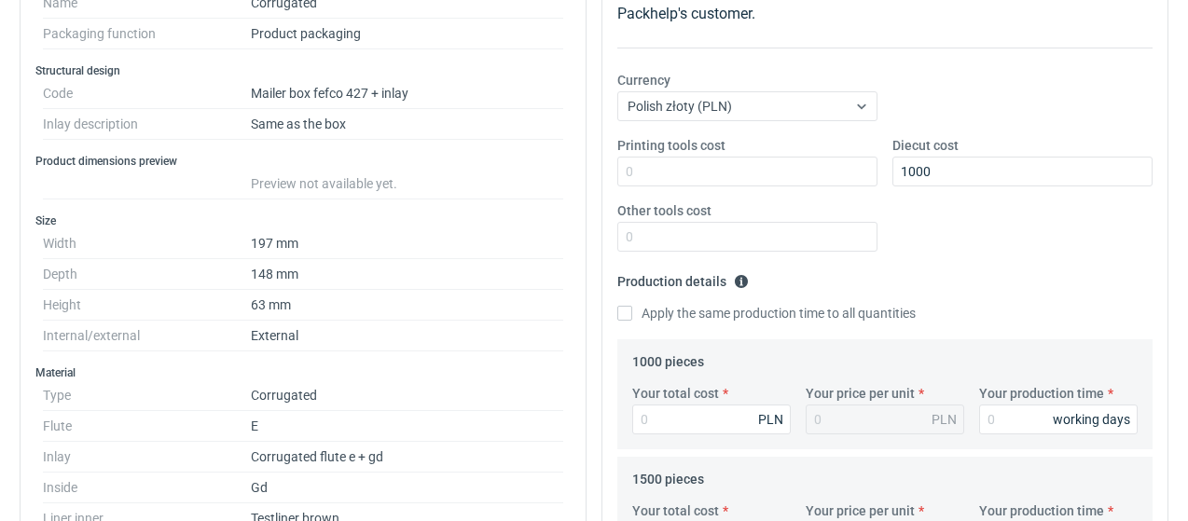
scroll to position [280, 0]
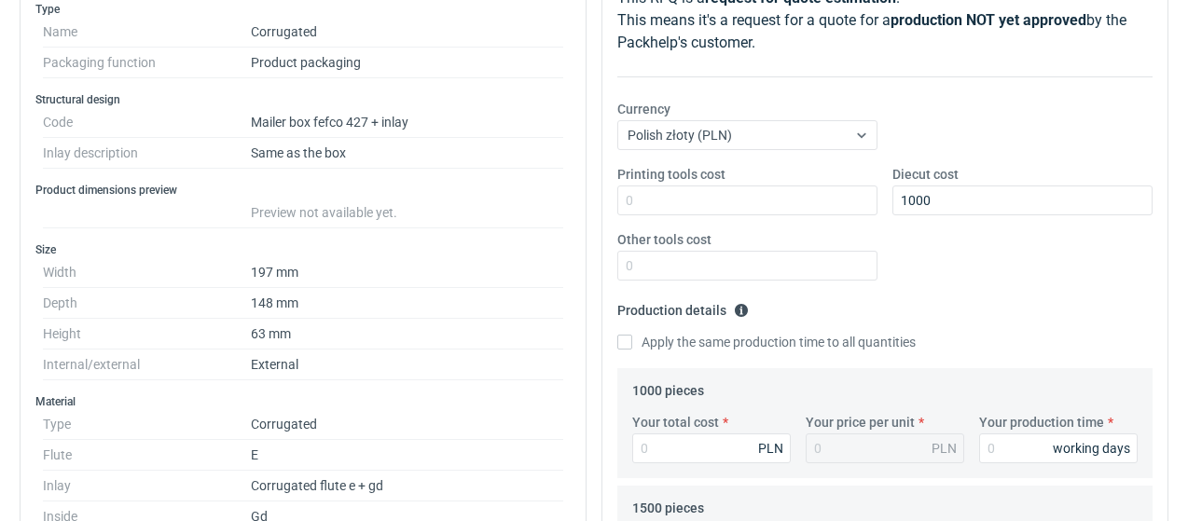
click at [362, 290] on dd "148 mm" at bounding box center [407, 303] width 312 height 31
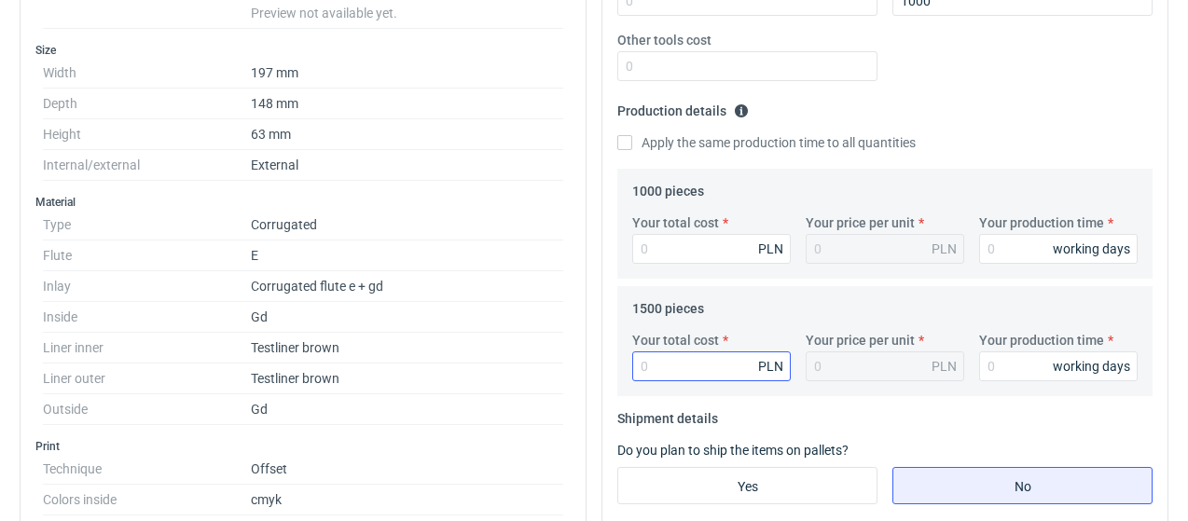
scroll to position [466, 0]
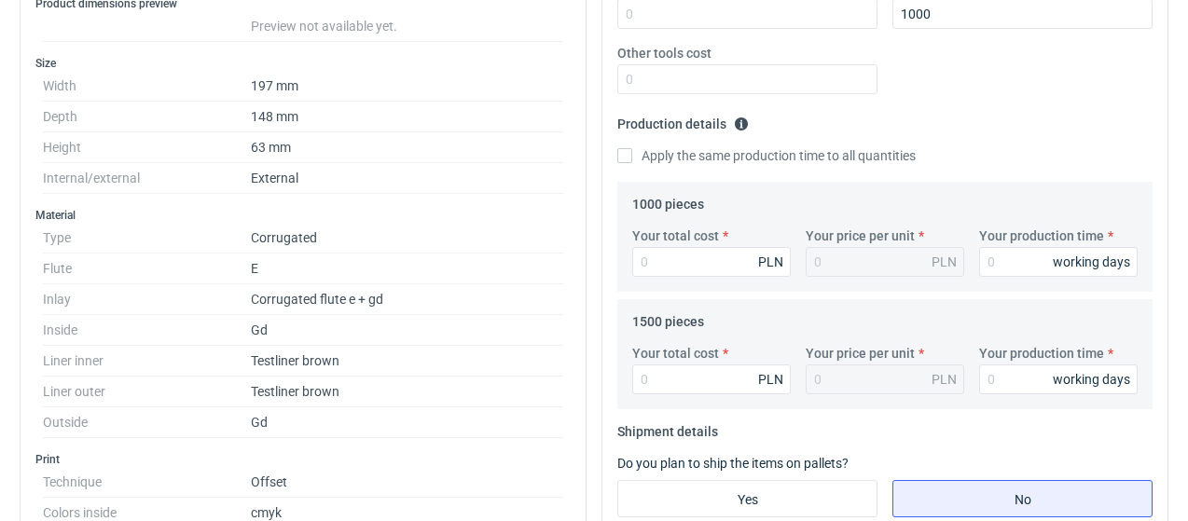
drag, startPoint x: 634, startPoint y: 151, endPoint x: 739, endPoint y: 198, distance: 114.4
click at [634, 151] on label "Apply the same production time to all quantities" at bounding box center [766, 155] width 298 height 19
click at [632, 151] on input "Apply the same production time to all quantities" at bounding box center [624, 155] width 15 height 15
checkbox input "true"
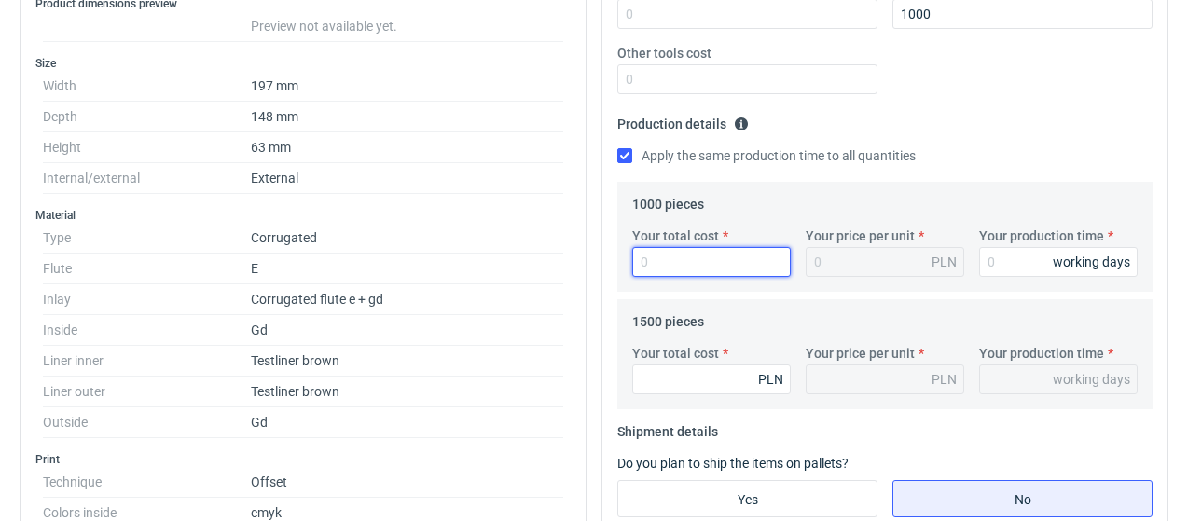
click at [691, 257] on input "Your total cost" at bounding box center [711, 262] width 159 height 30
type input "5840"
type input "5.84"
type input "5840"
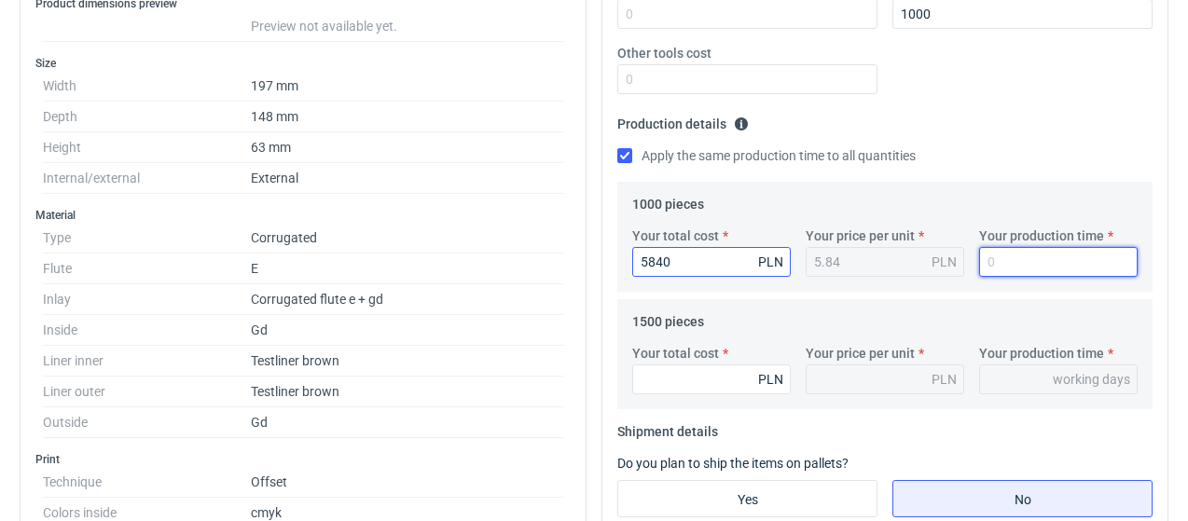
type input "7"
type input "71"
type input "714"
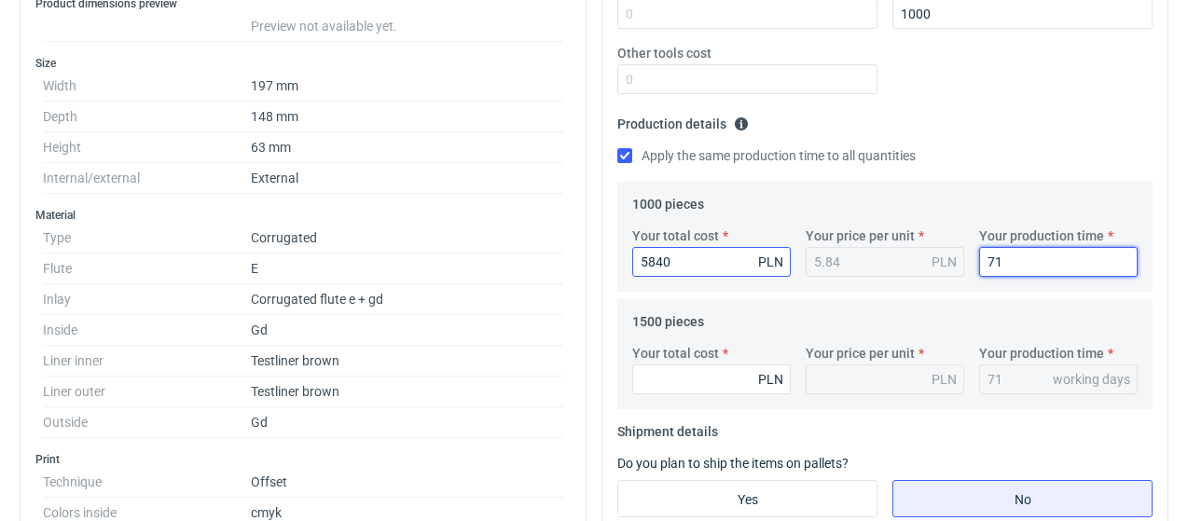
type input "714"
type input "7140"
drag, startPoint x: 1036, startPoint y: 263, endPoint x: 972, endPoint y: 271, distance: 64.9
click at [972, 271] on div "Your production time 7140 working days" at bounding box center [1058, 252] width 173 height 50
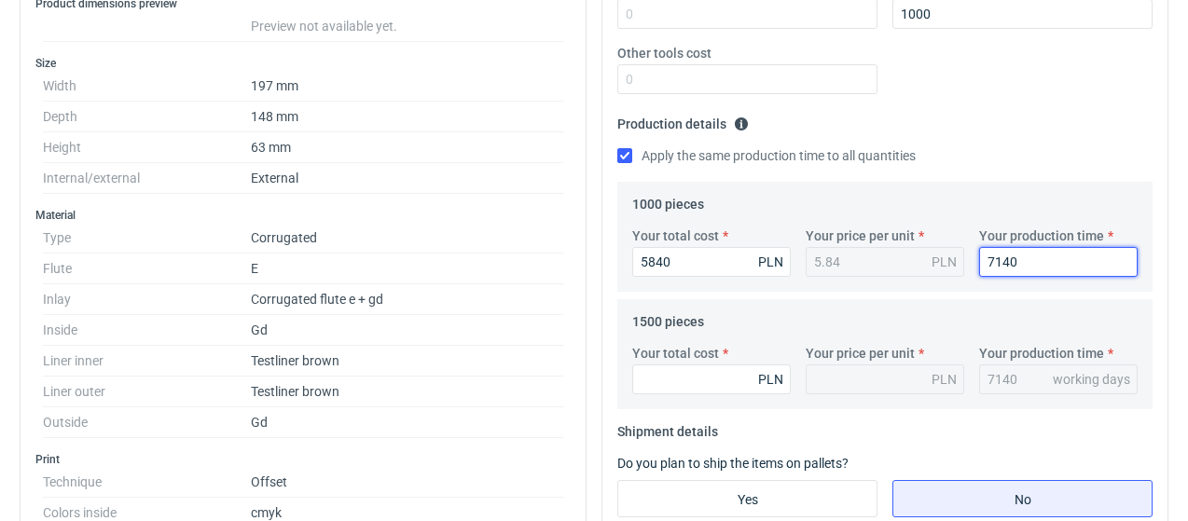
type input "2"
type input "20"
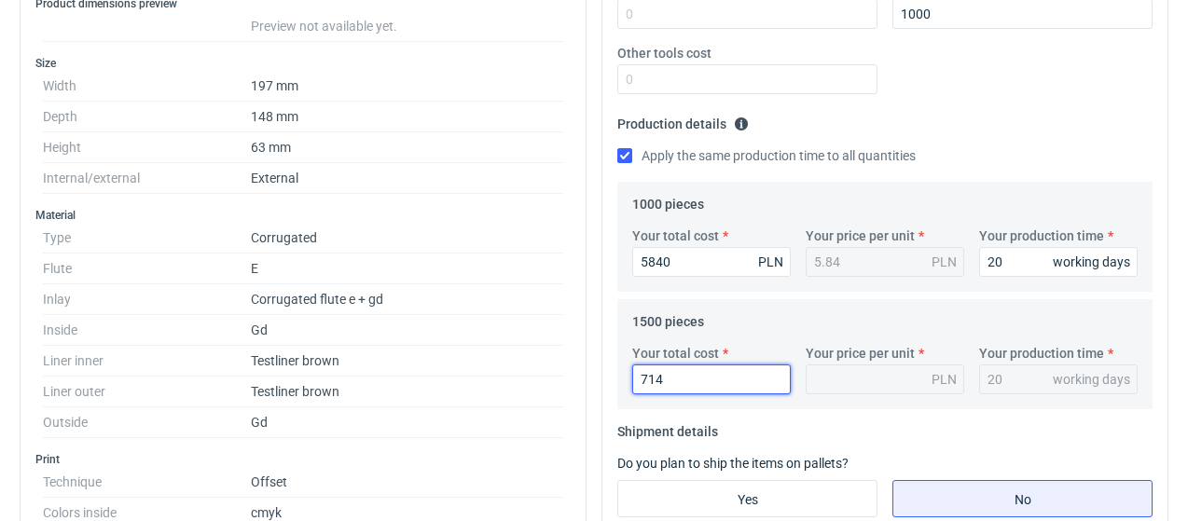
type input "7140"
type input "4.76"
type input "7140"
click at [1002, 135] on fieldset "Production details Please provide the expected time of production in working da…" at bounding box center [884, 145] width 535 height 73
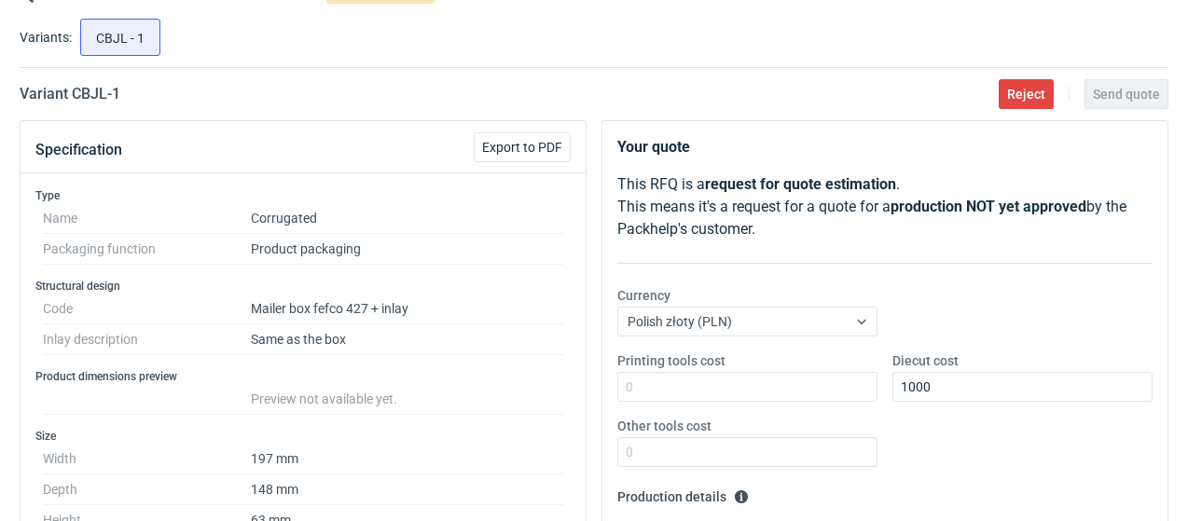
scroll to position [746, 0]
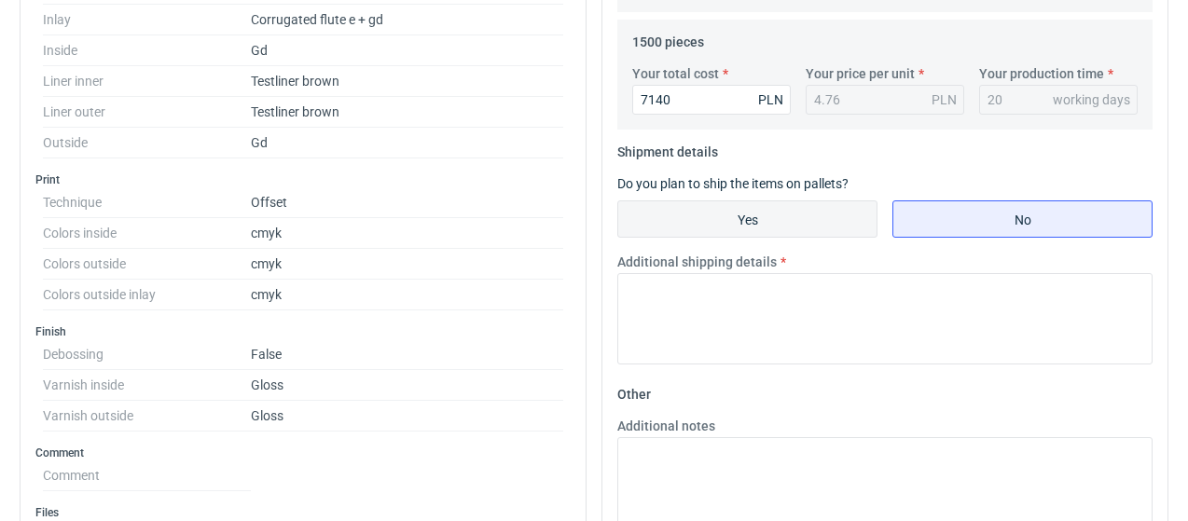
click at [796, 221] on input "Yes" at bounding box center [747, 218] width 258 height 35
radio input "true"
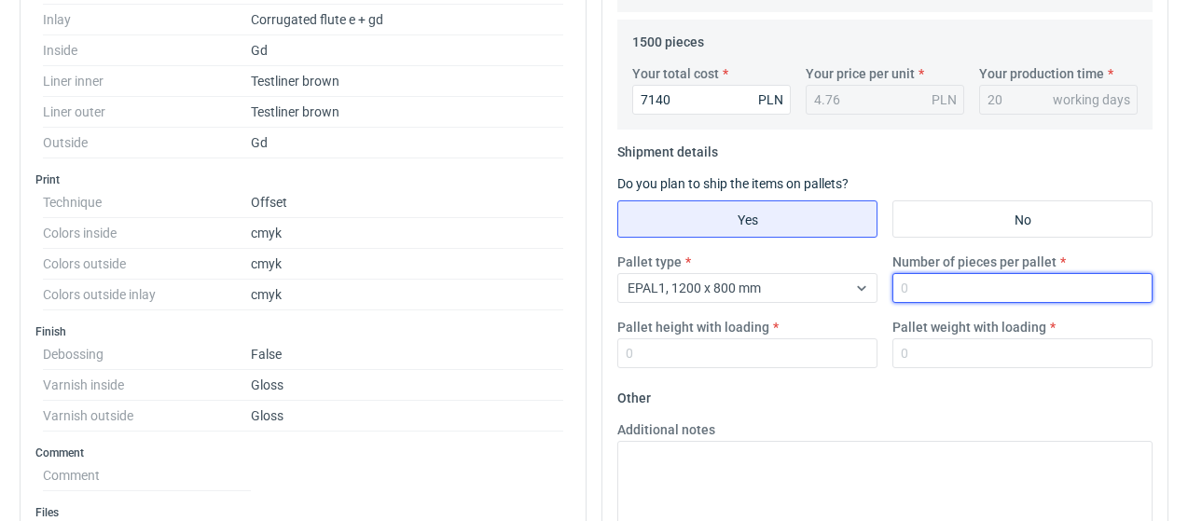
click at [939, 283] on input "Number of pieces per pallet" at bounding box center [1023, 288] width 260 height 30
type input "1500"
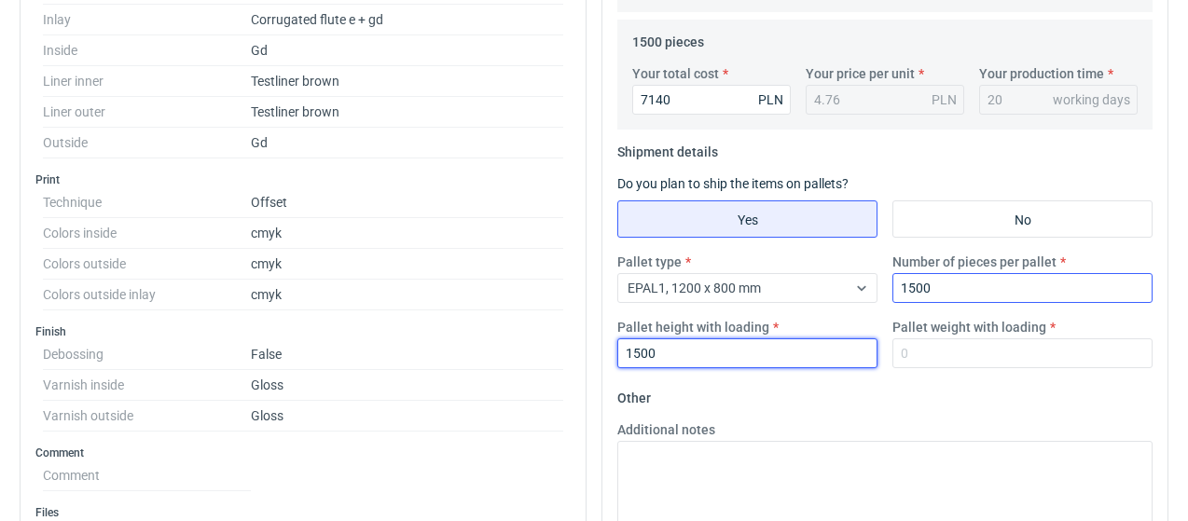
type input "1500"
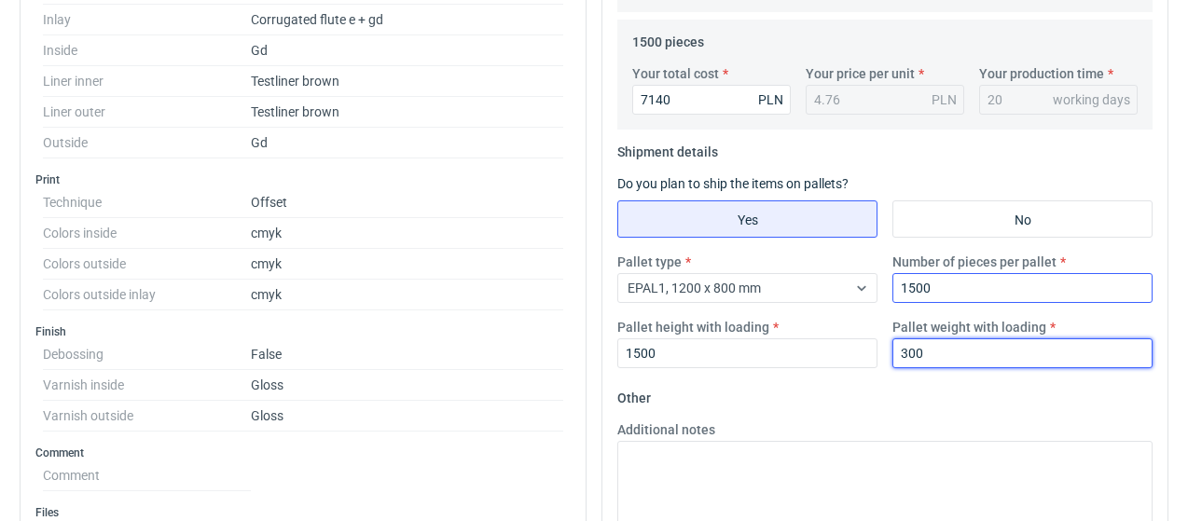
type input "300"
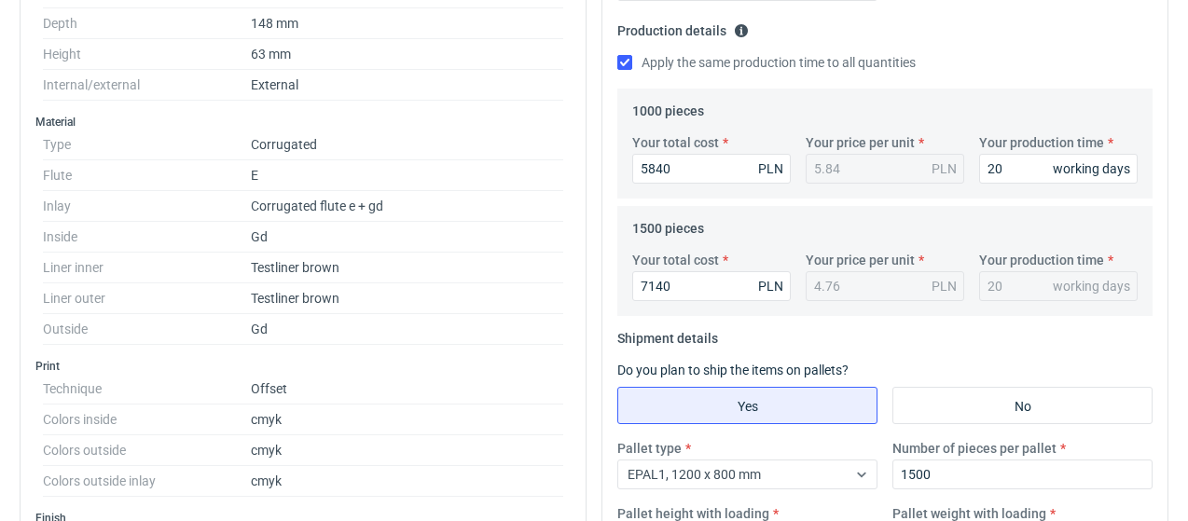
scroll to position [1119, 0]
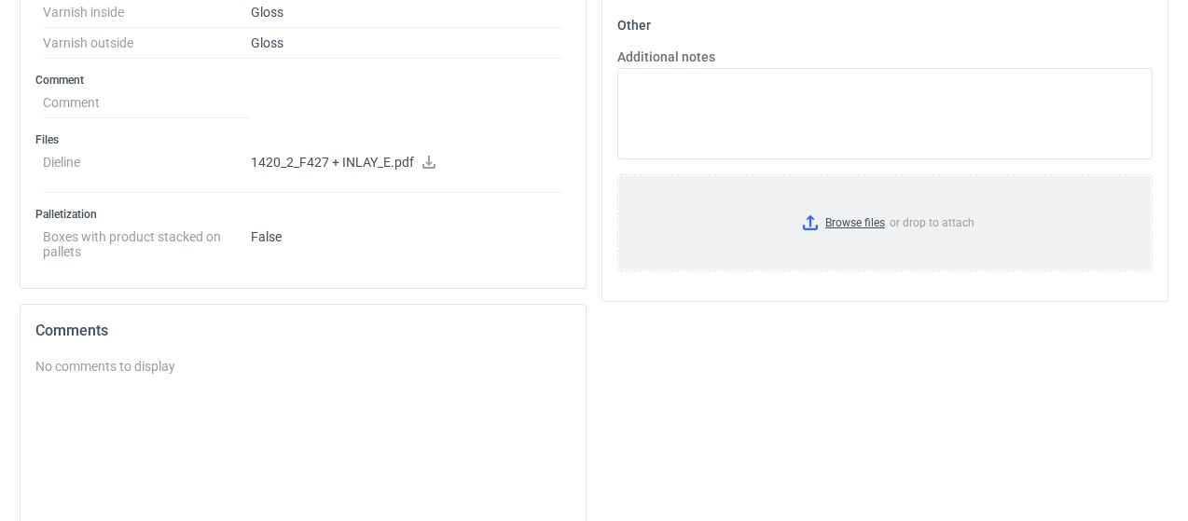
click at [853, 227] on input "Browse files or drop to attach" at bounding box center [885, 222] width 532 height 93
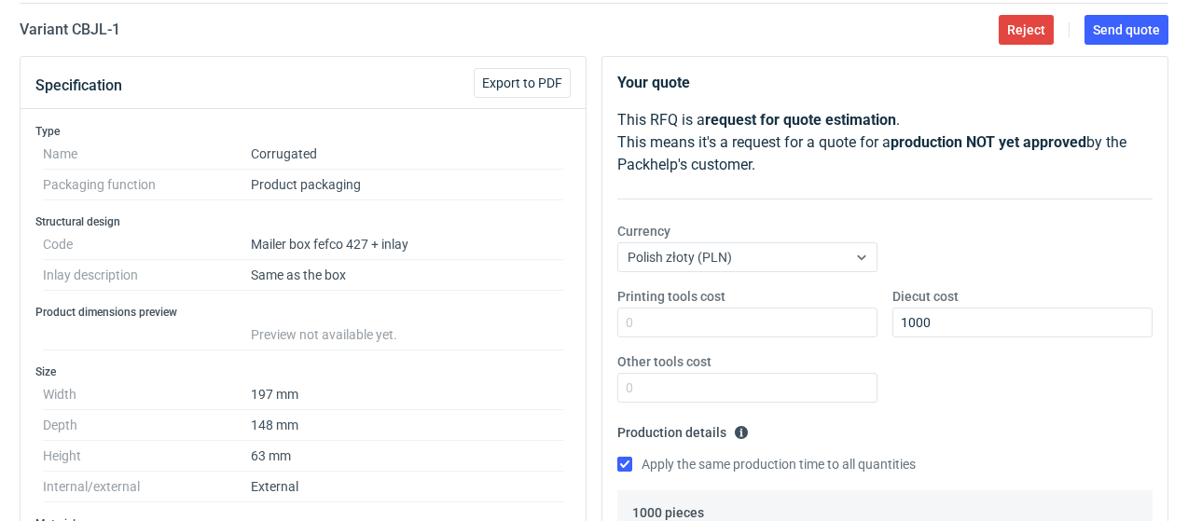
scroll to position [0, 0]
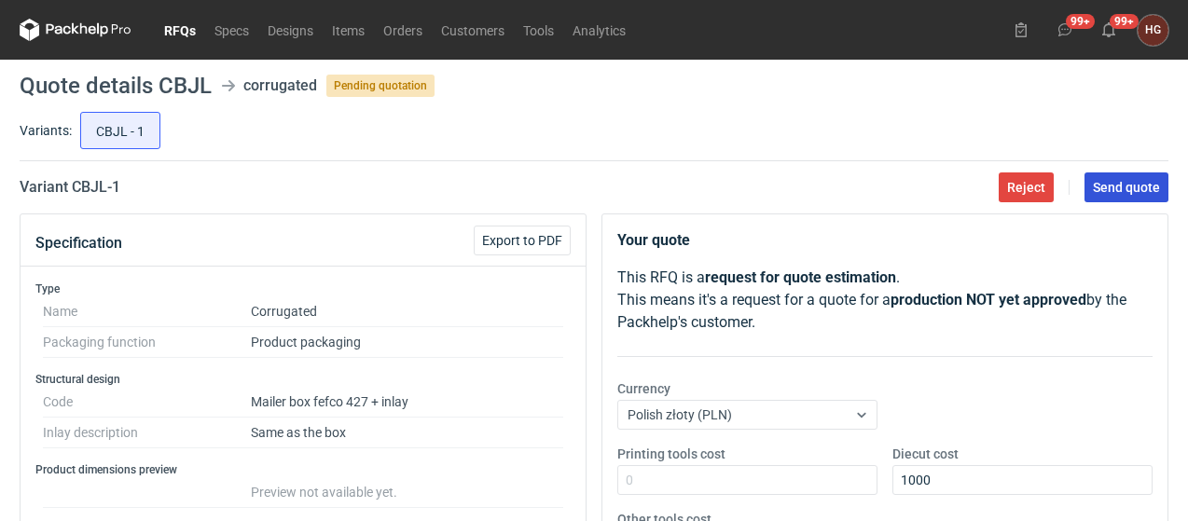
click at [1109, 184] on span "Send quote" at bounding box center [1126, 187] width 67 height 13
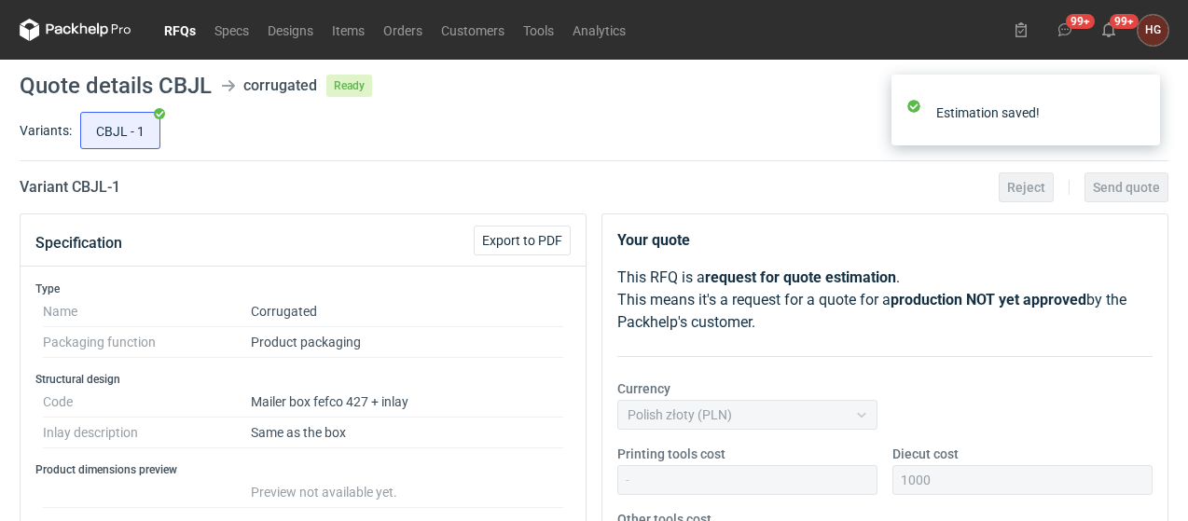
click at [182, 30] on link "RFQs" at bounding box center [180, 30] width 50 height 22
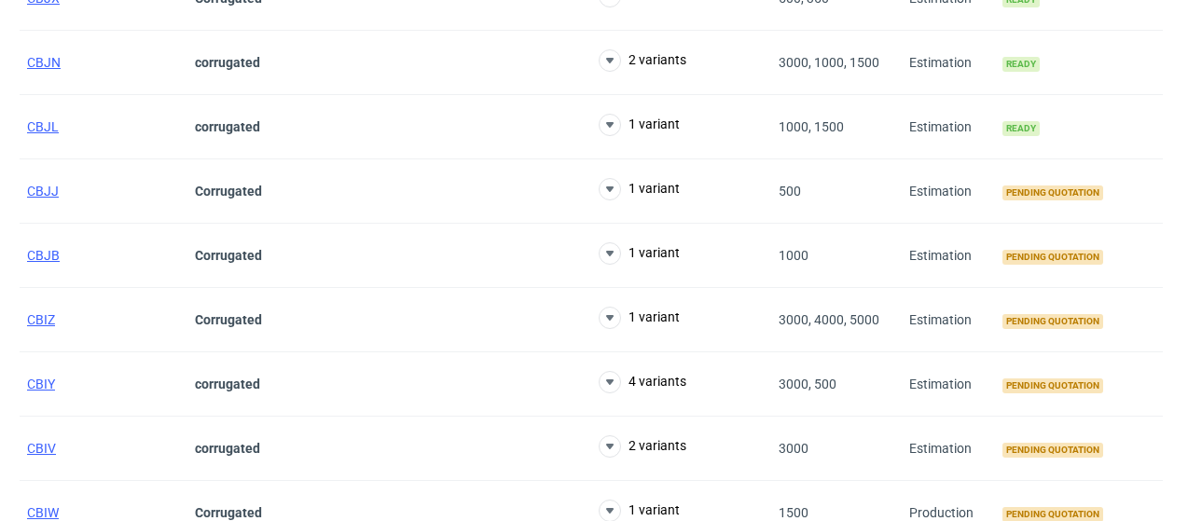
scroll to position [373, 0]
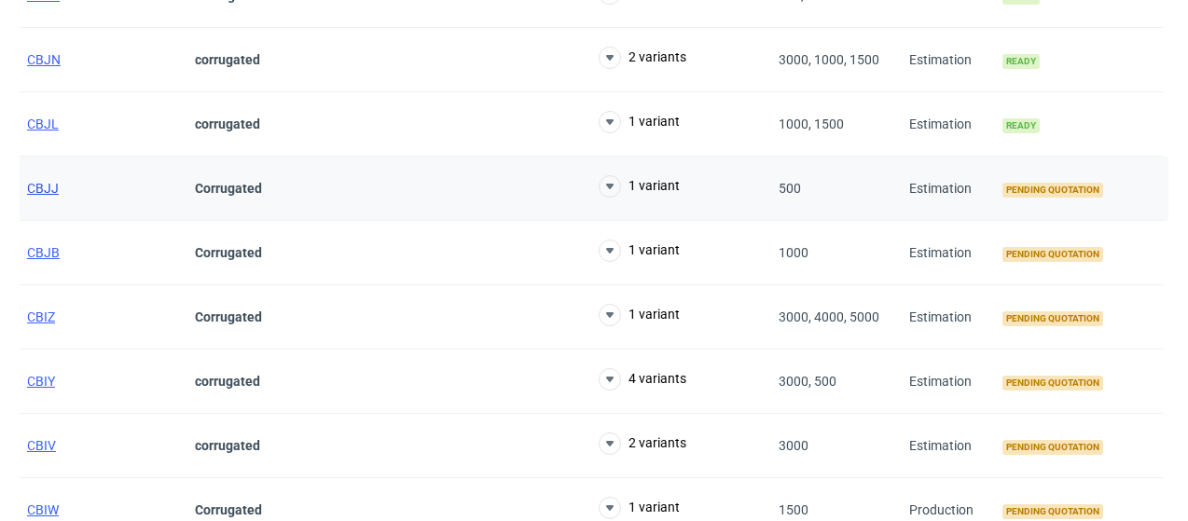
click at [45, 185] on span "CBJJ" at bounding box center [43, 188] width 32 height 15
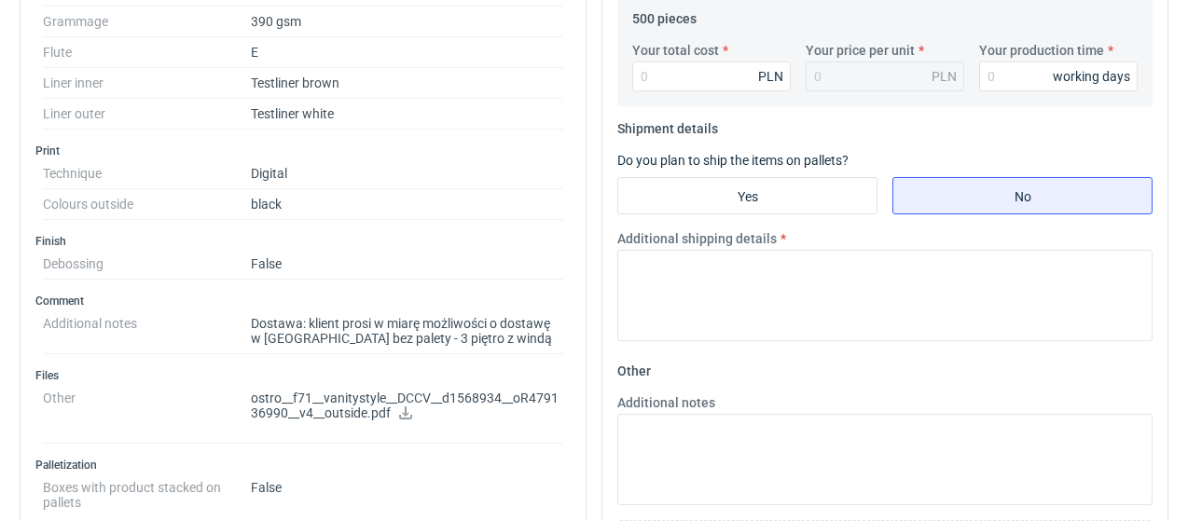
scroll to position [653, 0]
click at [403, 406] on icon at bounding box center [405, 412] width 15 height 13
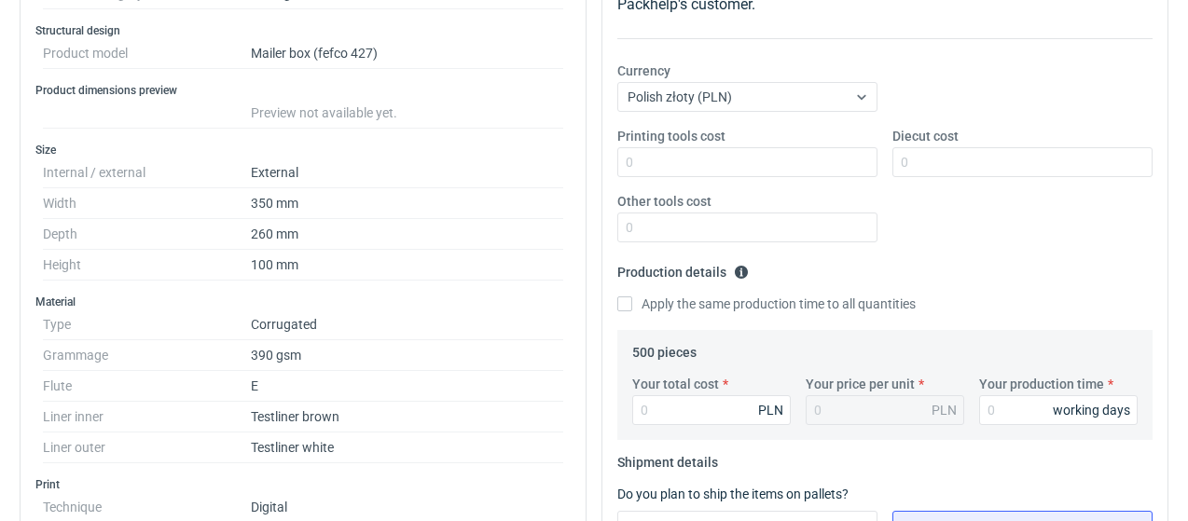
scroll to position [280, 0]
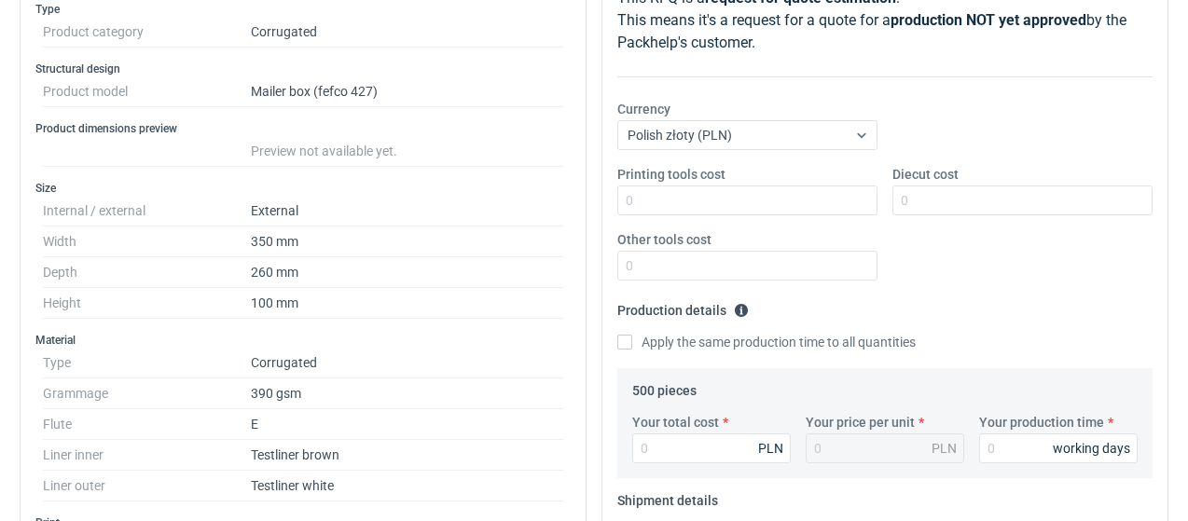
click at [425, 275] on dd "260 mm" at bounding box center [407, 272] width 312 height 31
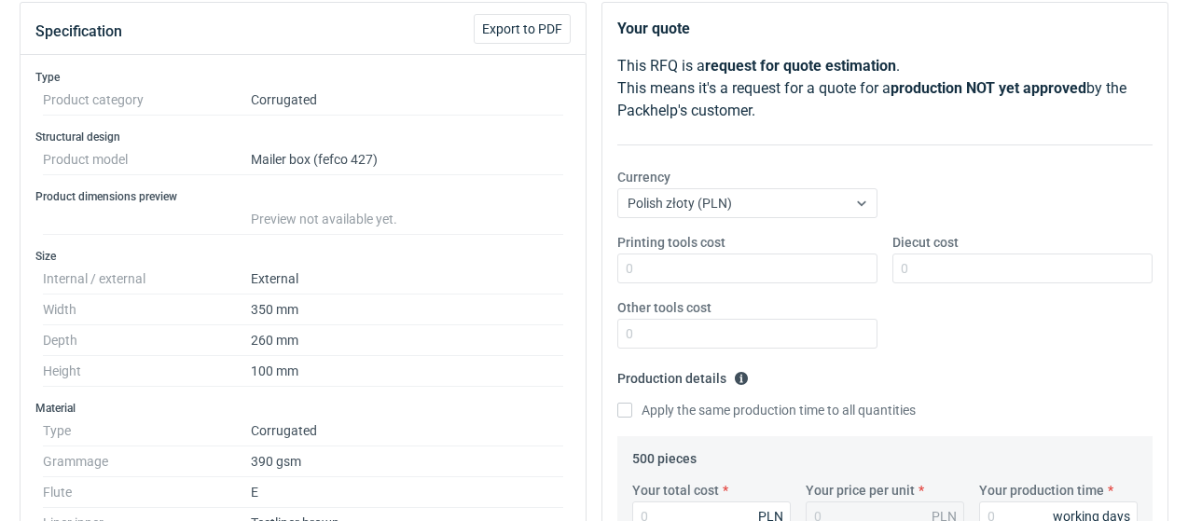
scroll to position [0, 0]
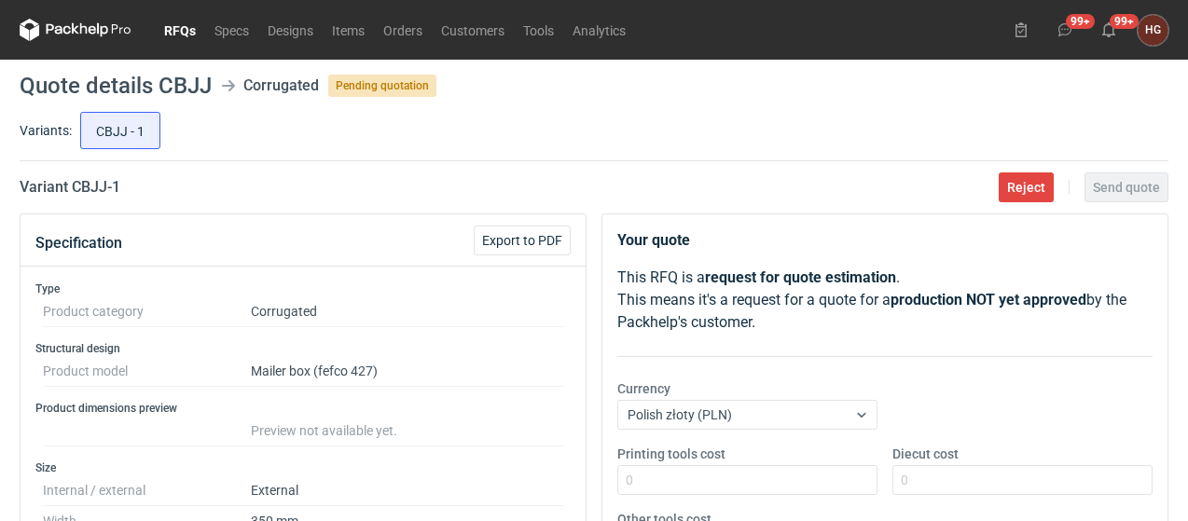
click at [78, 190] on h2 "Variant CBJJ - 1" at bounding box center [70, 187] width 101 height 22
drag, startPoint x: 71, startPoint y: 185, endPoint x: 183, endPoint y: 191, distance: 112.1
click at [183, 191] on div "Variant CBJJ - 1 Reject Send quote" at bounding box center [594, 187] width 1149 height 22
copy h2 "CBJJ - 1"
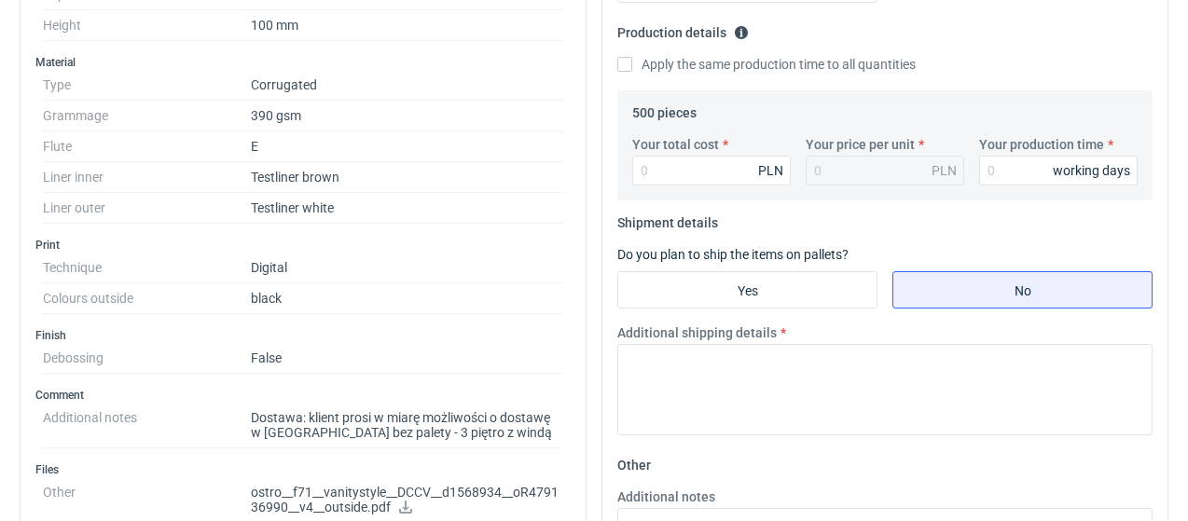
scroll to position [560, 0]
click at [685, 156] on input "Your total cost" at bounding box center [711, 169] width 159 height 30
type input "1825"
type input "3.65"
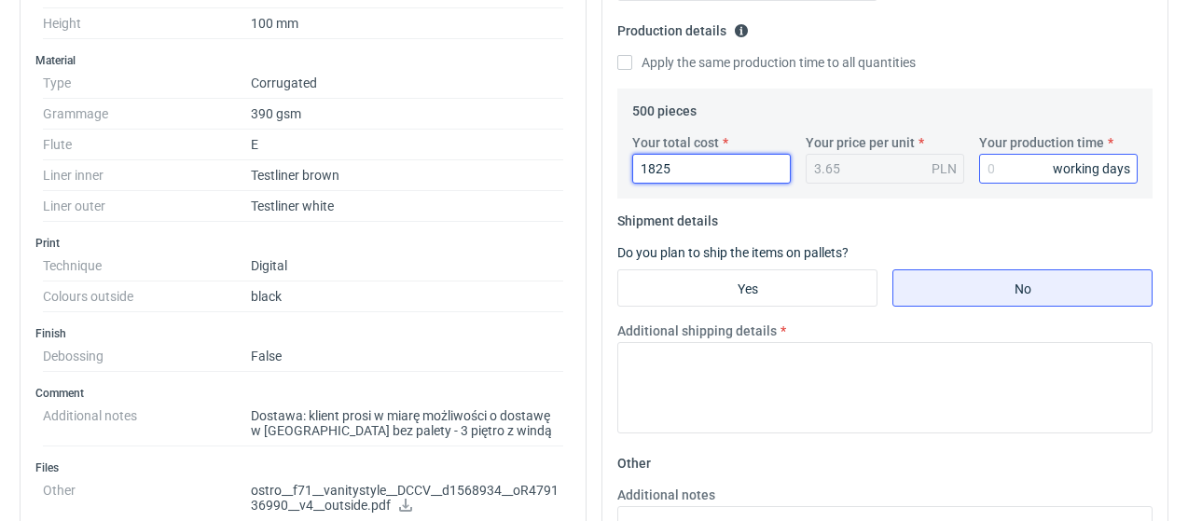
type input "1825"
click at [1018, 169] on input "Your production time" at bounding box center [1058, 169] width 159 height 30
type input "10"
click at [1004, 225] on fieldset "Shipment details Do you plan to ship the items on pallets? Yes No Additional sh…" at bounding box center [884, 327] width 535 height 243
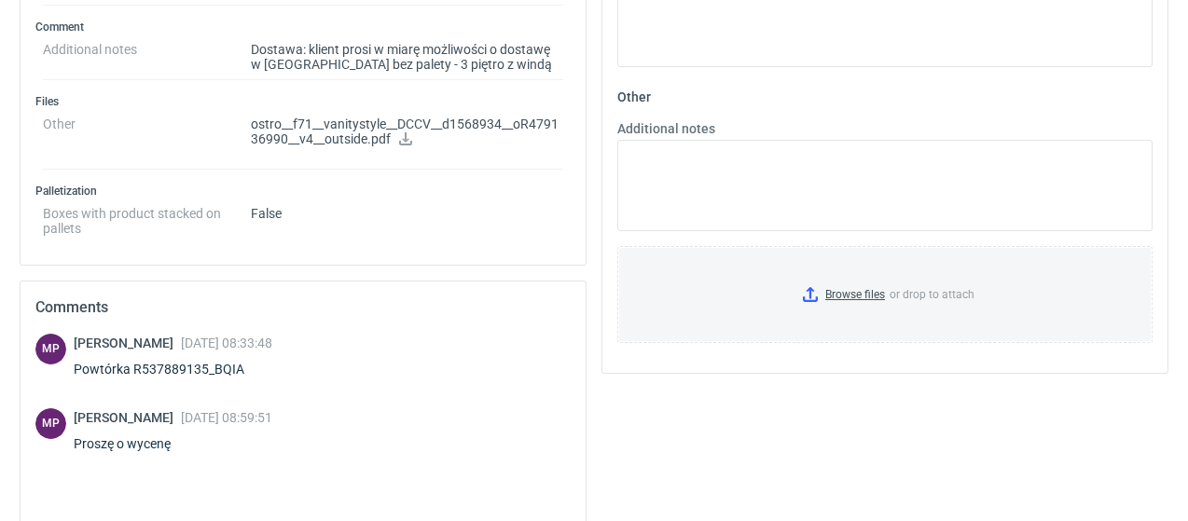
scroll to position [933, 0]
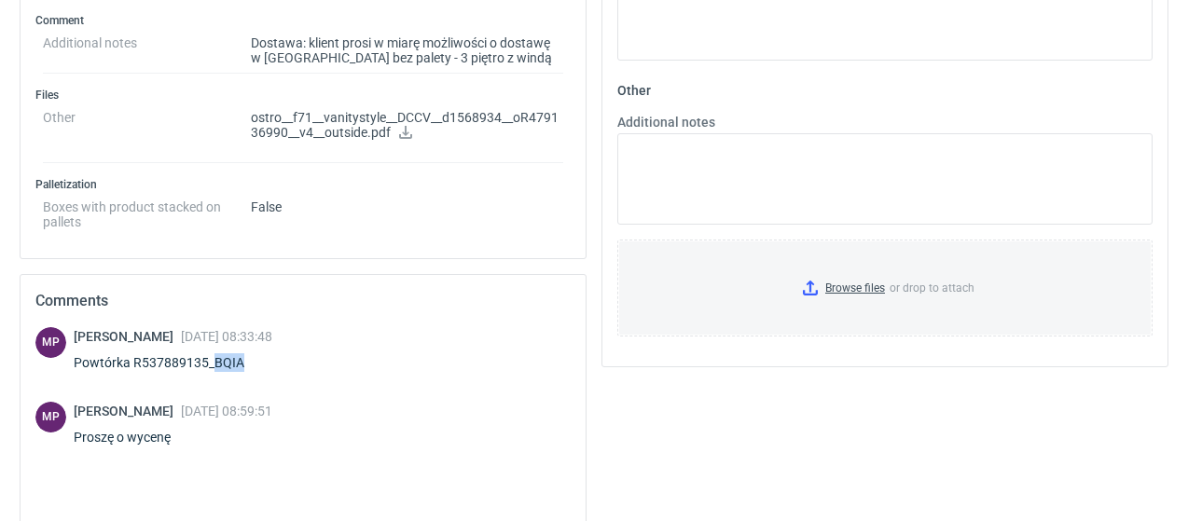
drag, startPoint x: 213, startPoint y: 353, endPoint x: 246, endPoint y: 344, distance: 34.6
click at [244, 354] on div "Powtórka R537889135_BQIA" at bounding box center [173, 363] width 199 height 19
copy div "BQIA"
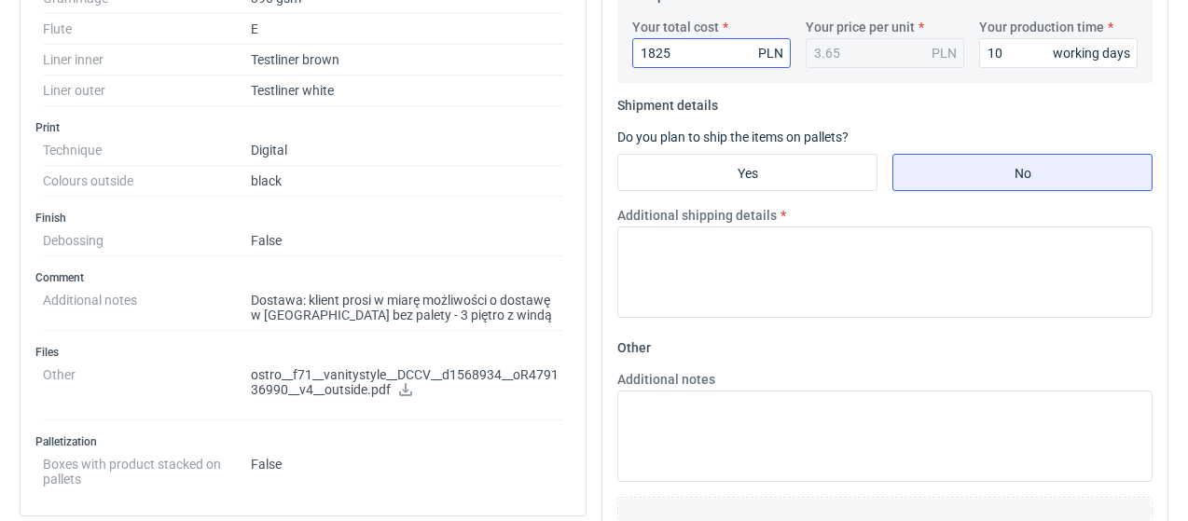
scroll to position [466, 0]
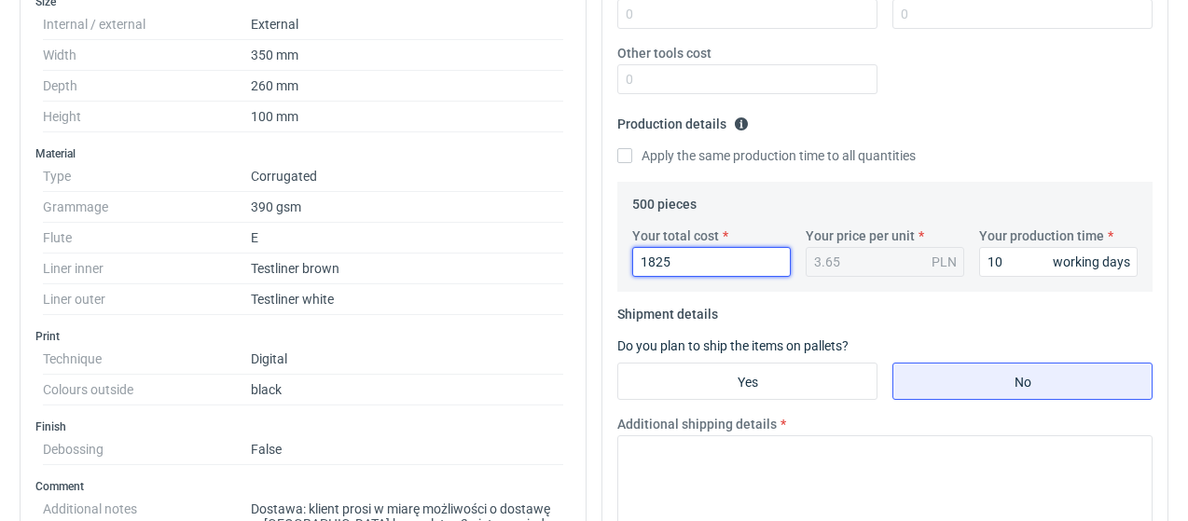
drag, startPoint x: 686, startPoint y: 262, endPoint x: 580, endPoint y: 268, distance: 105.5
click at [582, 268] on div "Specification Export to PDF Type Product category Corrugated Structural design …" at bounding box center [594, 467] width 1164 height 1441
type input "12.5"
type input "0.03"
type input "12"
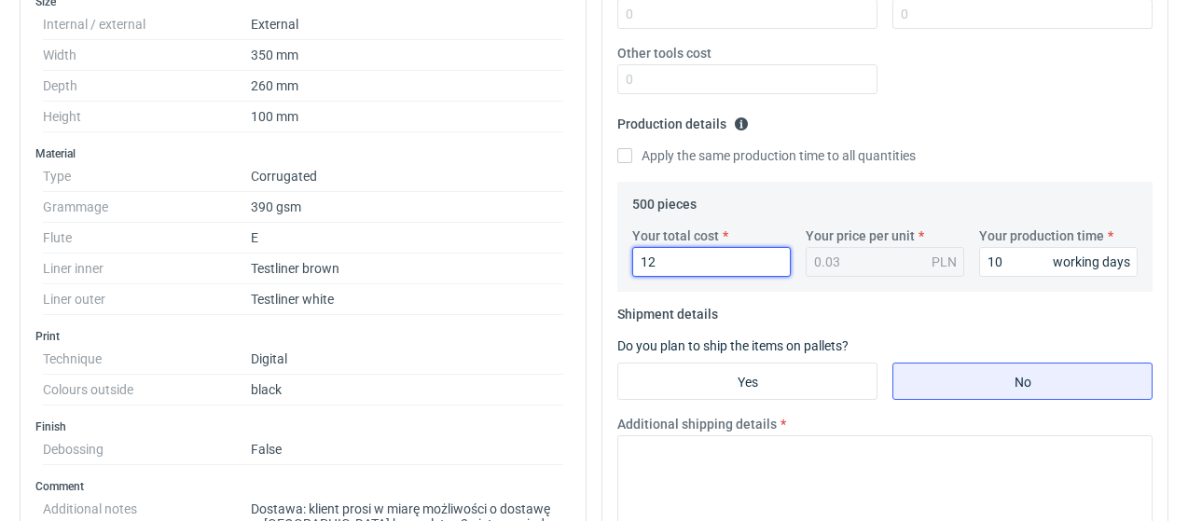
type input "0.02"
type input "1255"
type input "2.51"
type input "1255"
click at [898, 311] on fieldset "Shipment details Do you plan to ship the items on pallets? Yes No Additional sh…" at bounding box center [884, 420] width 535 height 243
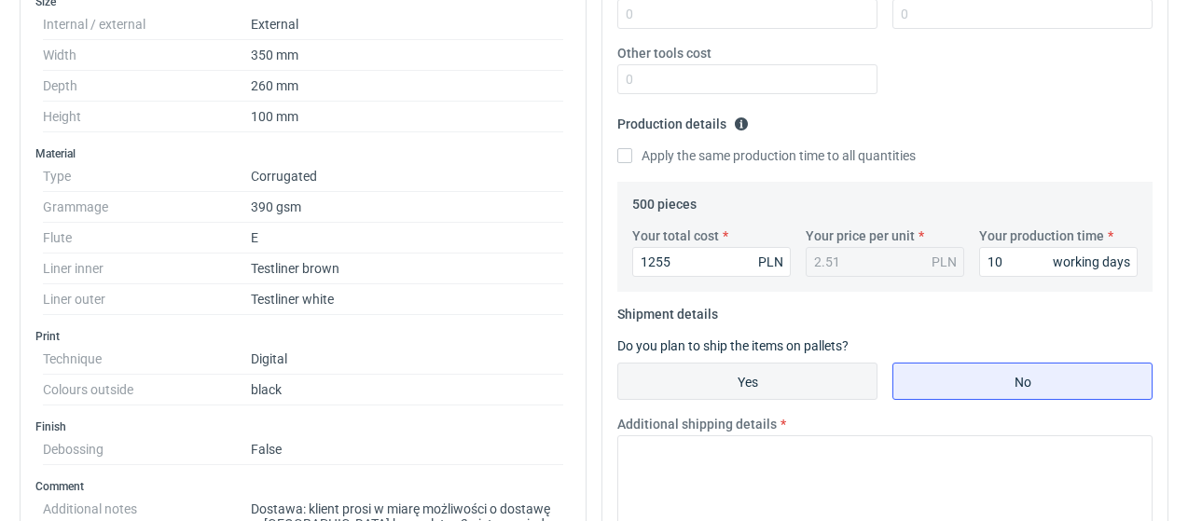
scroll to position [653, 0]
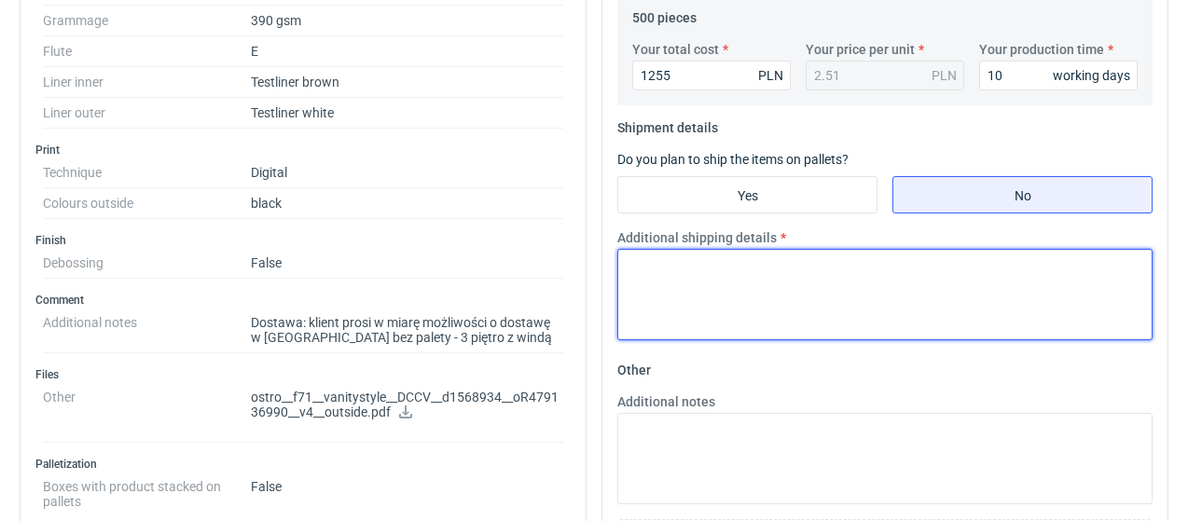
click at [839, 273] on textarea "Additional shipping details" at bounding box center [884, 294] width 535 height 91
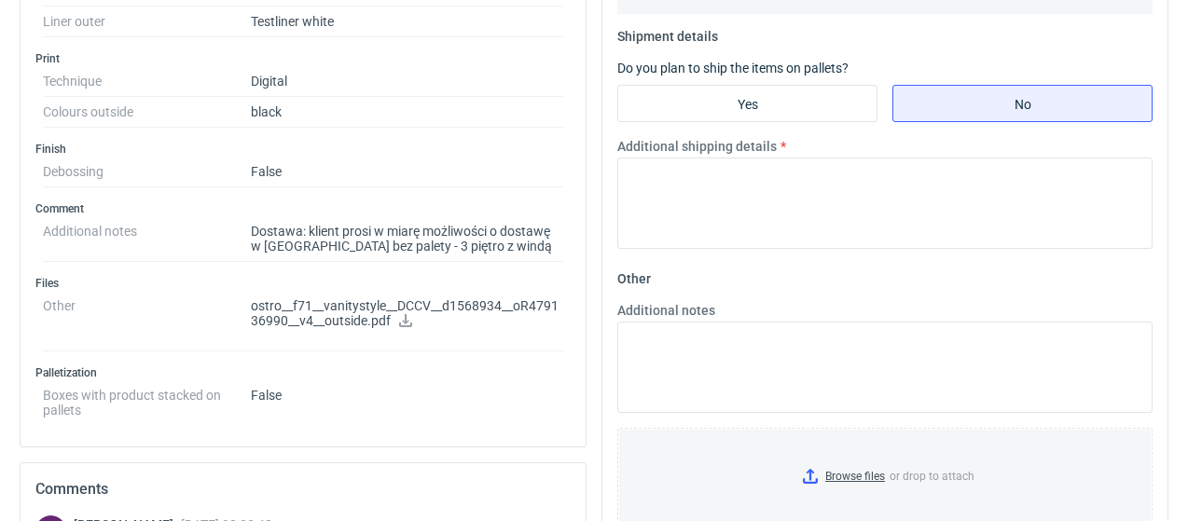
scroll to position [746, 0]
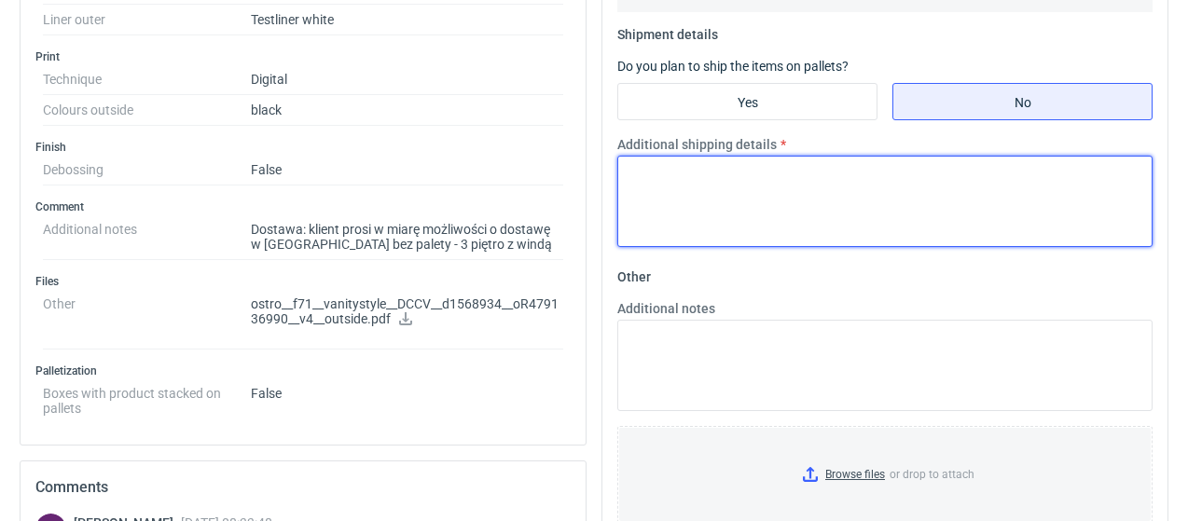
click at [631, 204] on textarea "Additional shipping details" at bounding box center [884, 201] width 535 height 91
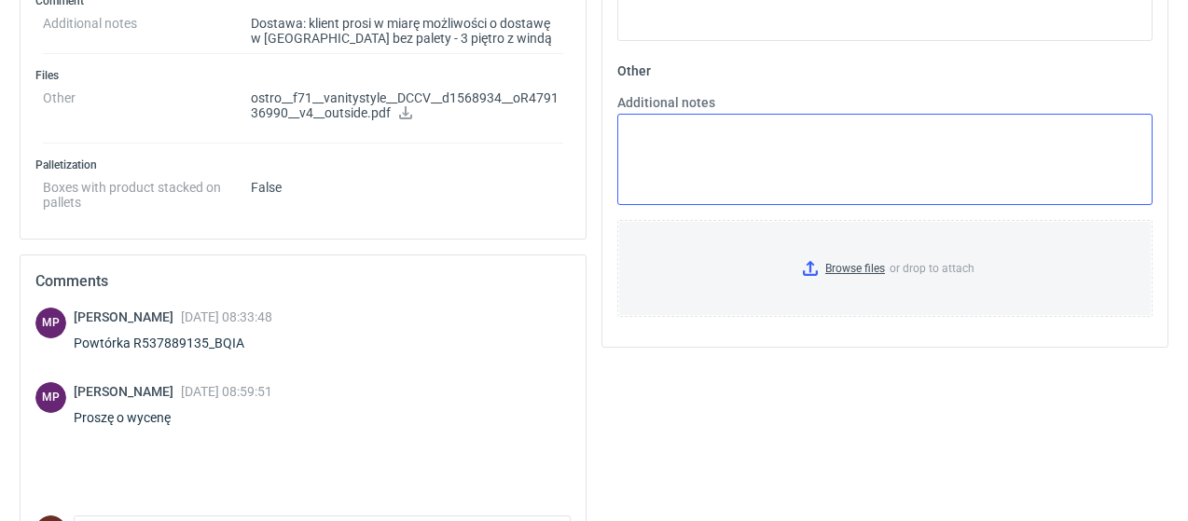
scroll to position [845, 0]
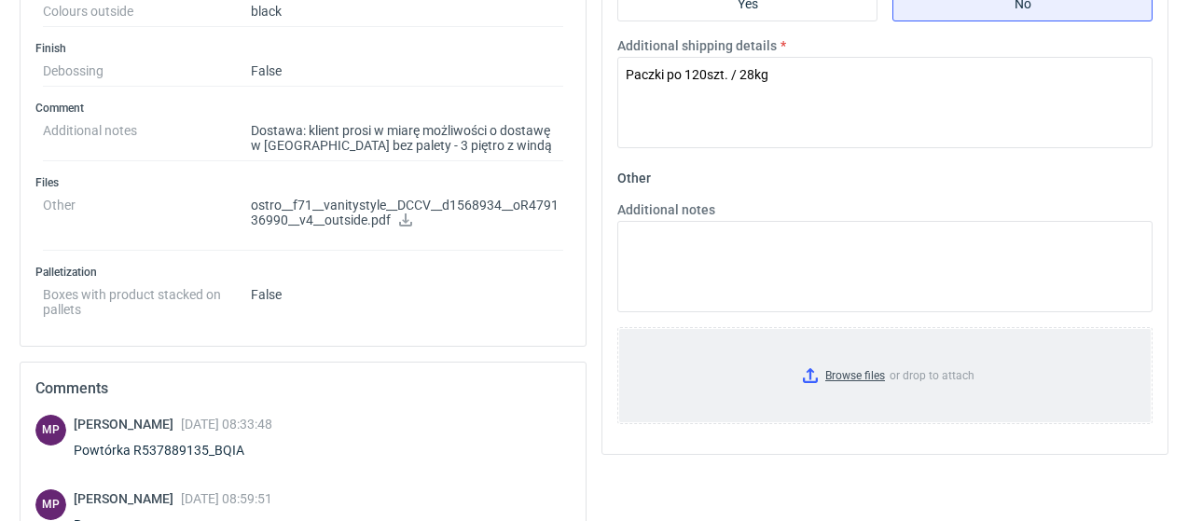
click at [864, 367] on input "Browse files or drop to attach" at bounding box center [885, 375] width 532 height 93
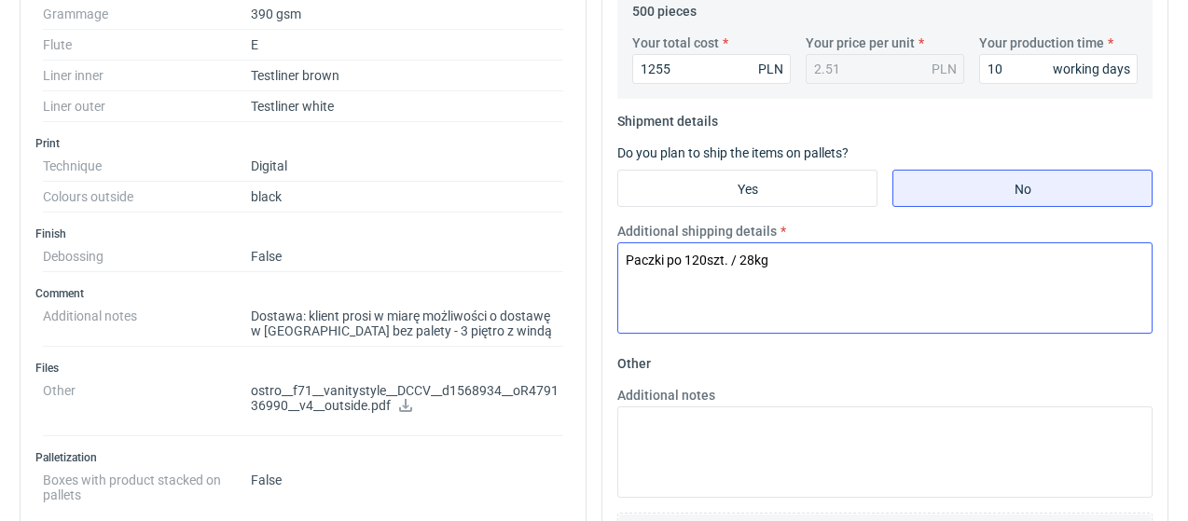
scroll to position [659, 0]
click at [699, 253] on textarea "Paczki po 120szt. / 28kg" at bounding box center [884, 288] width 535 height 91
click at [752, 257] on textarea "Paczki po 100szt. / 28kg" at bounding box center [884, 288] width 535 height 91
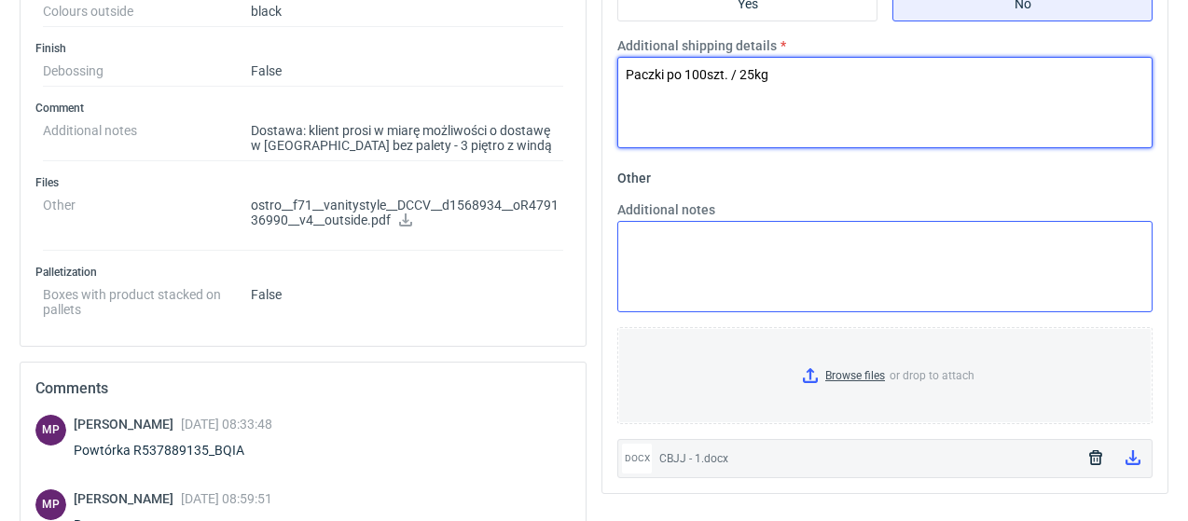
scroll to position [99, 0]
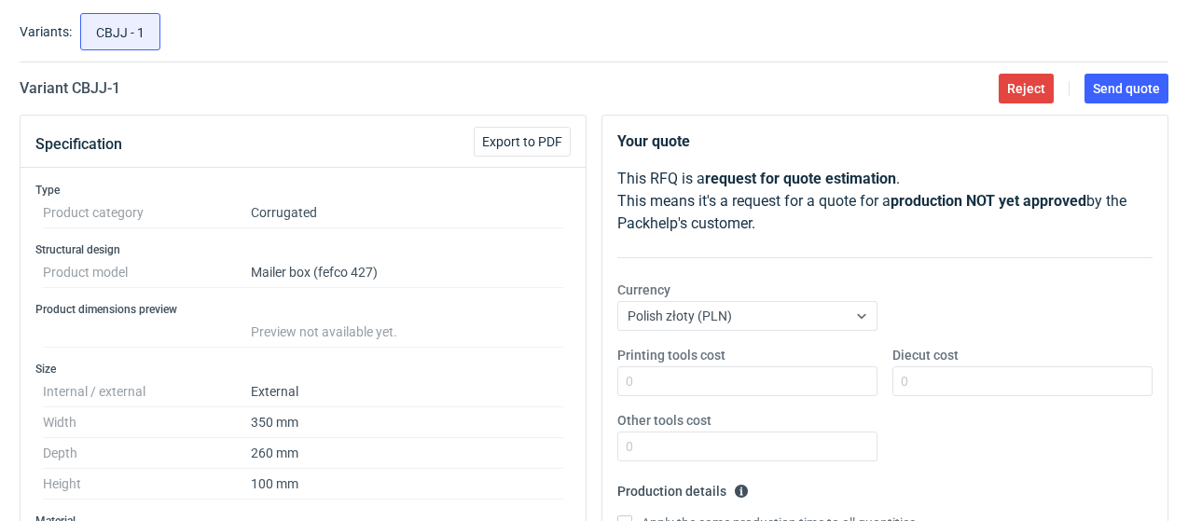
type textarea "Paczki po 100szt. / 25kg"
click at [1102, 88] on span "Send quote" at bounding box center [1126, 88] width 67 height 13
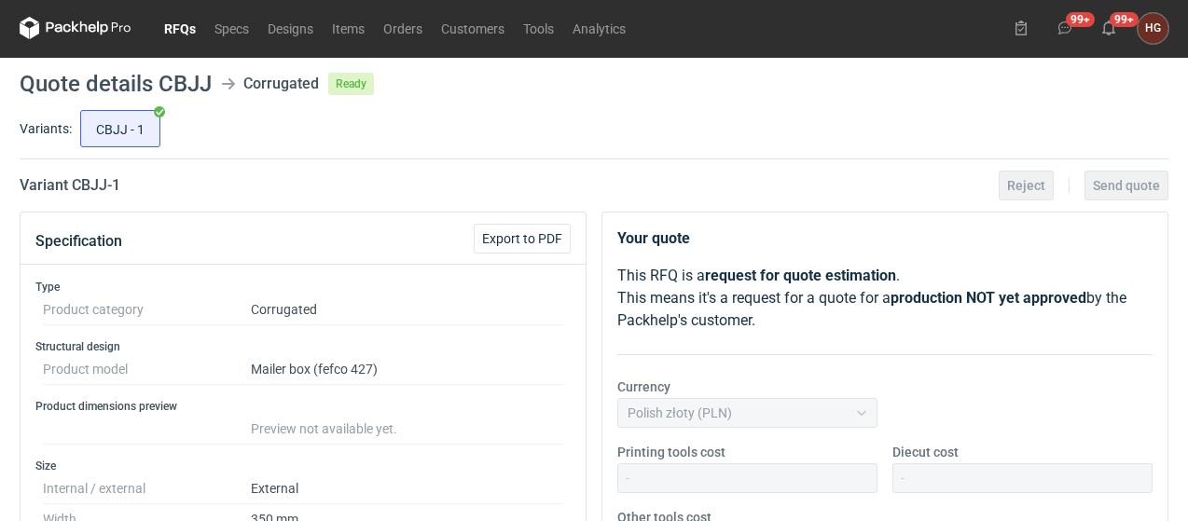
scroll to position [0, 0]
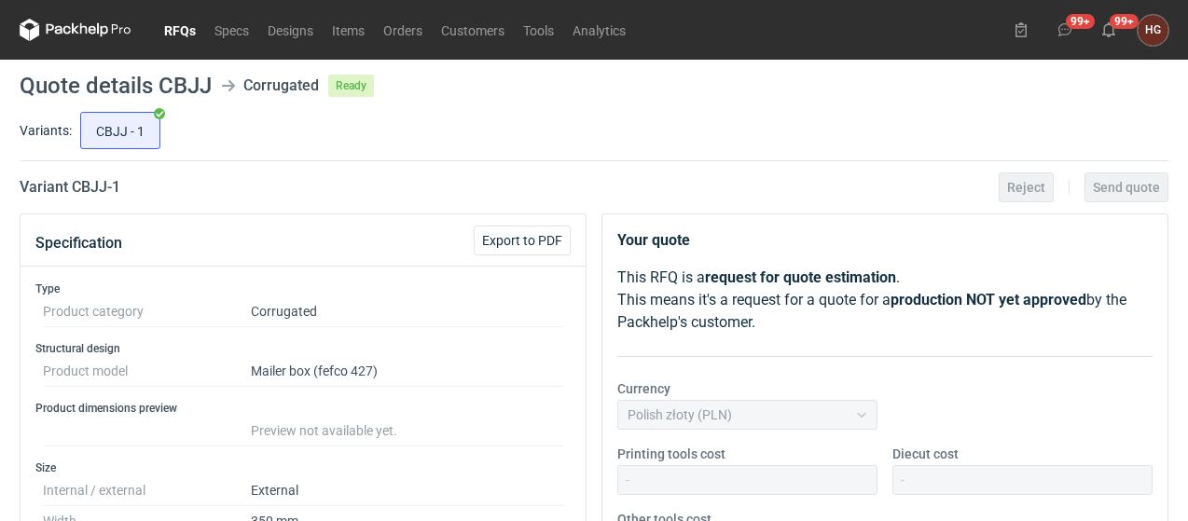
click at [180, 44] on nav "RFQs Specs Designs Items Orders Customers Tools Analytics" at bounding box center [328, 30] width 616 height 60
click at [180, 23] on link "RFQs" at bounding box center [180, 30] width 50 height 22
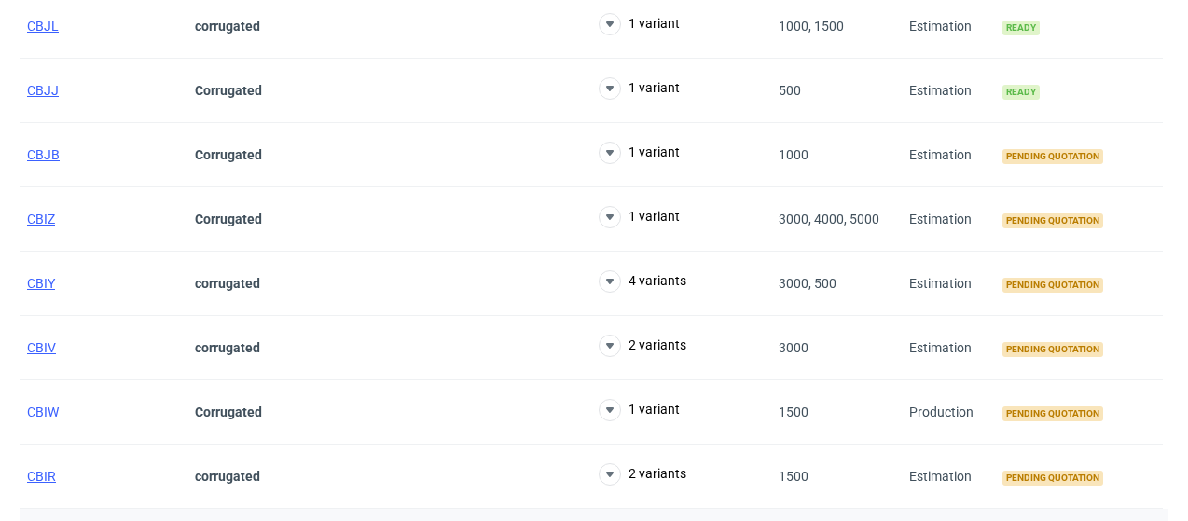
scroll to position [560, 0]
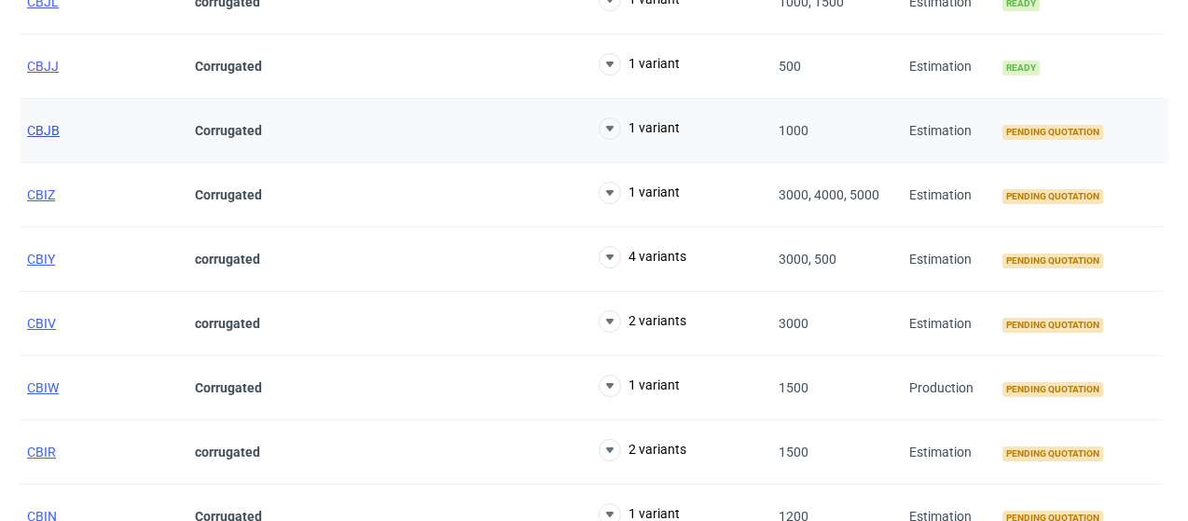
click at [43, 129] on span "CBJB" at bounding box center [43, 130] width 33 height 15
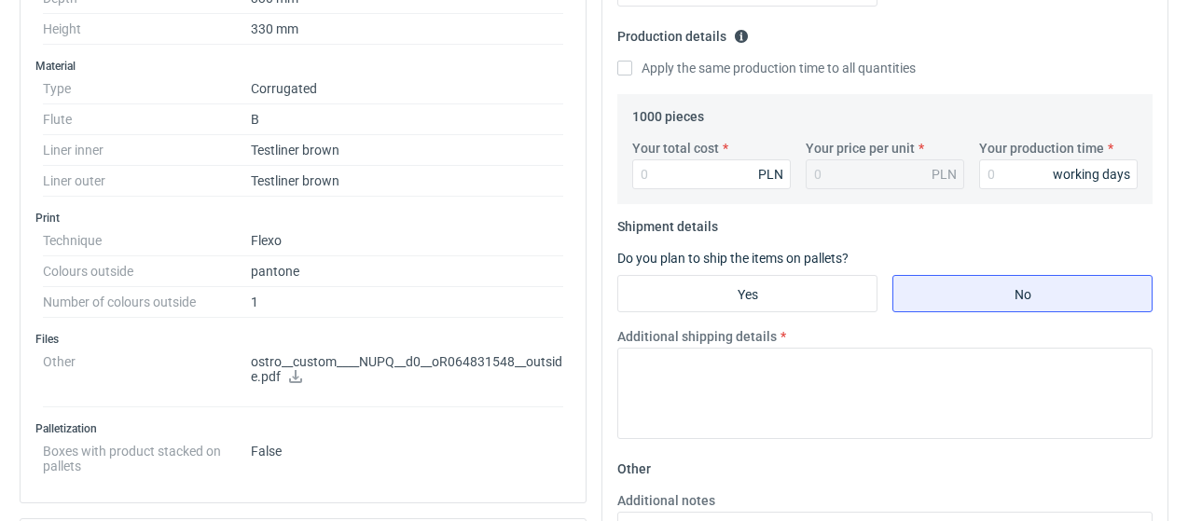
scroll to position [560, 0]
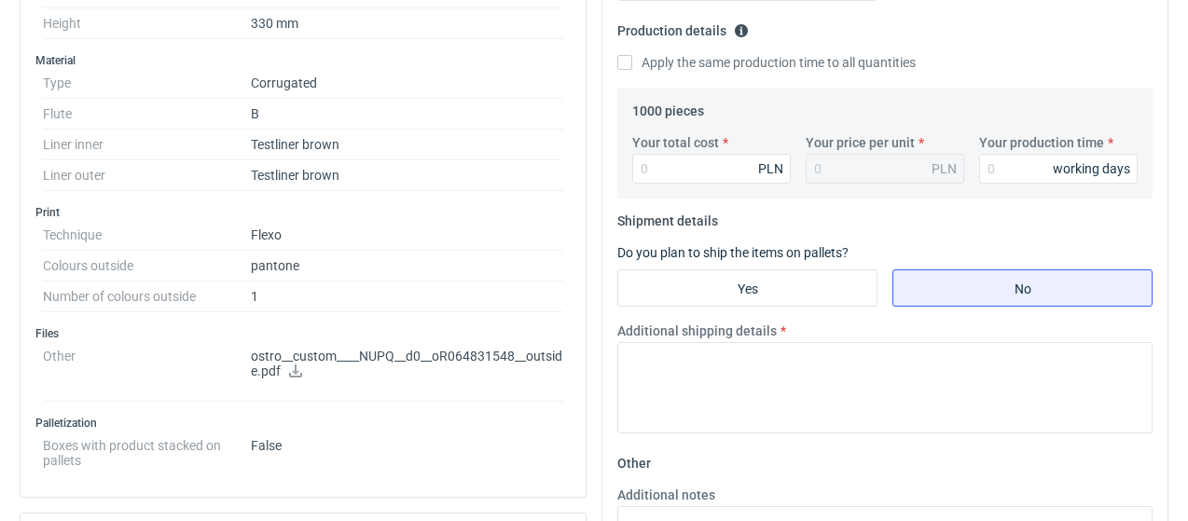
click at [292, 367] on icon at bounding box center [295, 371] width 15 height 13
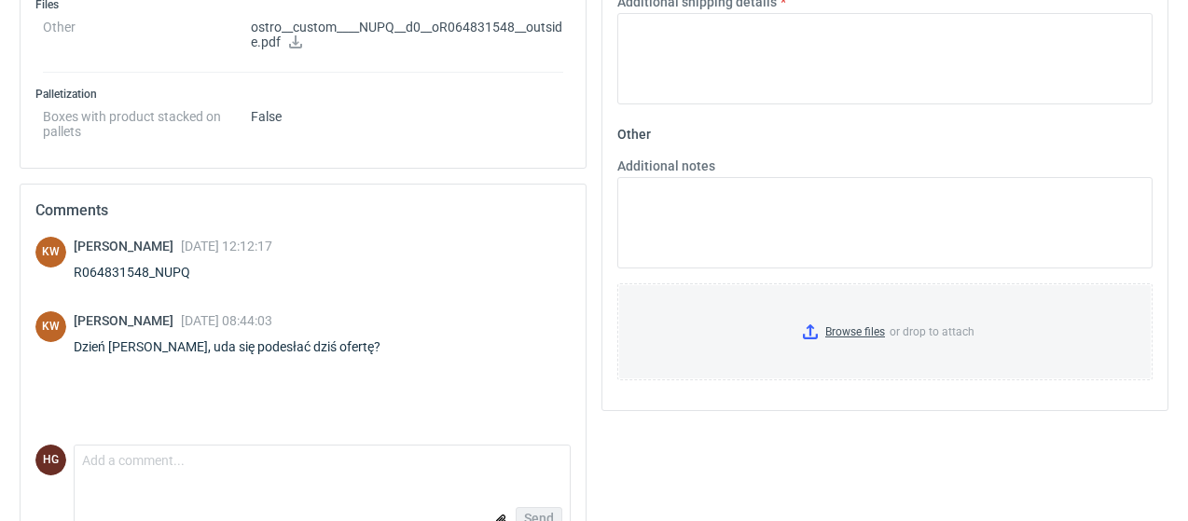
scroll to position [933, 0]
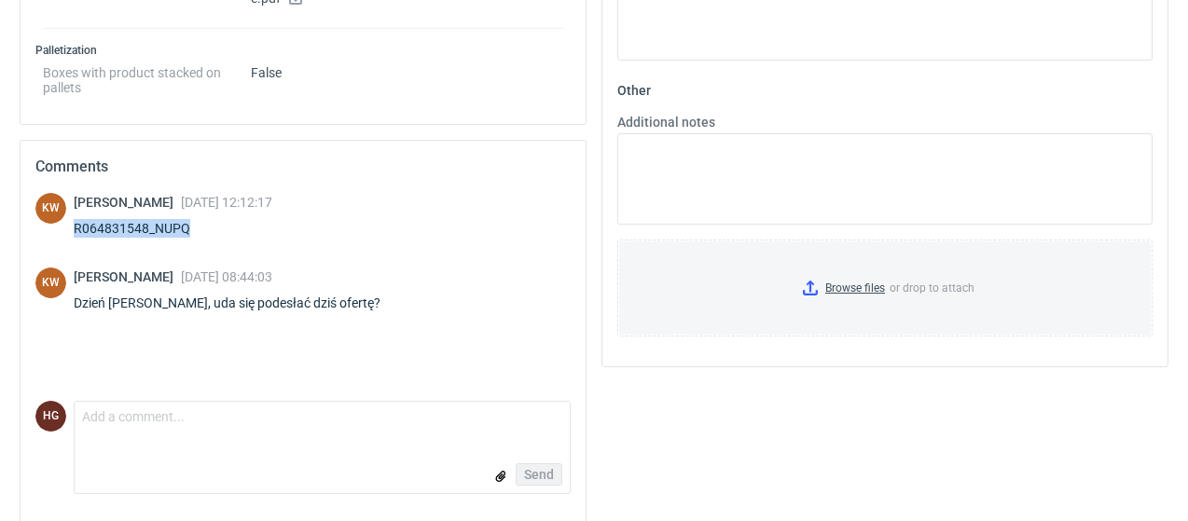
drag, startPoint x: 76, startPoint y: 216, endPoint x: 194, endPoint y: 212, distance: 117.6
click at [198, 219] on div "R064831548_NUPQ" at bounding box center [173, 228] width 199 height 19
click at [164, 219] on div "R064831548_NUPQ" at bounding box center [173, 228] width 199 height 19
drag, startPoint x: 156, startPoint y: 219, endPoint x: 209, endPoint y: 217, distance: 53.2
click at [209, 219] on div "R064831548_NUPQ" at bounding box center [173, 228] width 199 height 19
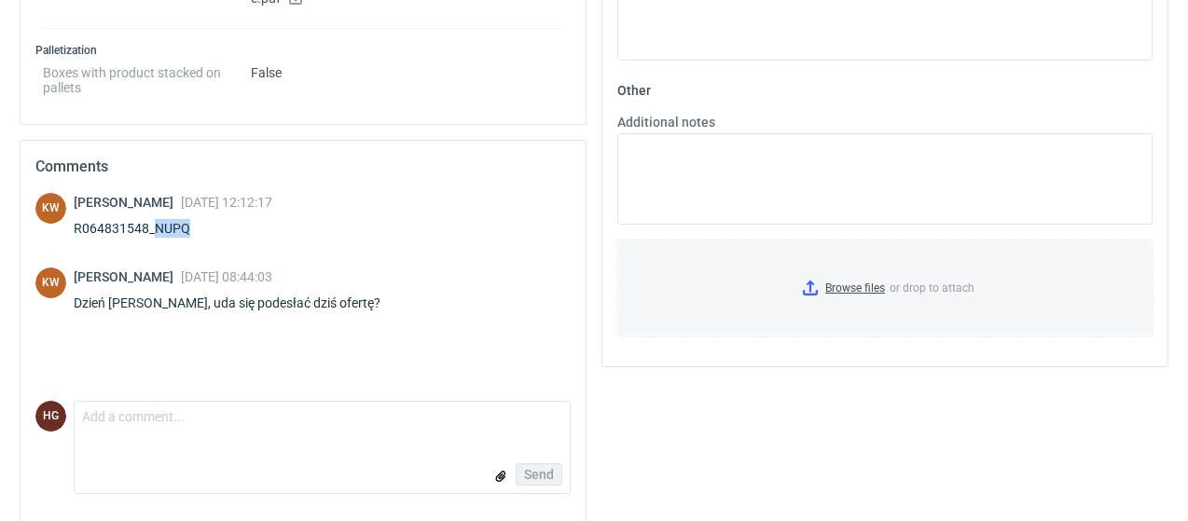
copy div "NUPQ"
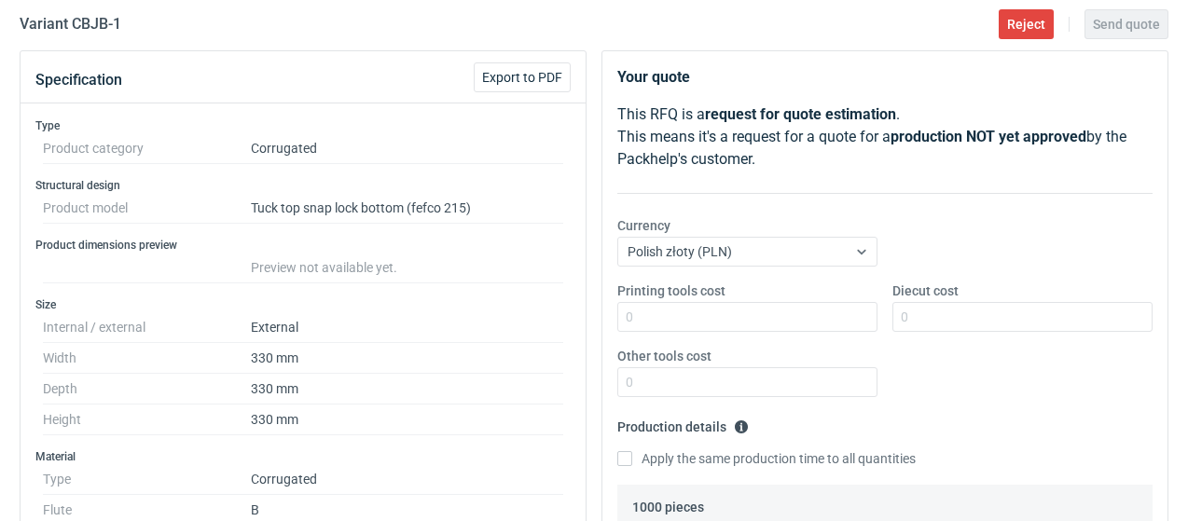
scroll to position [0, 0]
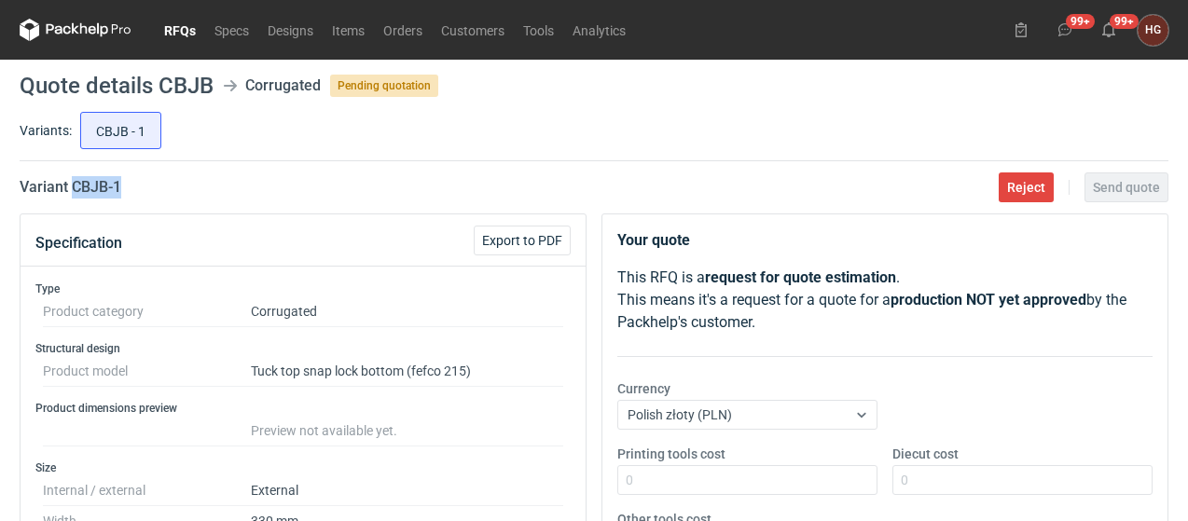
drag, startPoint x: 71, startPoint y: 178, endPoint x: 190, endPoint y: 187, distance: 119.8
click at [190, 187] on div "Variant CBJB - 1 Reject Send quote" at bounding box center [594, 187] width 1149 height 22
copy h2 "CBJB - 1"
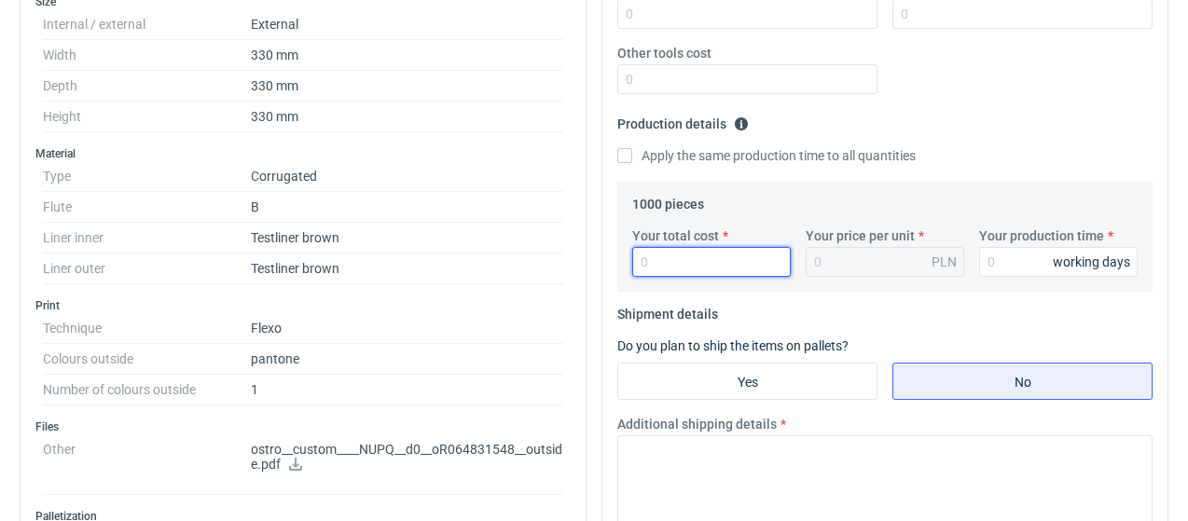
click at [709, 261] on input "Your total cost" at bounding box center [711, 262] width 159 height 30
type input "3800"
type input "3.8"
type input "3800"
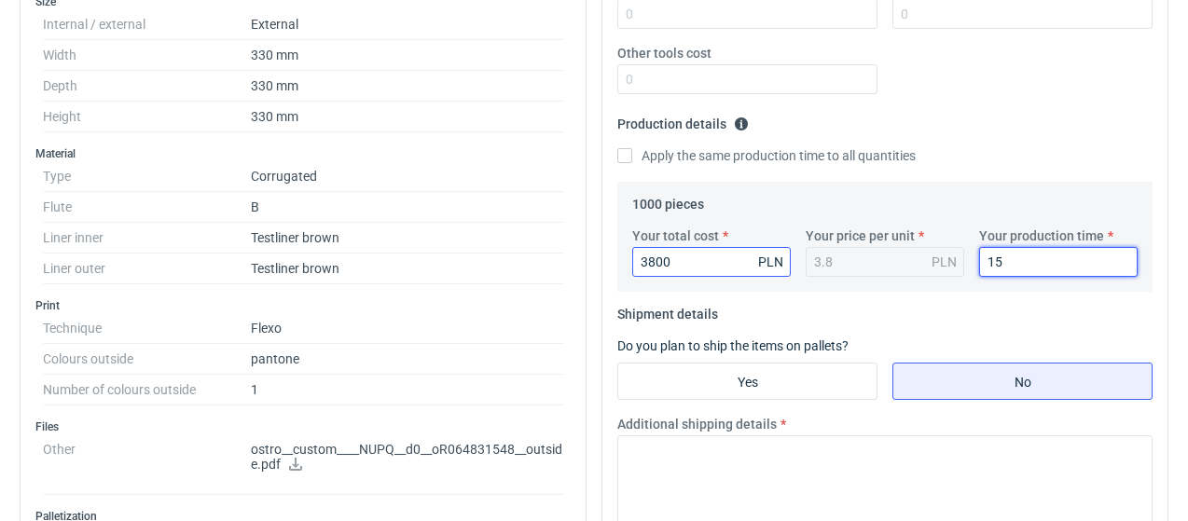
type input "15"
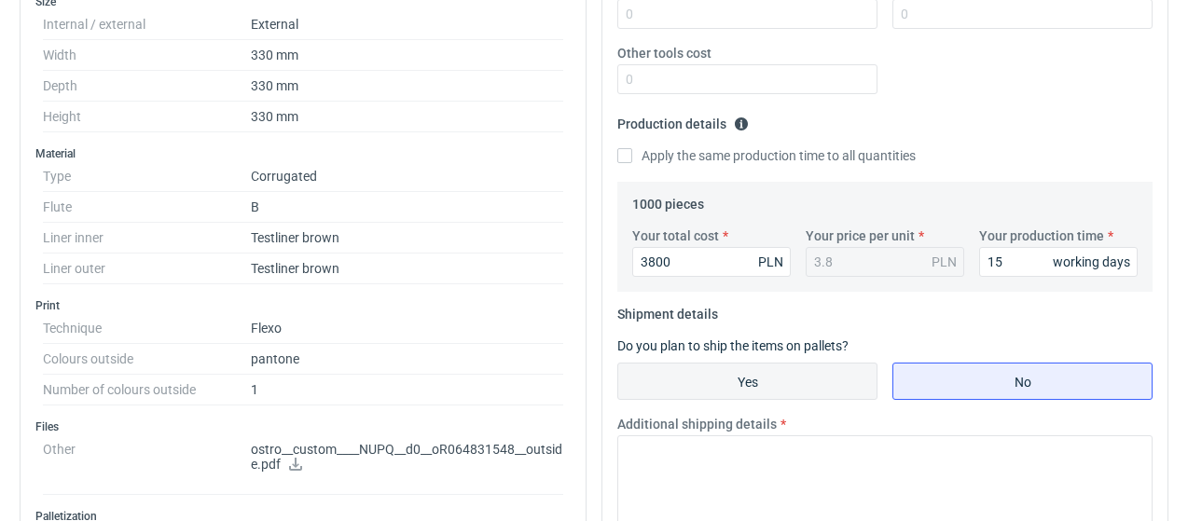
click at [760, 374] on input "Yes" at bounding box center [747, 381] width 258 height 35
radio input "true"
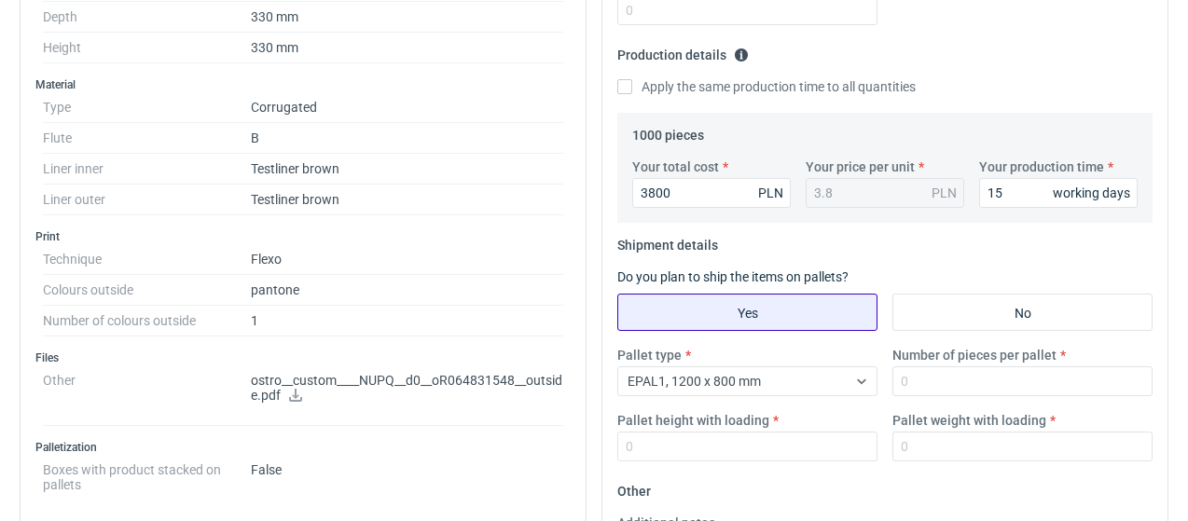
scroll to position [560, 0]
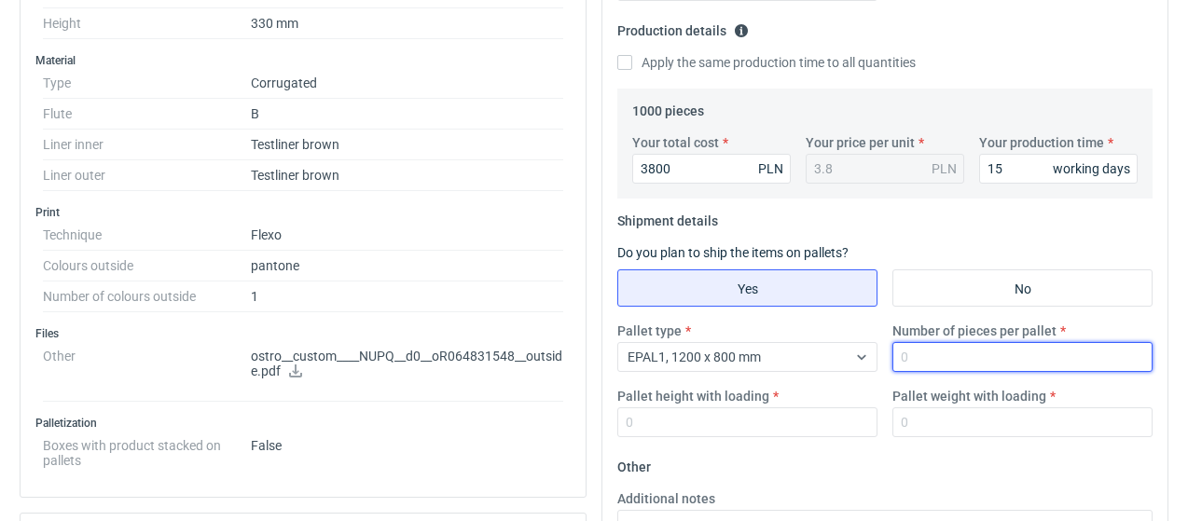
click at [946, 348] on input "Number of pieces per pallet" at bounding box center [1023, 357] width 260 height 30
type input "250"
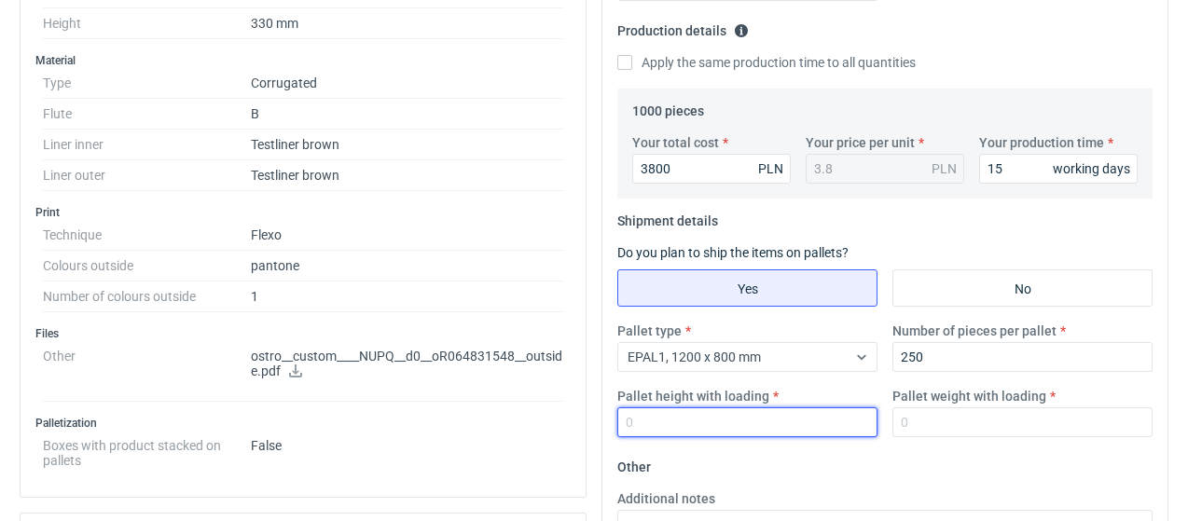
click at [797, 430] on input "Pallet height with loading" at bounding box center [747, 423] width 260 height 30
type input "1800"
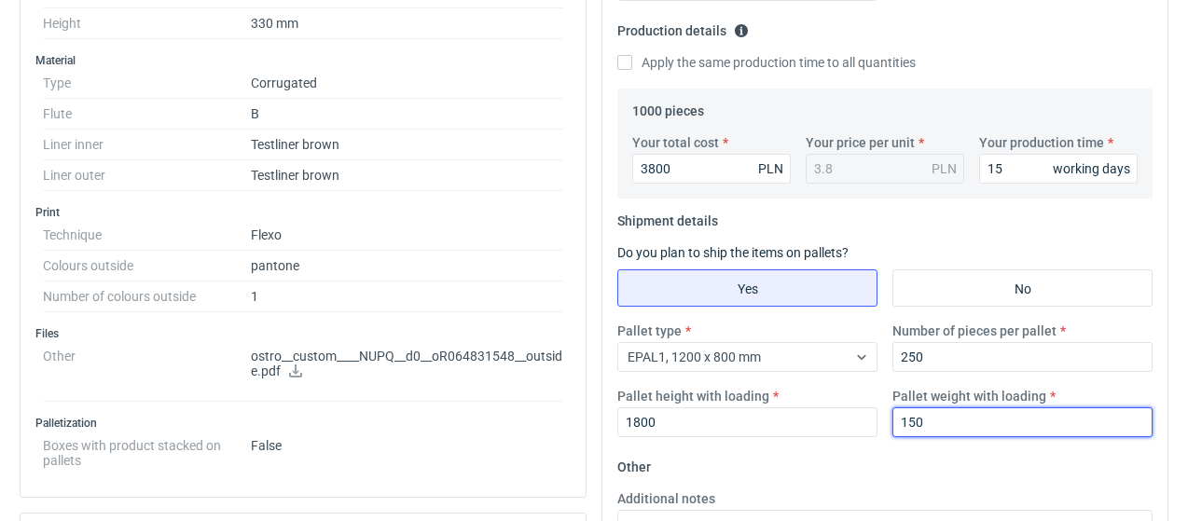
type input "150"
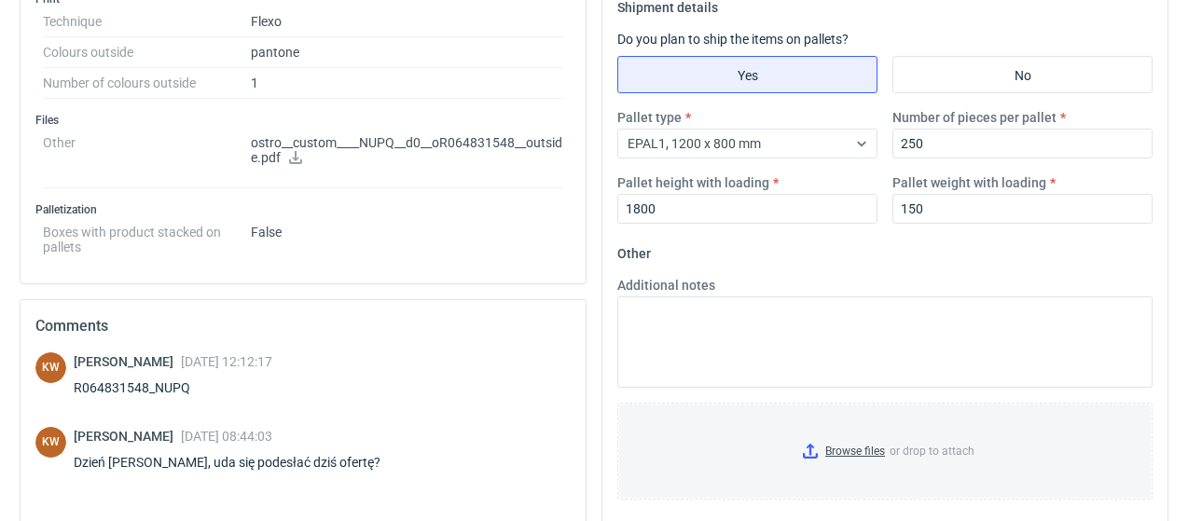
scroll to position [991, 0]
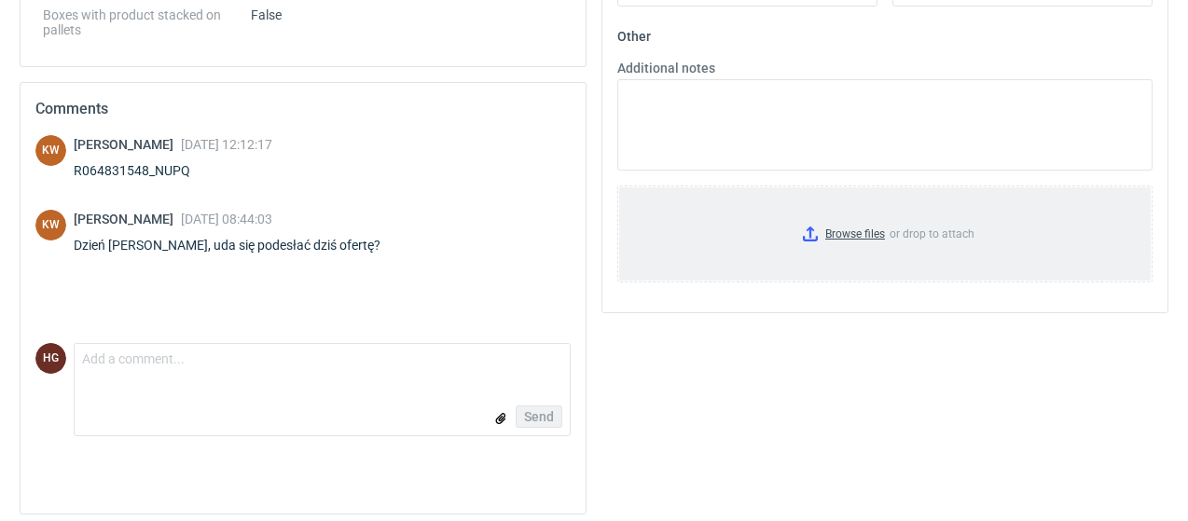
click at [873, 219] on input "Browse files or drop to attach" at bounding box center [885, 233] width 532 height 93
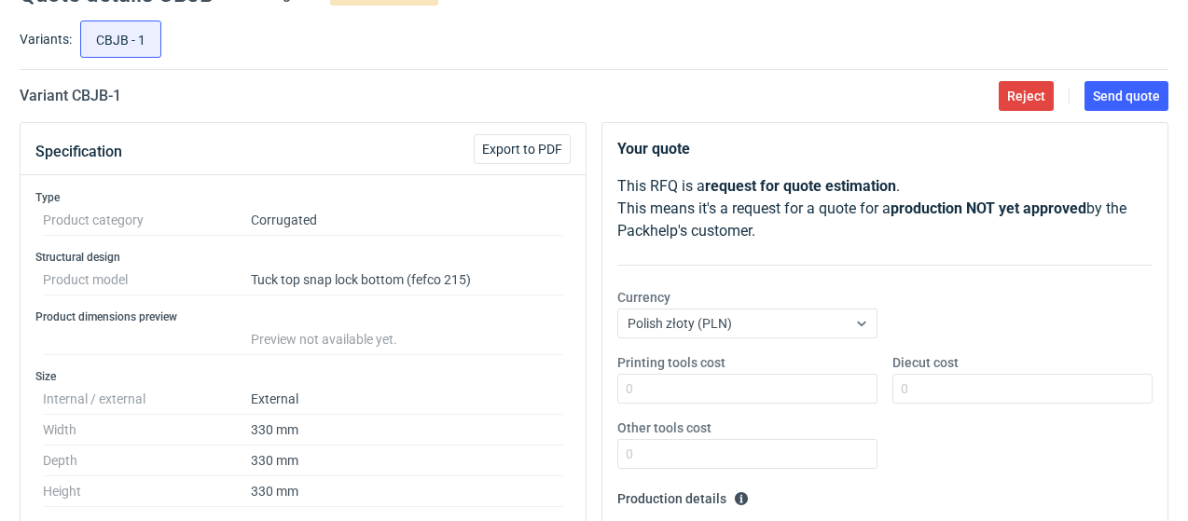
scroll to position [0, 0]
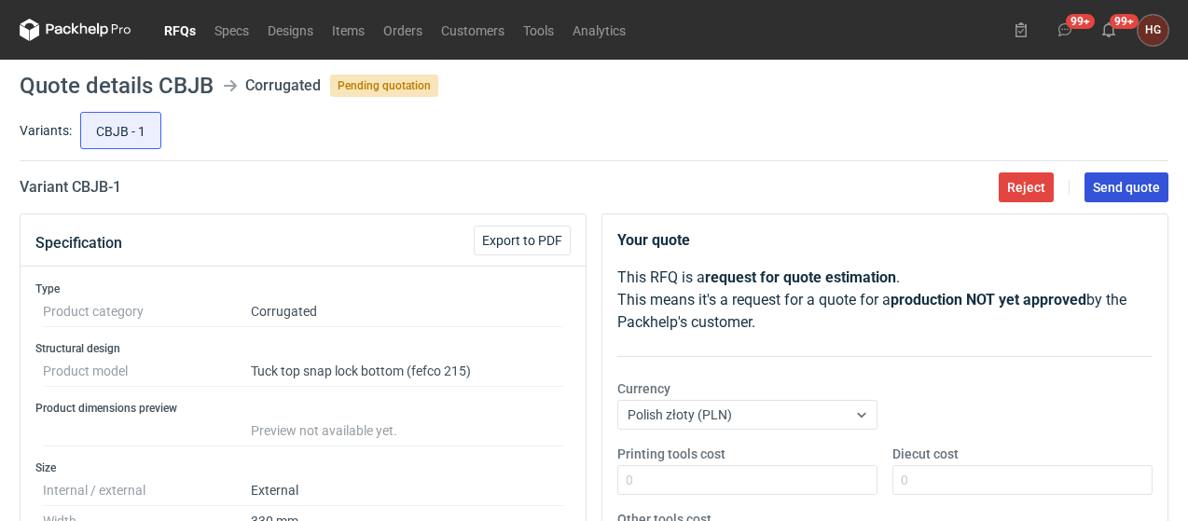
click at [1142, 187] on span "Send quote" at bounding box center [1126, 187] width 67 height 13
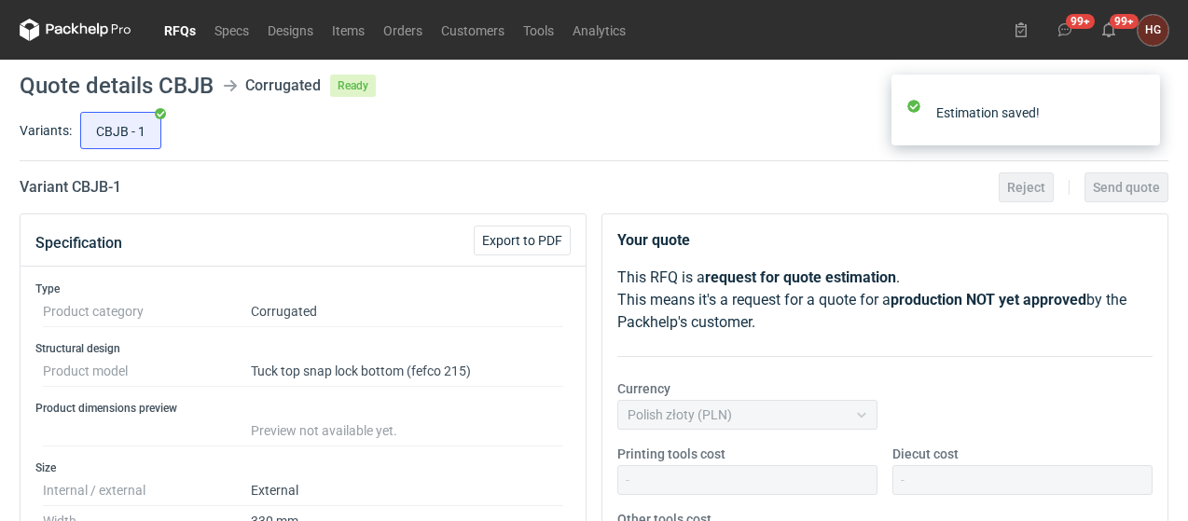
click at [736, 126] on div "CBJB - 1" at bounding box center [622, 130] width 1092 height 45
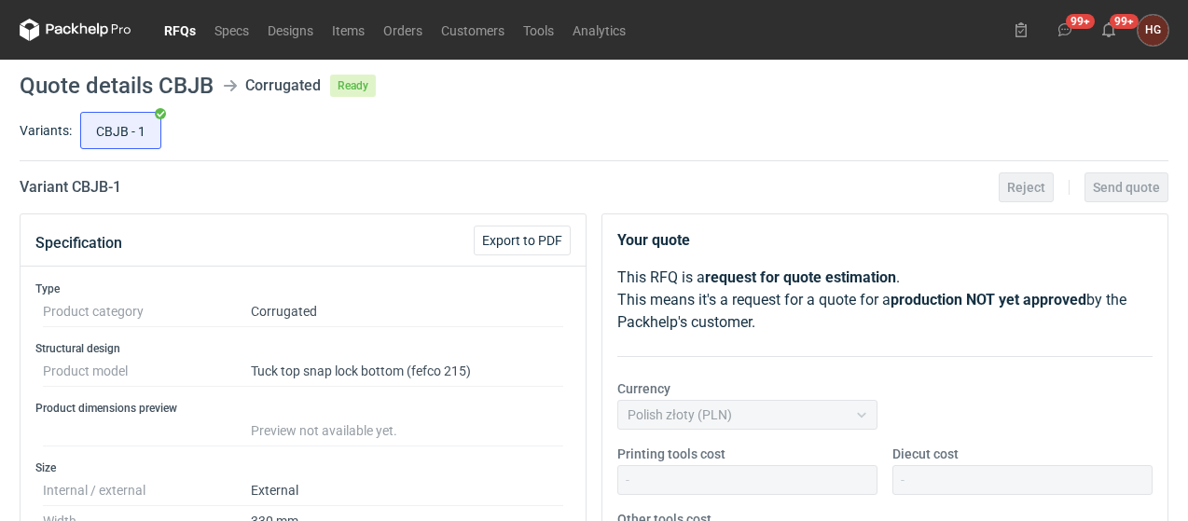
click at [541, 122] on div "CBJB - 1" at bounding box center [622, 130] width 1092 height 45
click at [191, 33] on link "RFQs" at bounding box center [180, 30] width 50 height 22
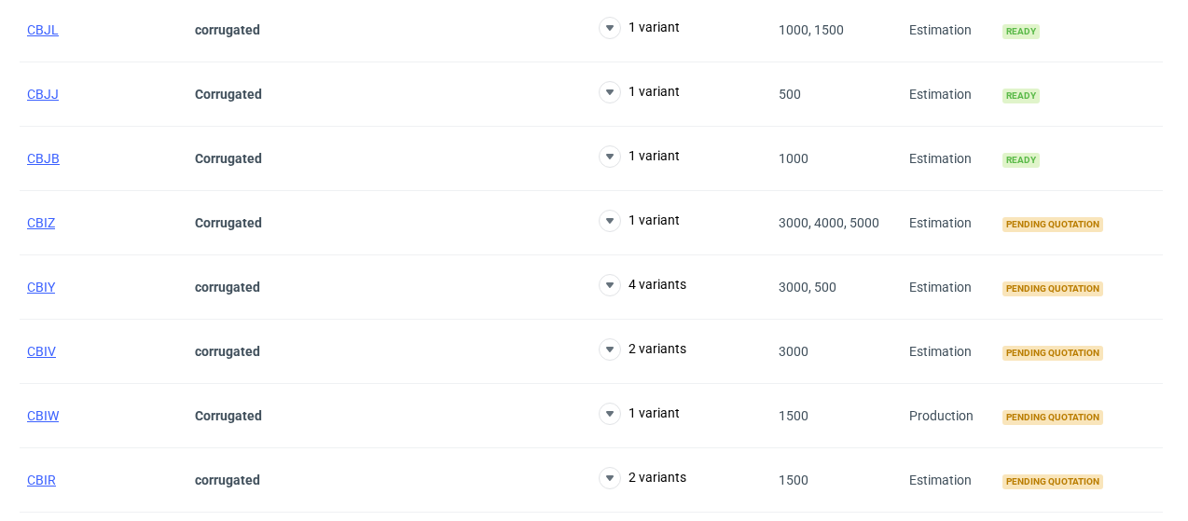
scroll to position [560, 0]
